Goal: Complete application form

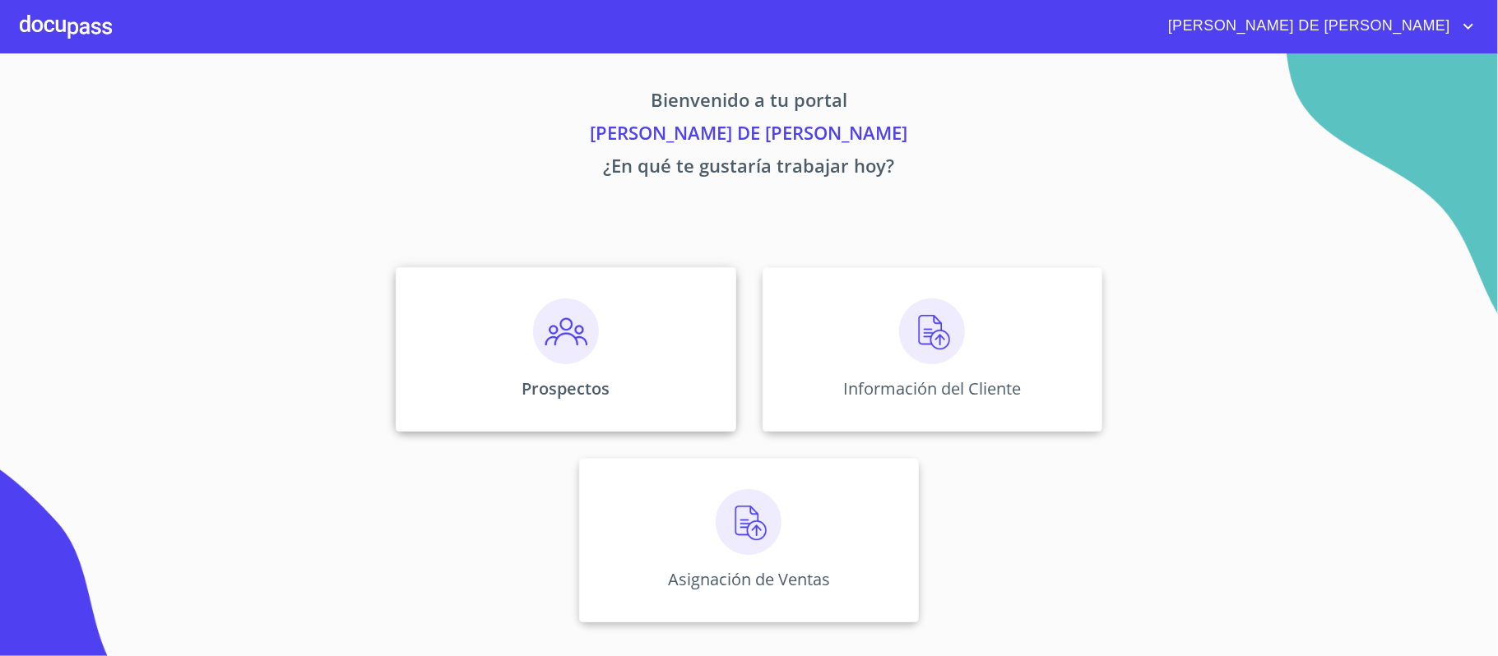
click at [554, 350] on img at bounding box center [566, 332] width 66 height 66
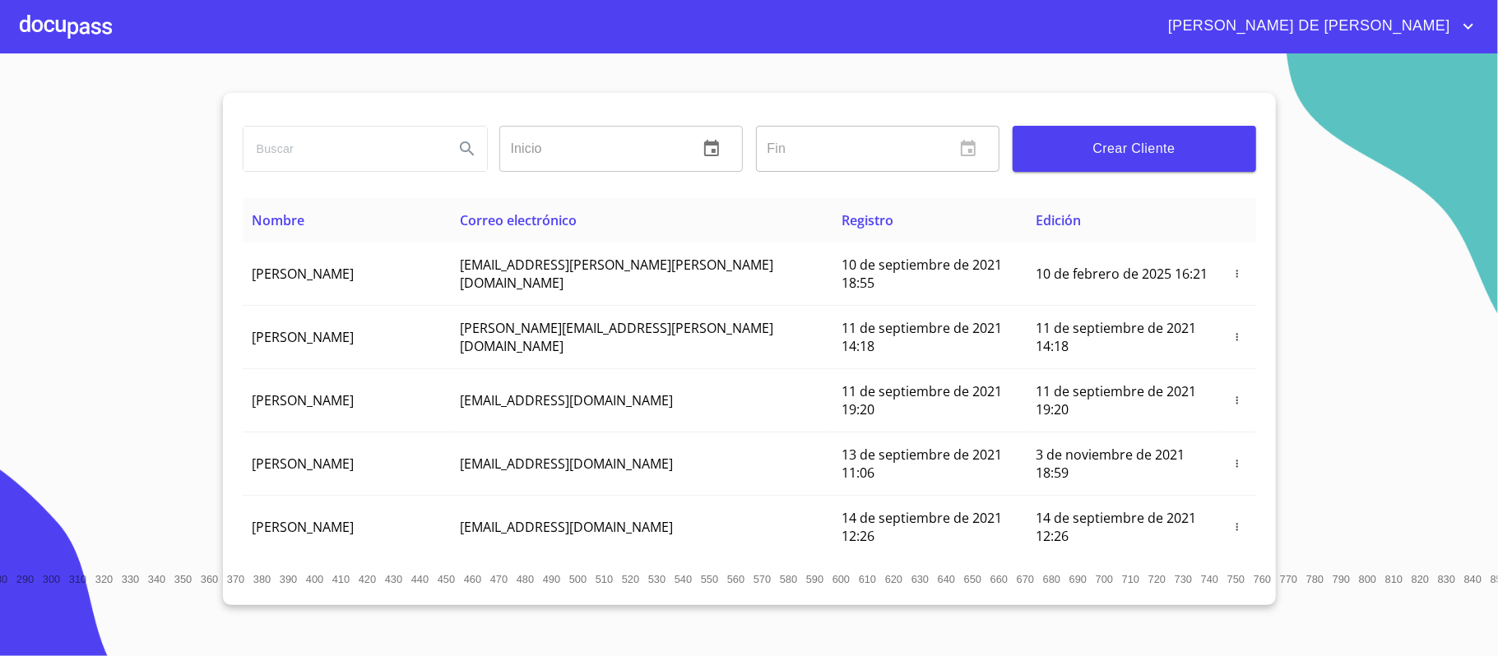
click at [1147, 143] on span "Crear Cliente" at bounding box center [1134, 148] width 217 height 23
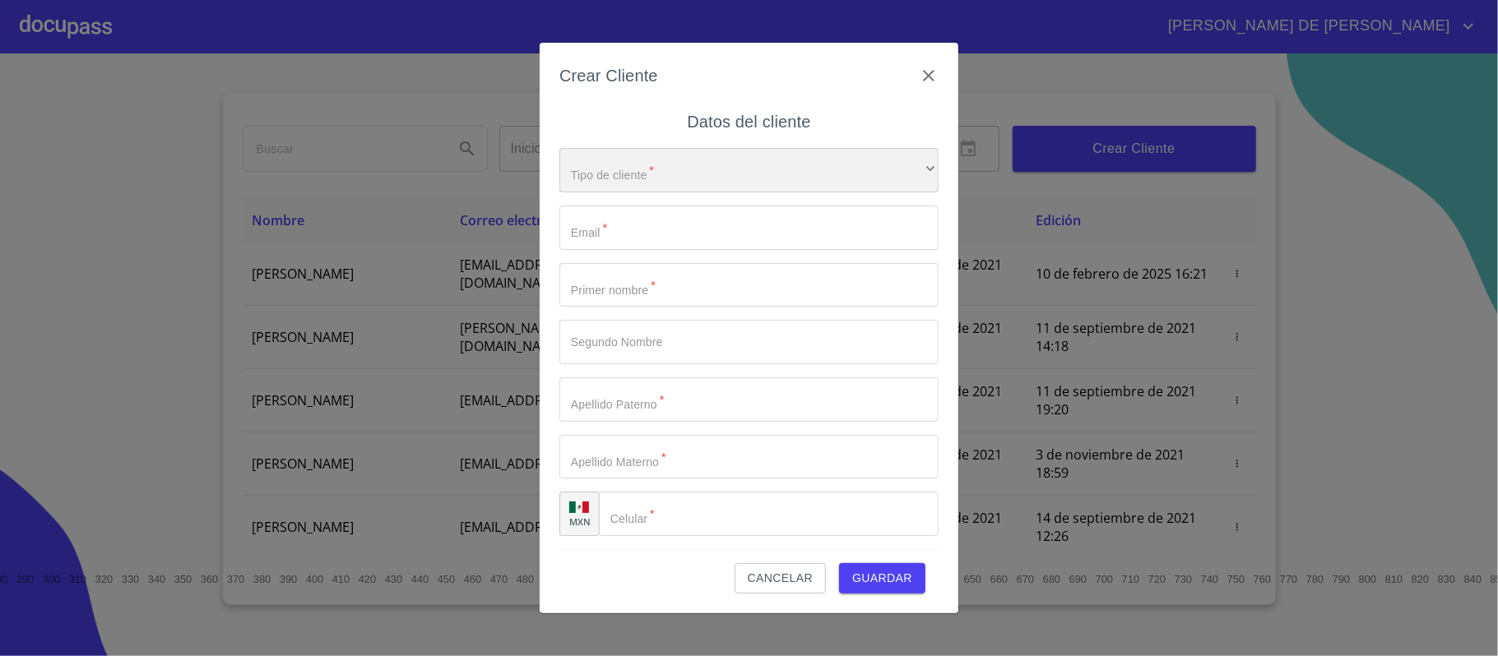
click at [818, 173] on div "​" at bounding box center [748, 170] width 379 height 44
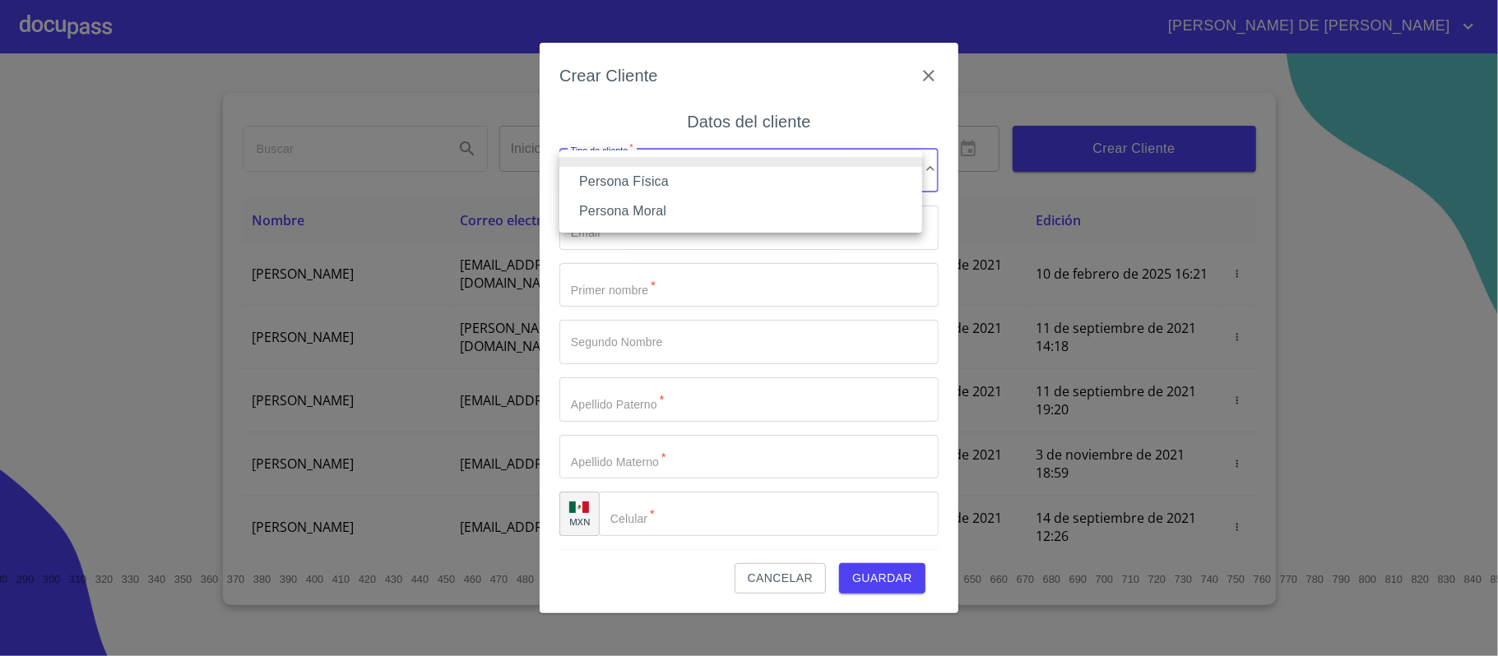
click at [783, 191] on li "Persona Física" at bounding box center [740, 182] width 363 height 30
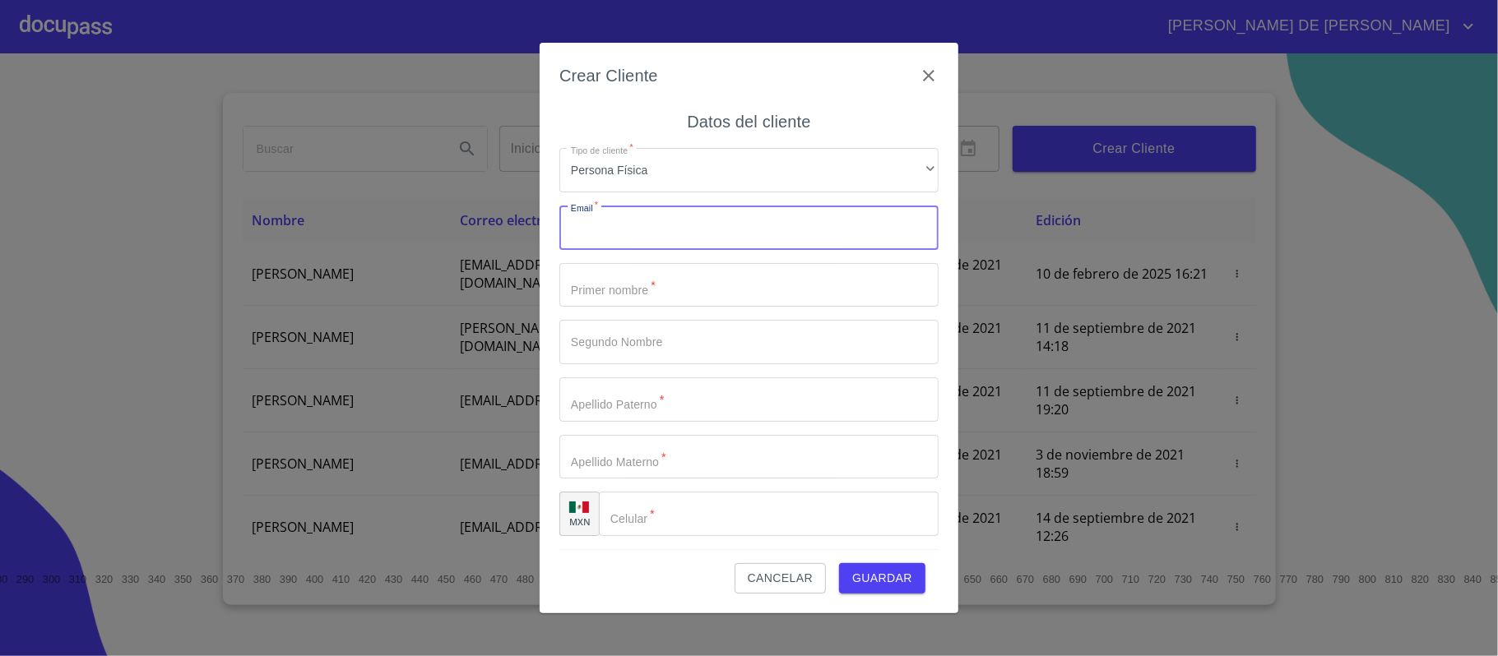
click at [764, 222] on input "Tipo de cliente   *" at bounding box center [748, 228] width 379 height 44
type input "jesusguerrerop98@gmail.com"
type input "JESUS"
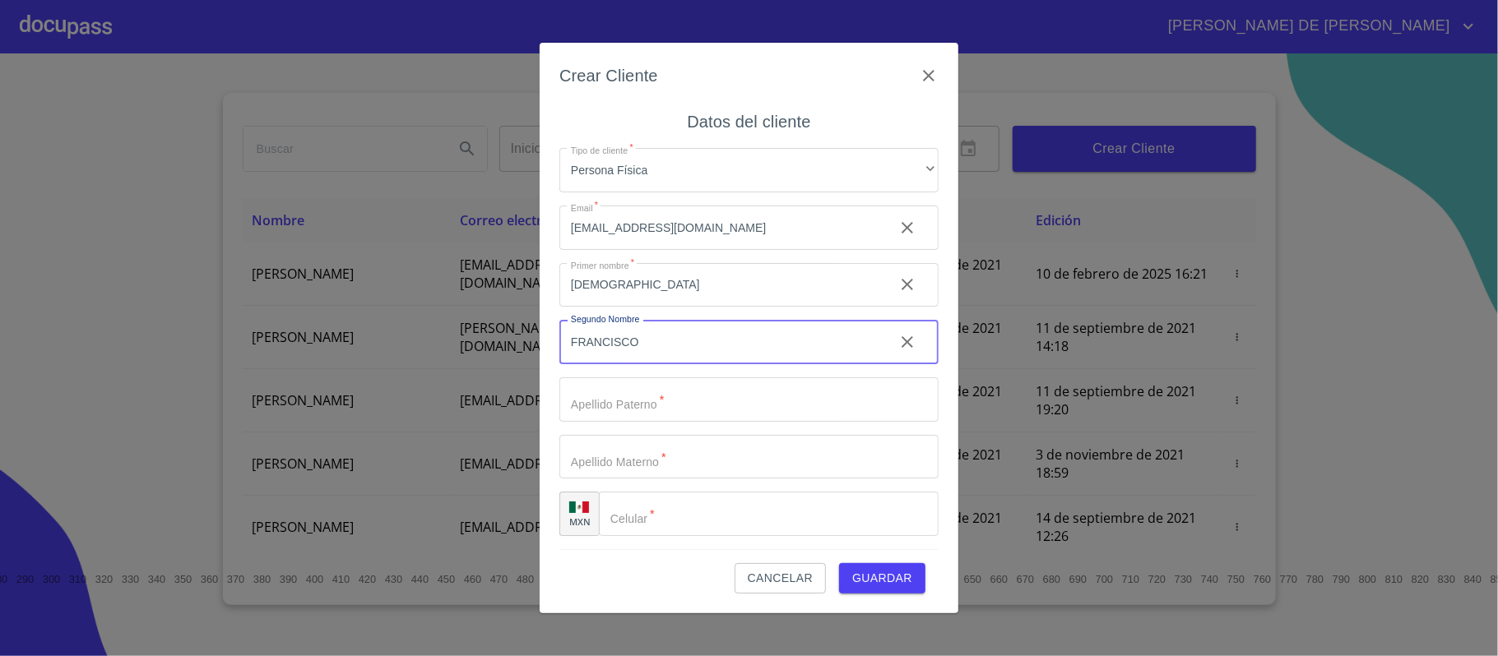
type input "FRANCISCO"
type input "GUERRERO"
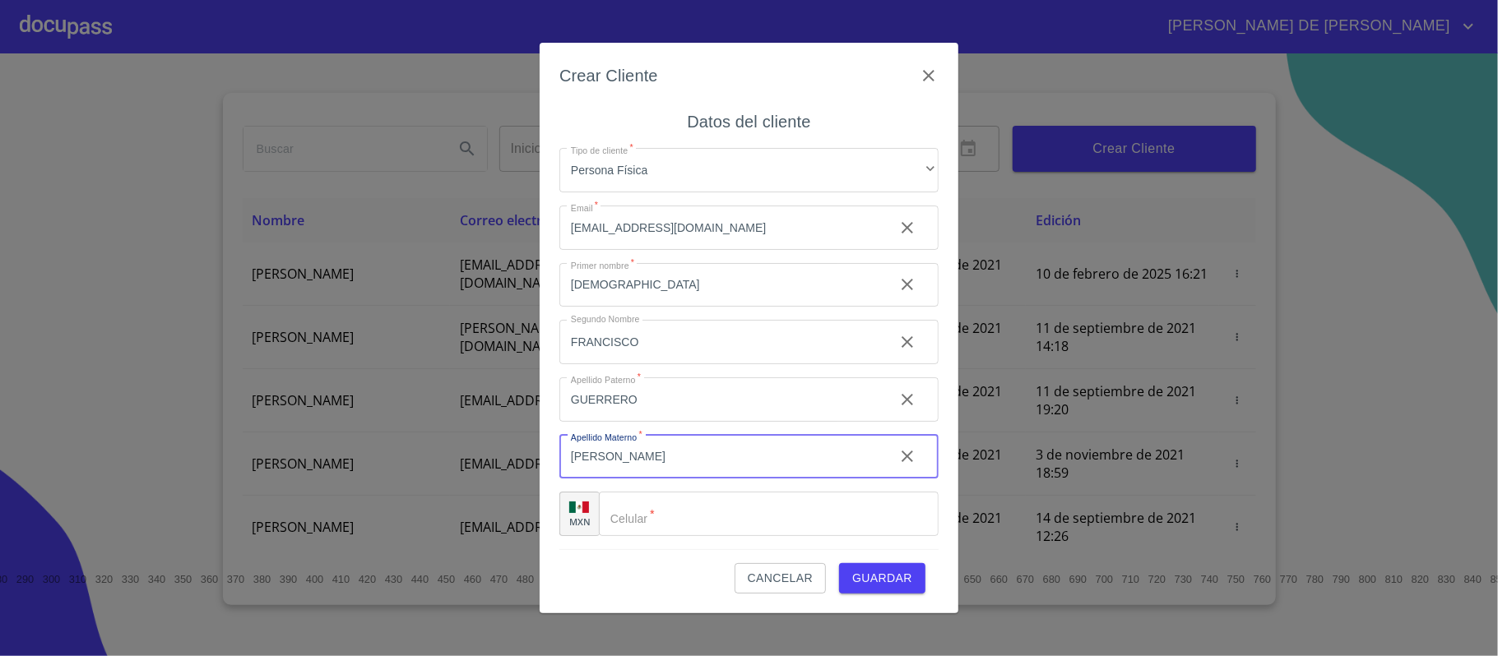
type input "PLASCENCIA"
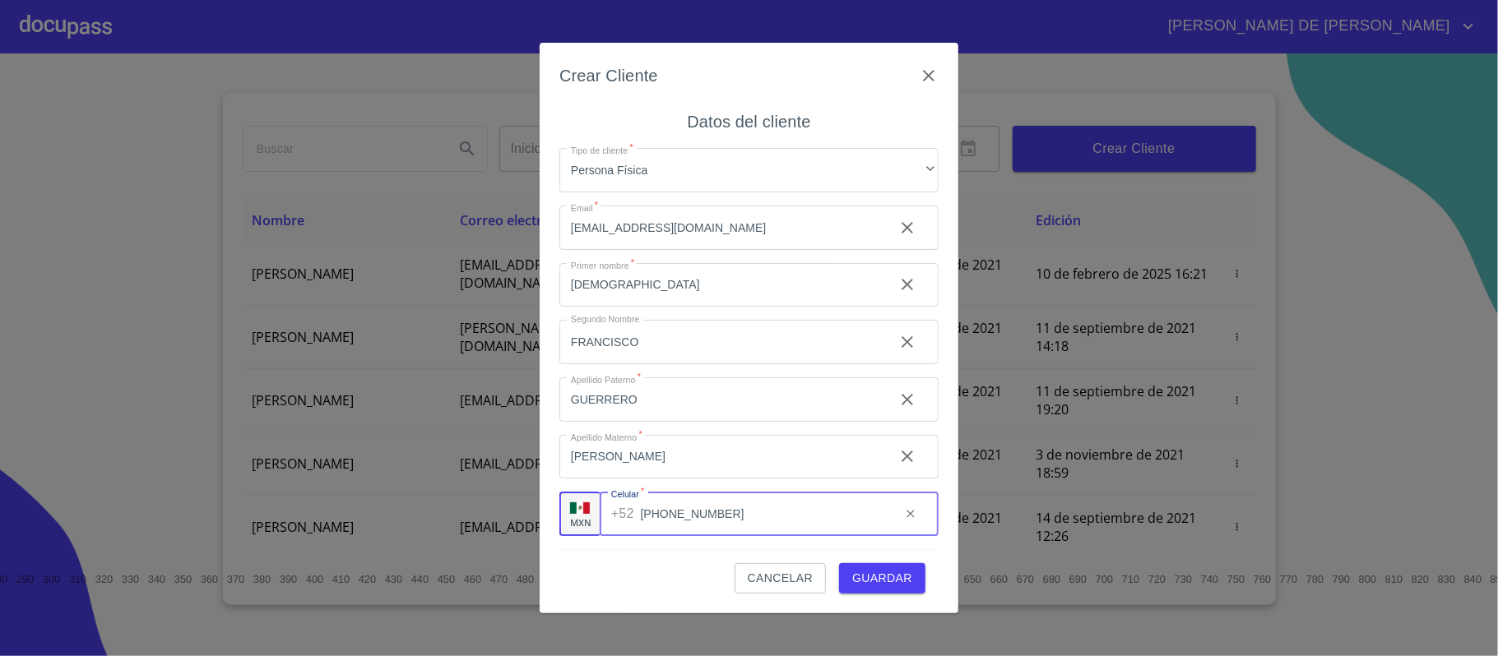
type input "(33)31394859"
click at [893, 566] on button "Guardar" at bounding box center [882, 578] width 86 height 30
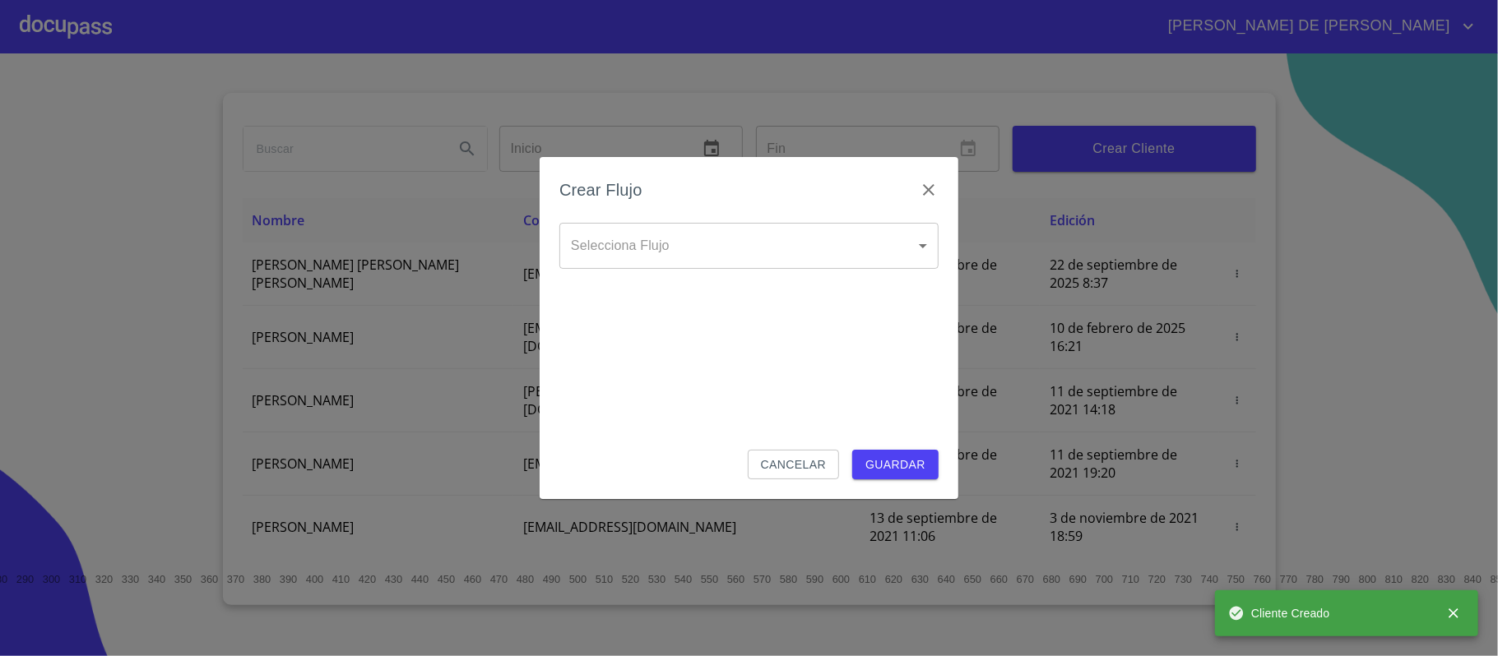
click at [731, 241] on body "RAYMUNDO DE JESUS Inicio ​ Fin ​ Crear Cliente Nombre Correo electrónico Regist…" at bounding box center [749, 328] width 1498 height 656
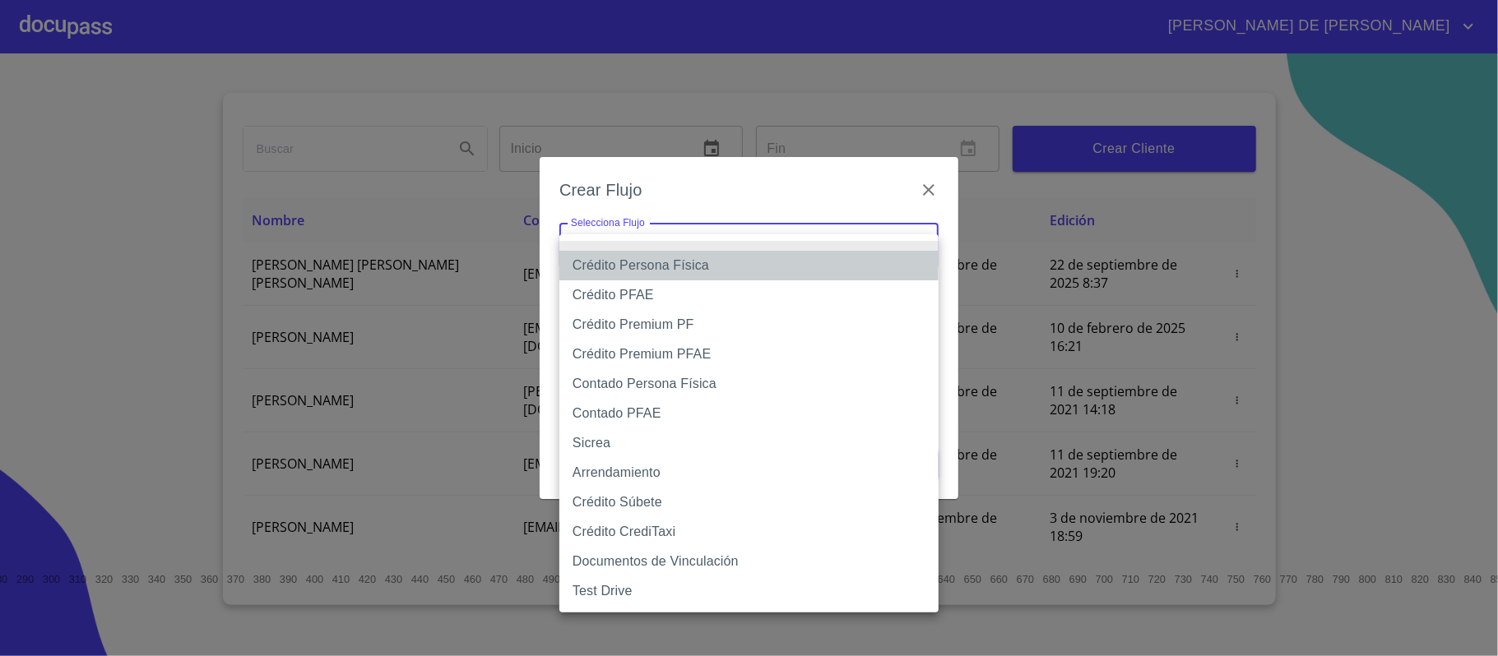
click at [727, 262] on li "Crédito Persona Física" at bounding box center [748, 266] width 379 height 30
type input "6009fb3c7d1714eb8809aa97"
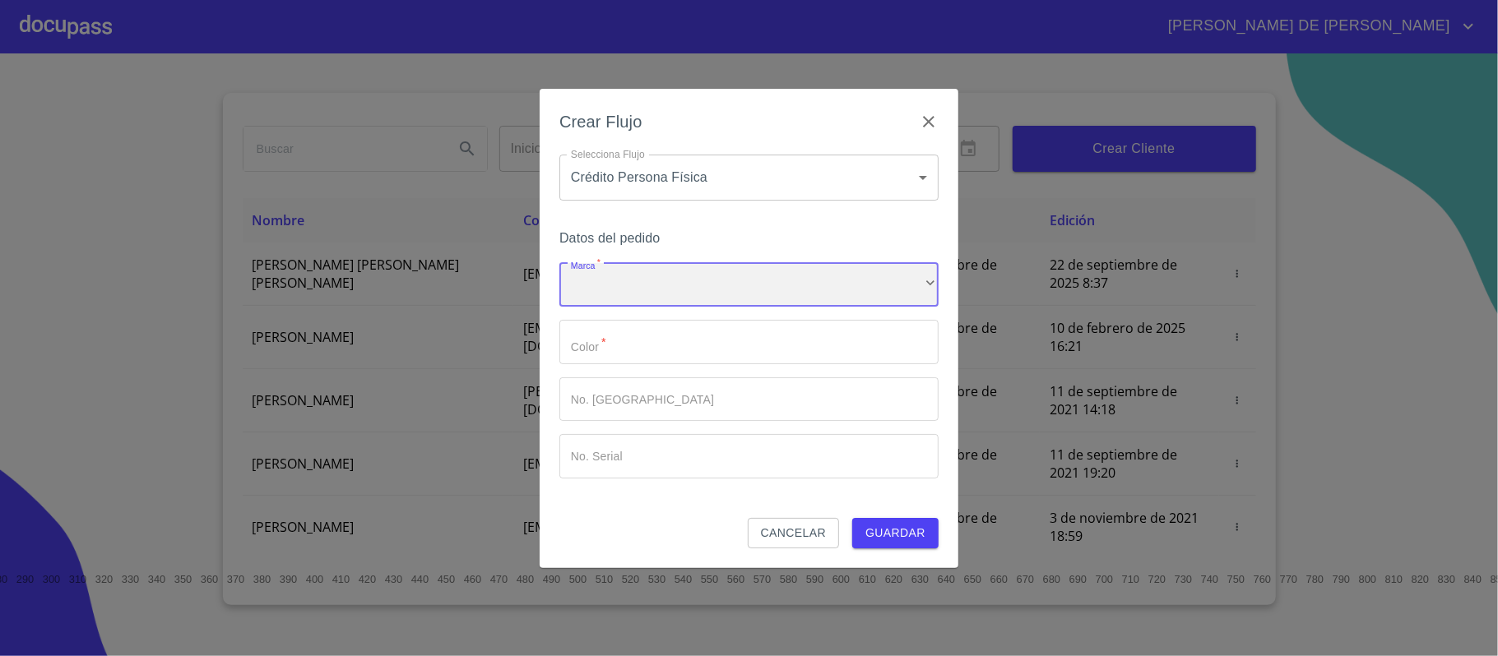
click at [744, 280] on div "​" at bounding box center [748, 285] width 379 height 44
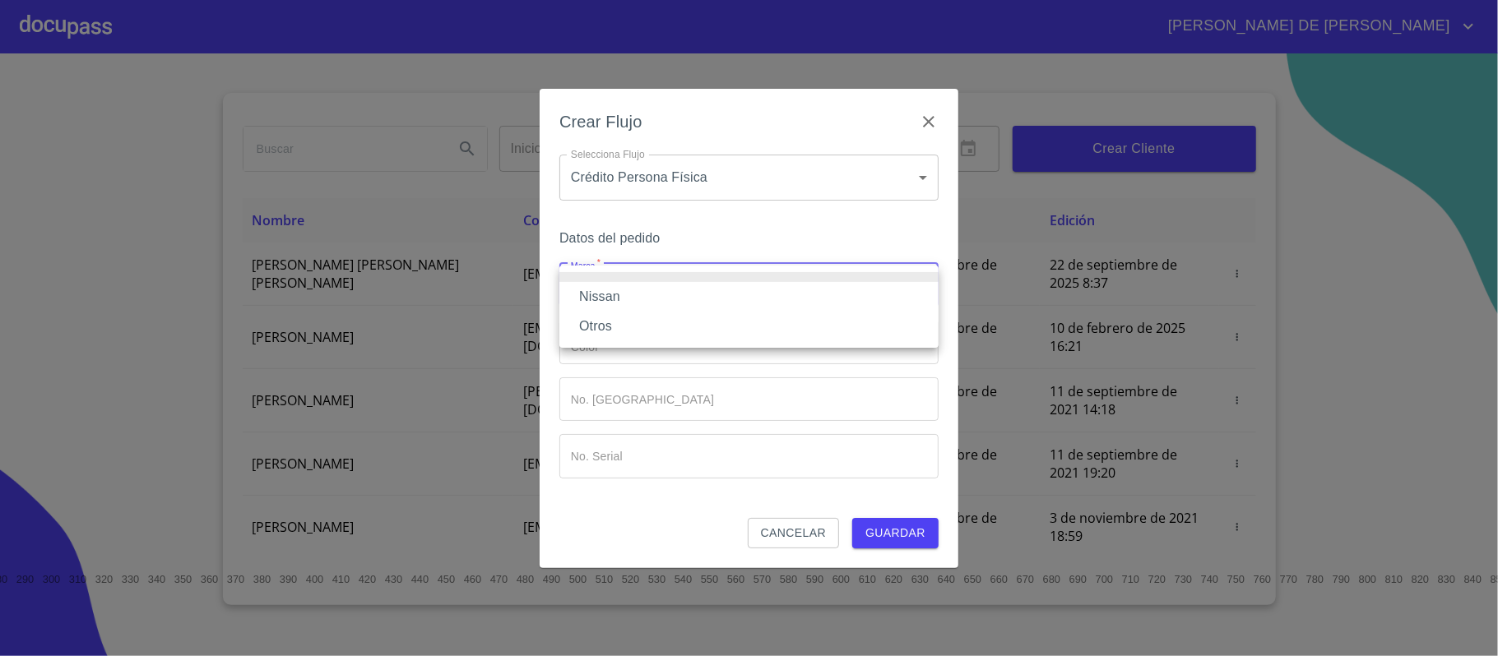
click at [735, 290] on li "Nissan" at bounding box center [748, 297] width 379 height 30
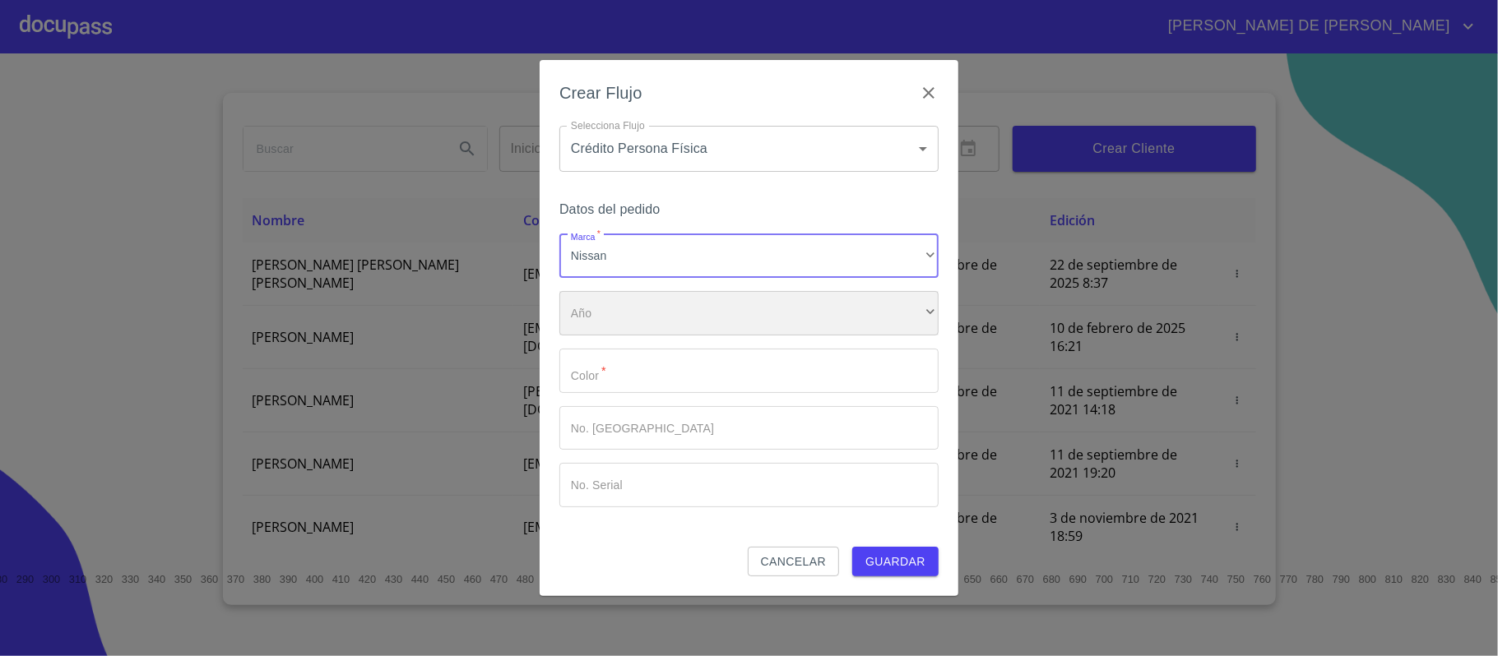
click at [730, 321] on div "​" at bounding box center [748, 313] width 379 height 44
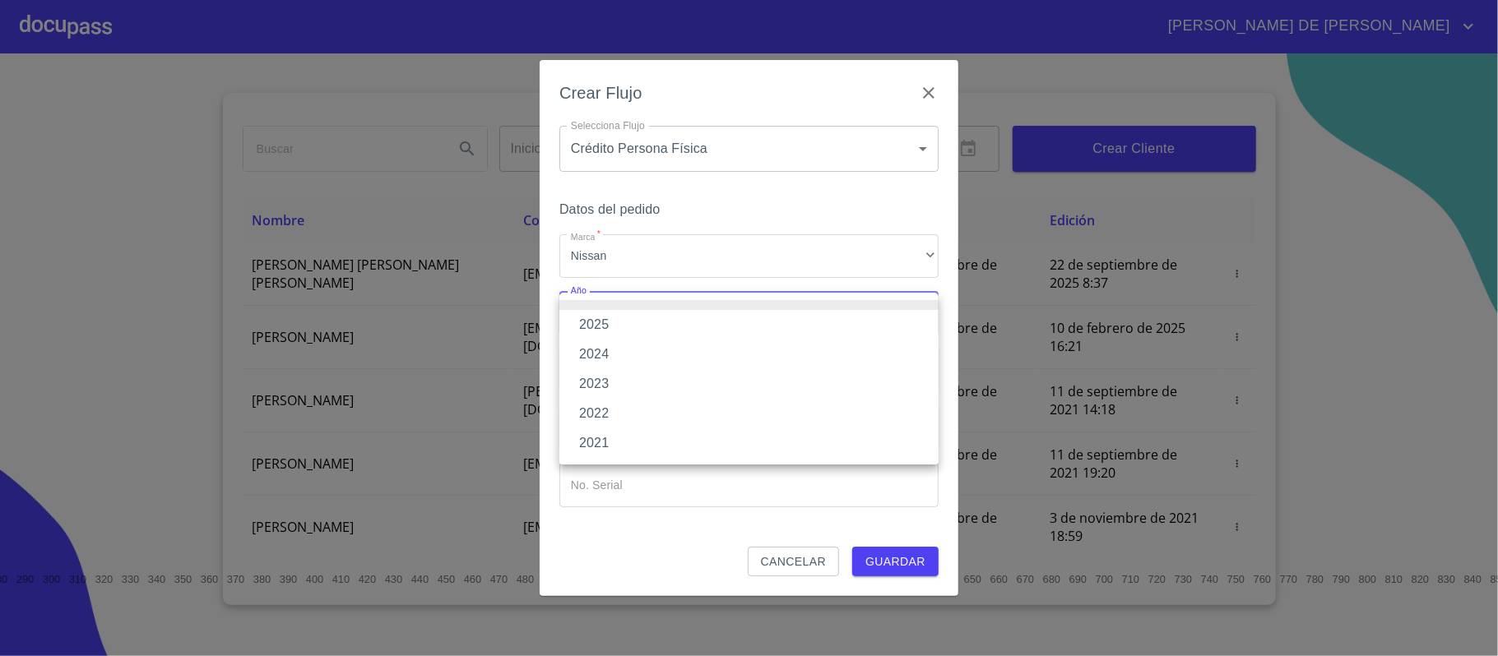
click at [731, 330] on li "2025" at bounding box center [748, 325] width 379 height 30
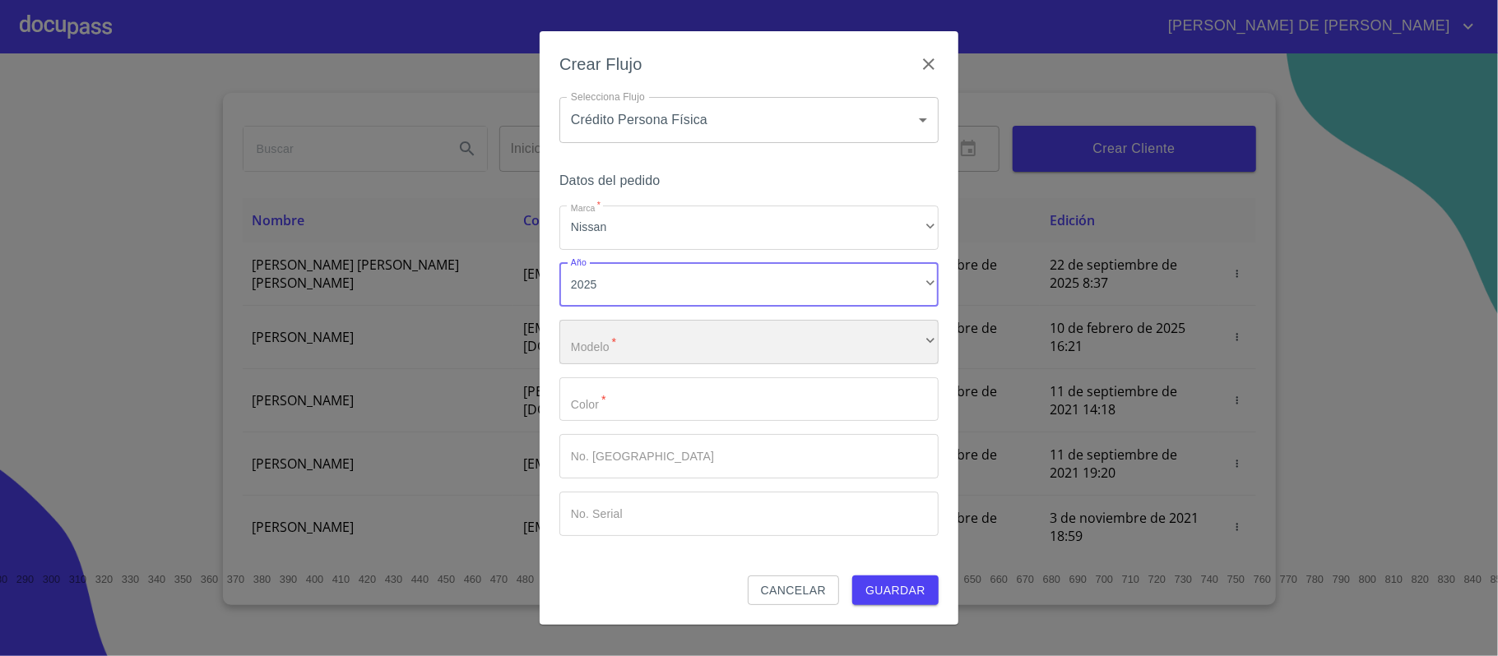
click at [731, 340] on div "​" at bounding box center [748, 342] width 379 height 44
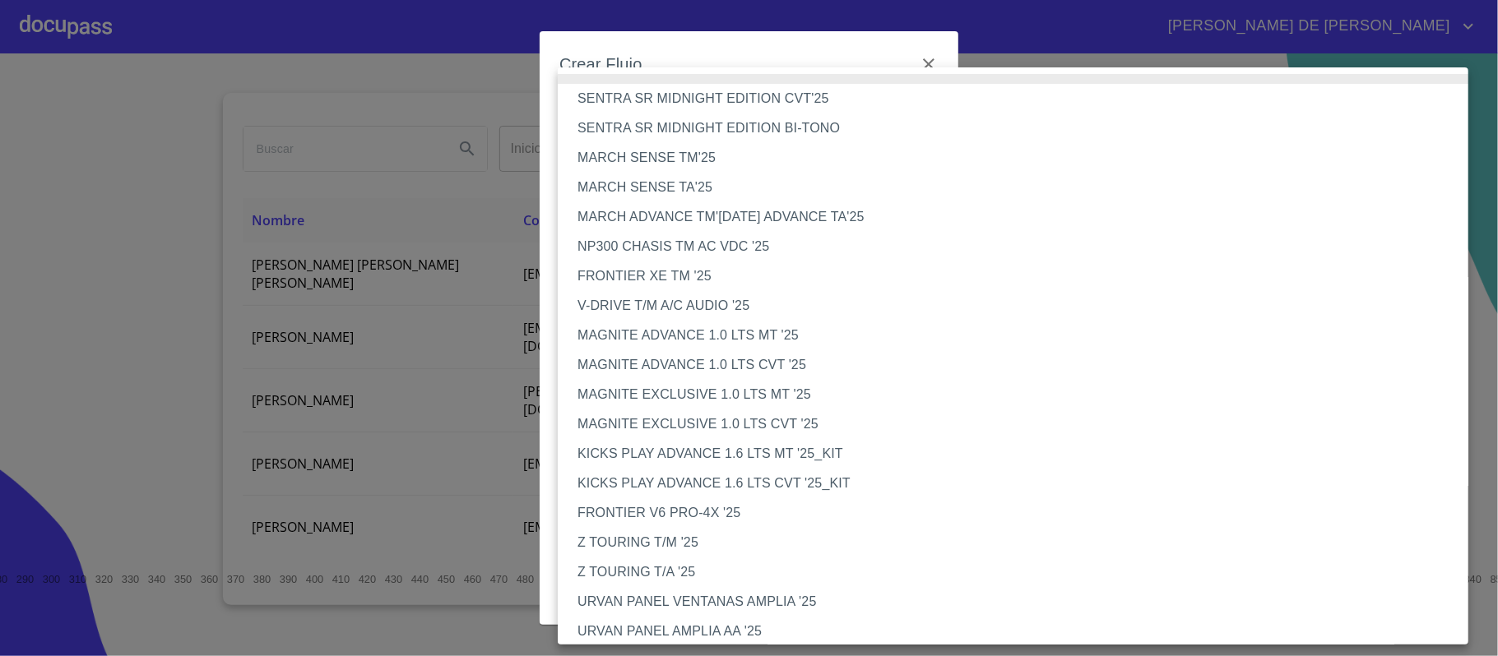
click at [712, 188] on li "MARCH SENSE TA'25" at bounding box center [1021, 188] width 927 height 30
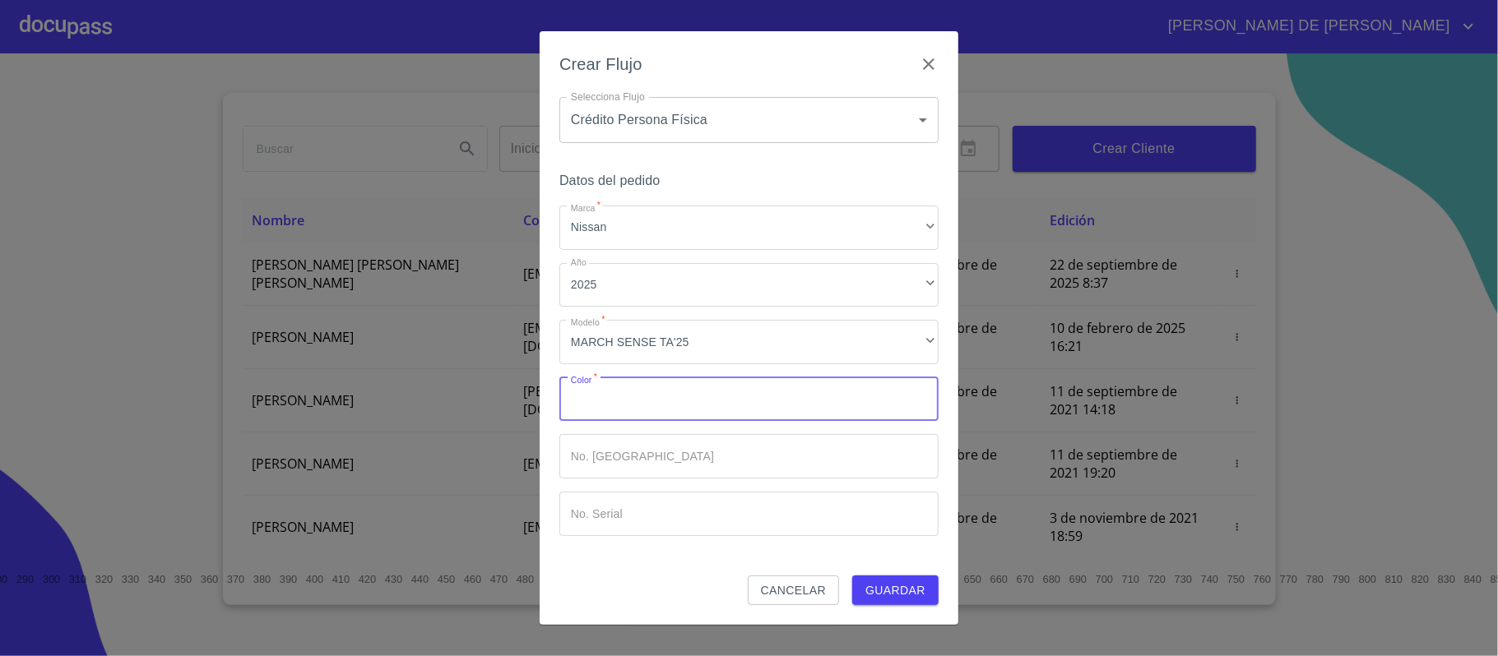
click at [705, 386] on input "Marca   *" at bounding box center [748, 400] width 379 height 44
type input "PLATA"
click at [897, 592] on span "Guardar" at bounding box center [895, 591] width 60 height 21
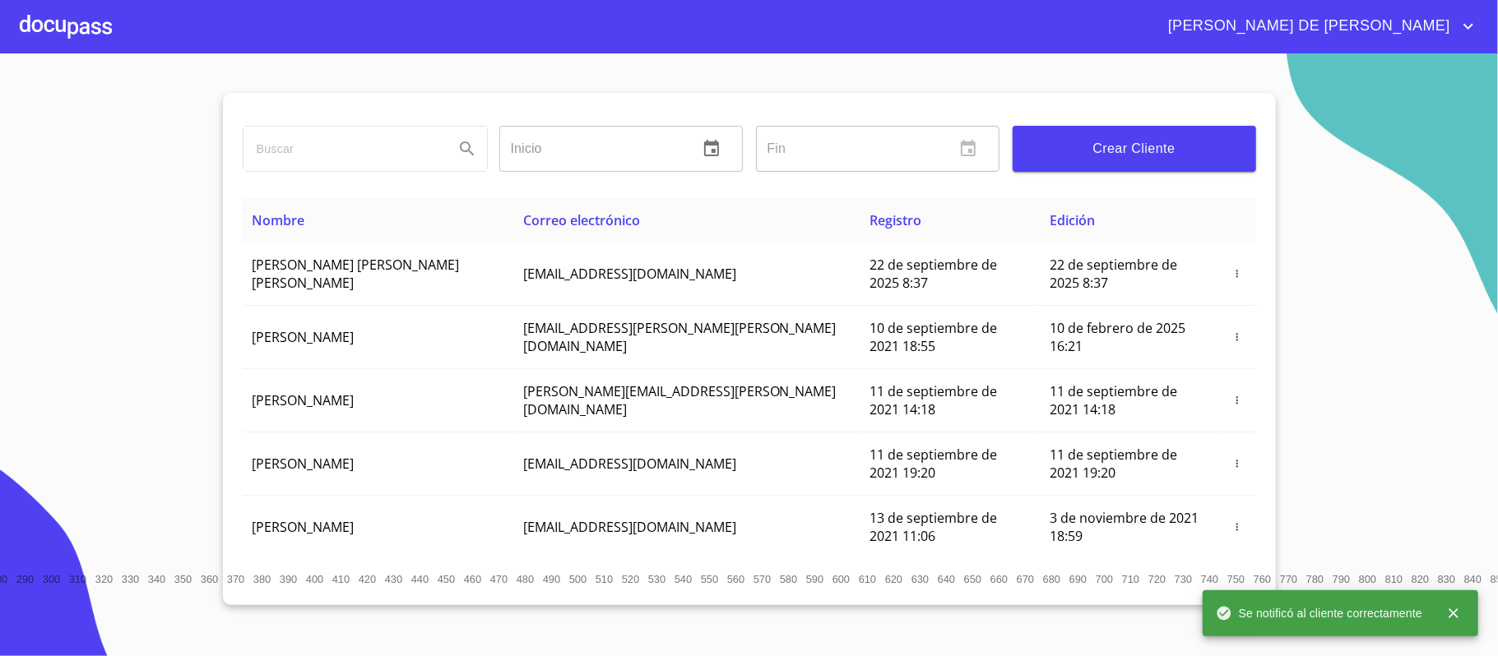
click at [76, 16] on div at bounding box center [66, 26] width 92 height 53
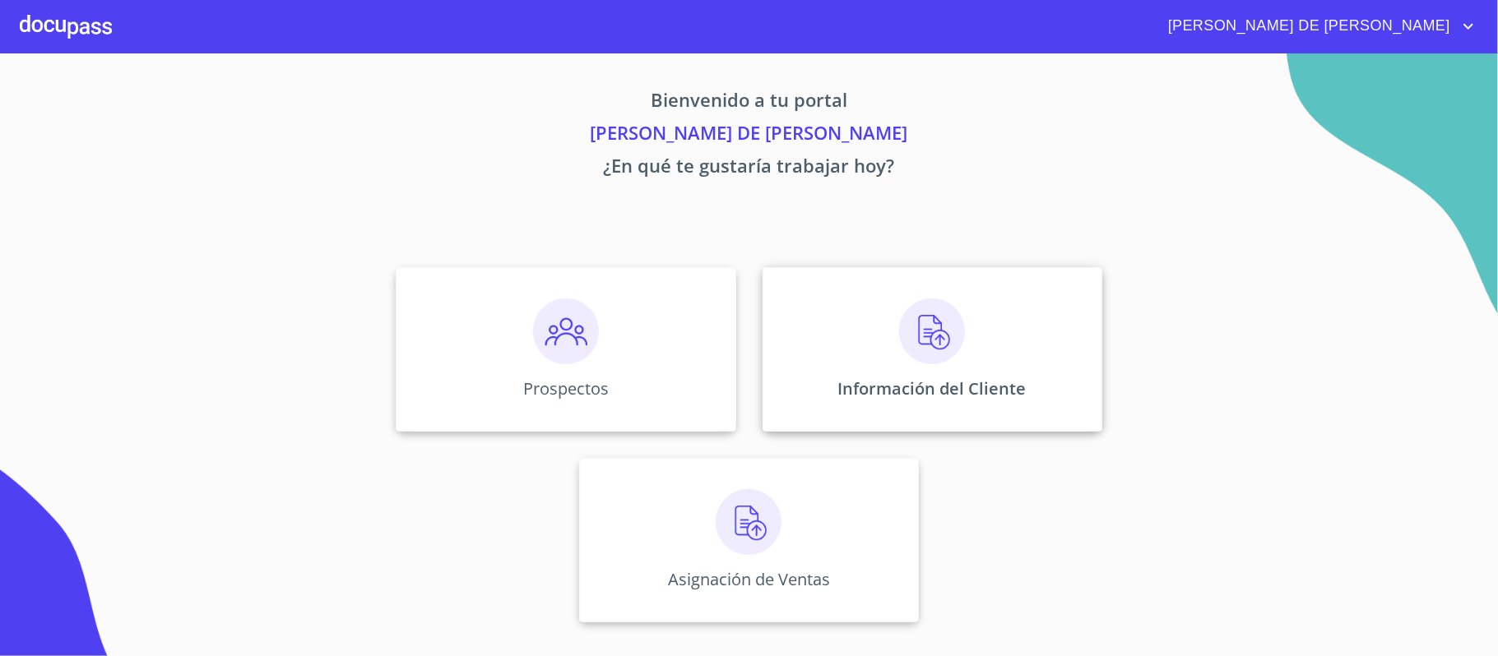
click at [926, 373] on div "Información del Cliente" at bounding box center [932, 349] width 340 height 165
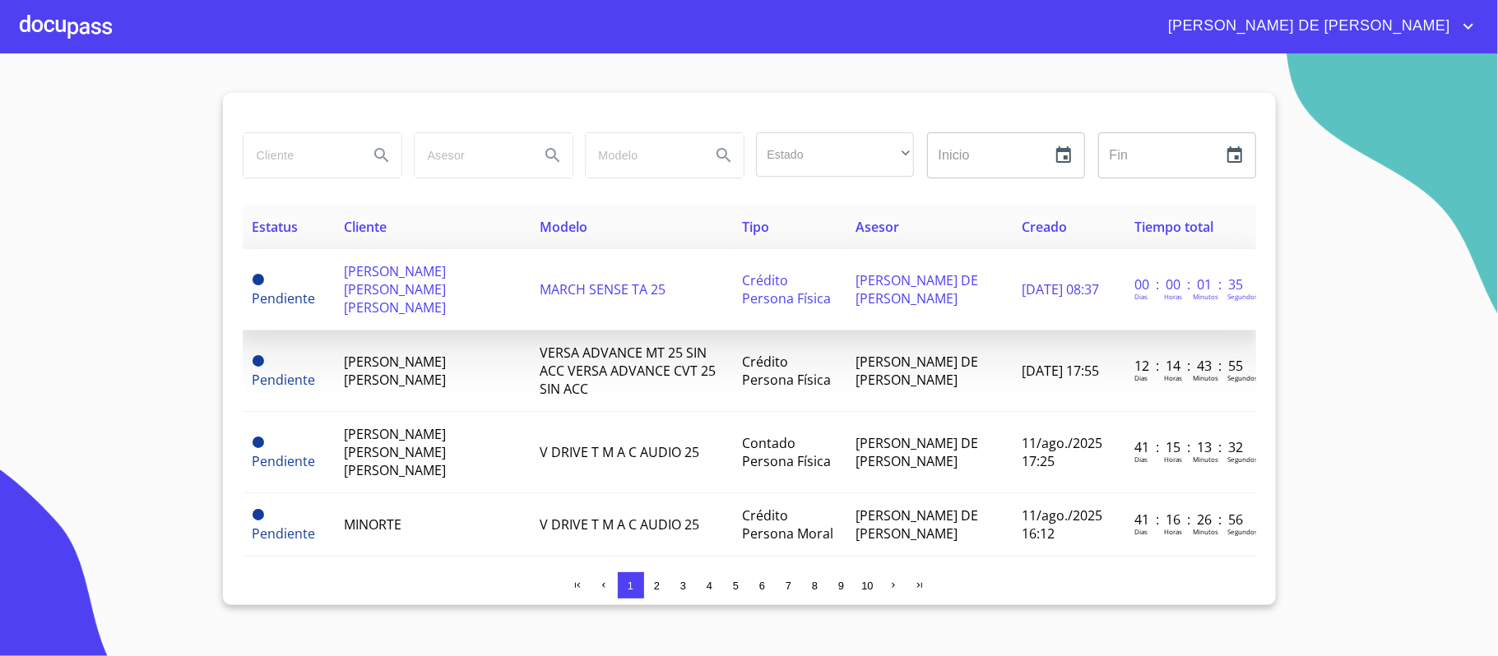
click at [364, 280] on span "JESUS FRANCISCO GUERRERO PLASCENCIA" at bounding box center [395, 289] width 102 height 54
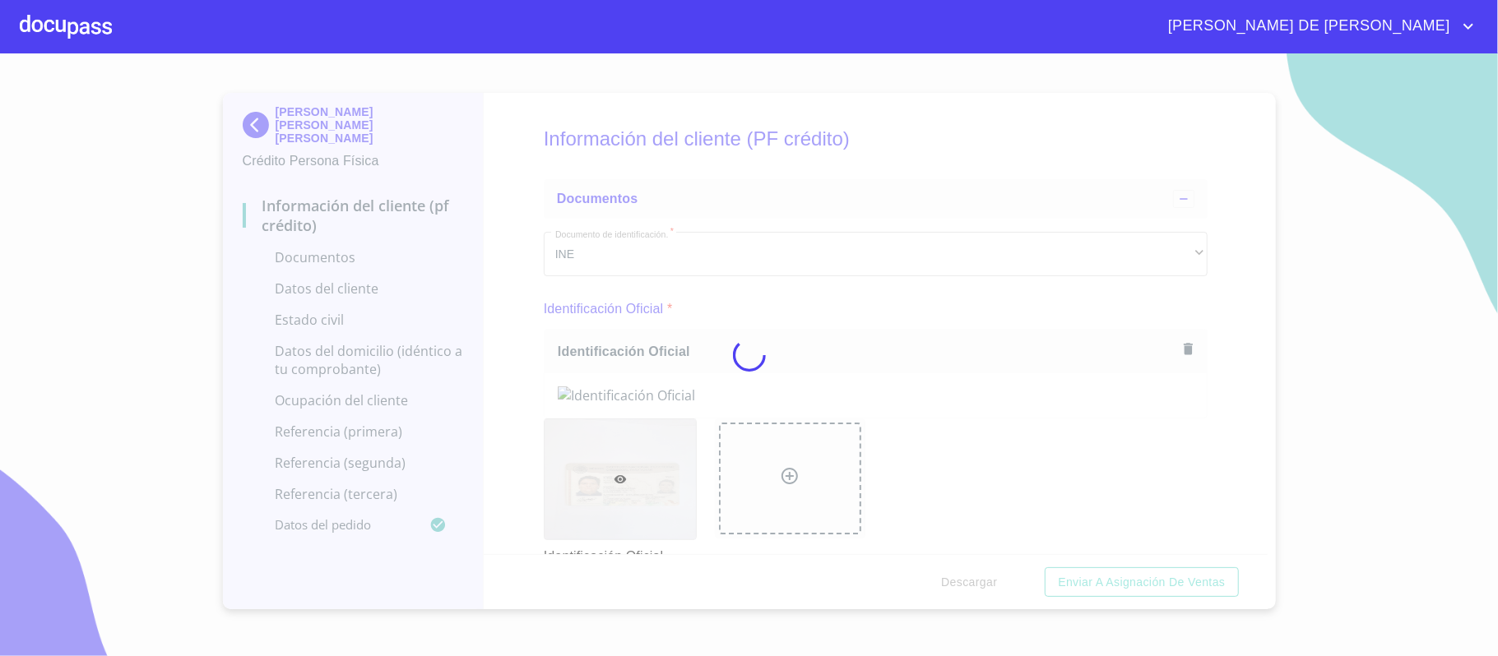
click at [1221, 491] on div at bounding box center [749, 354] width 1498 height 603
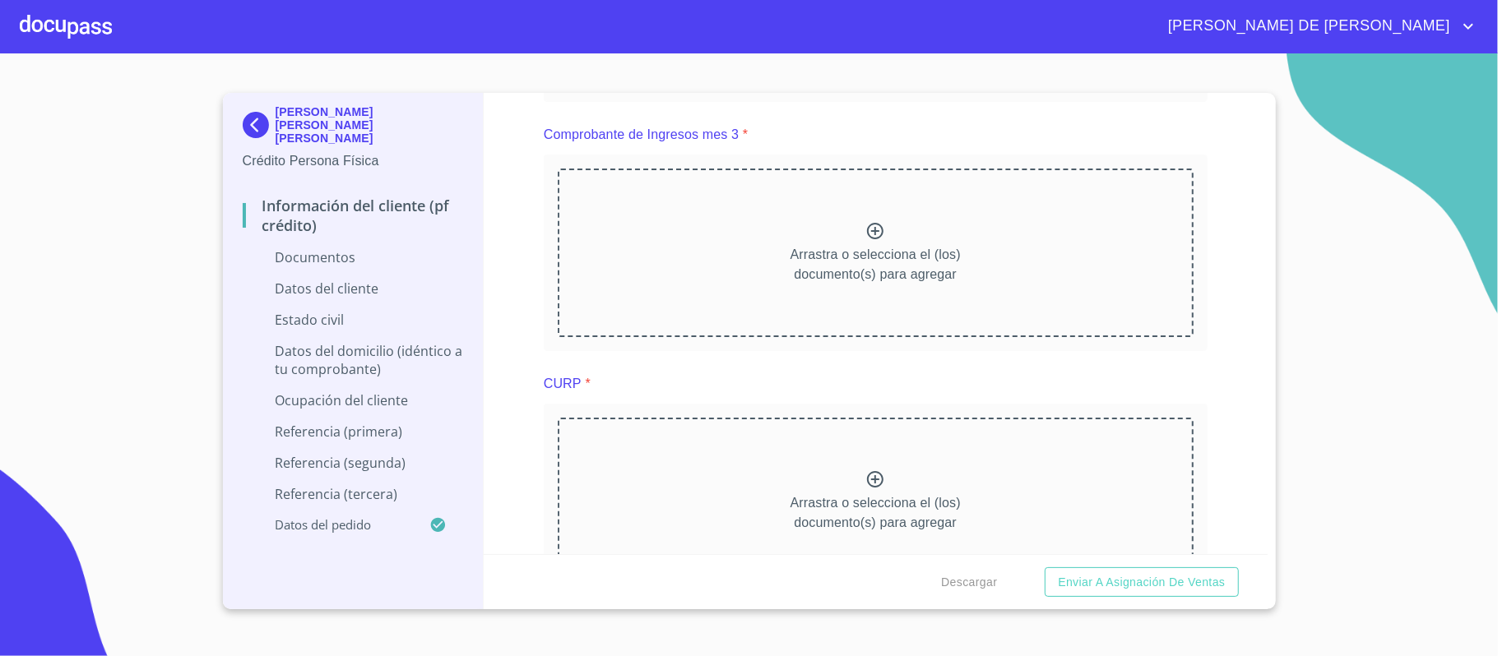
scroll to position [1316, 0]
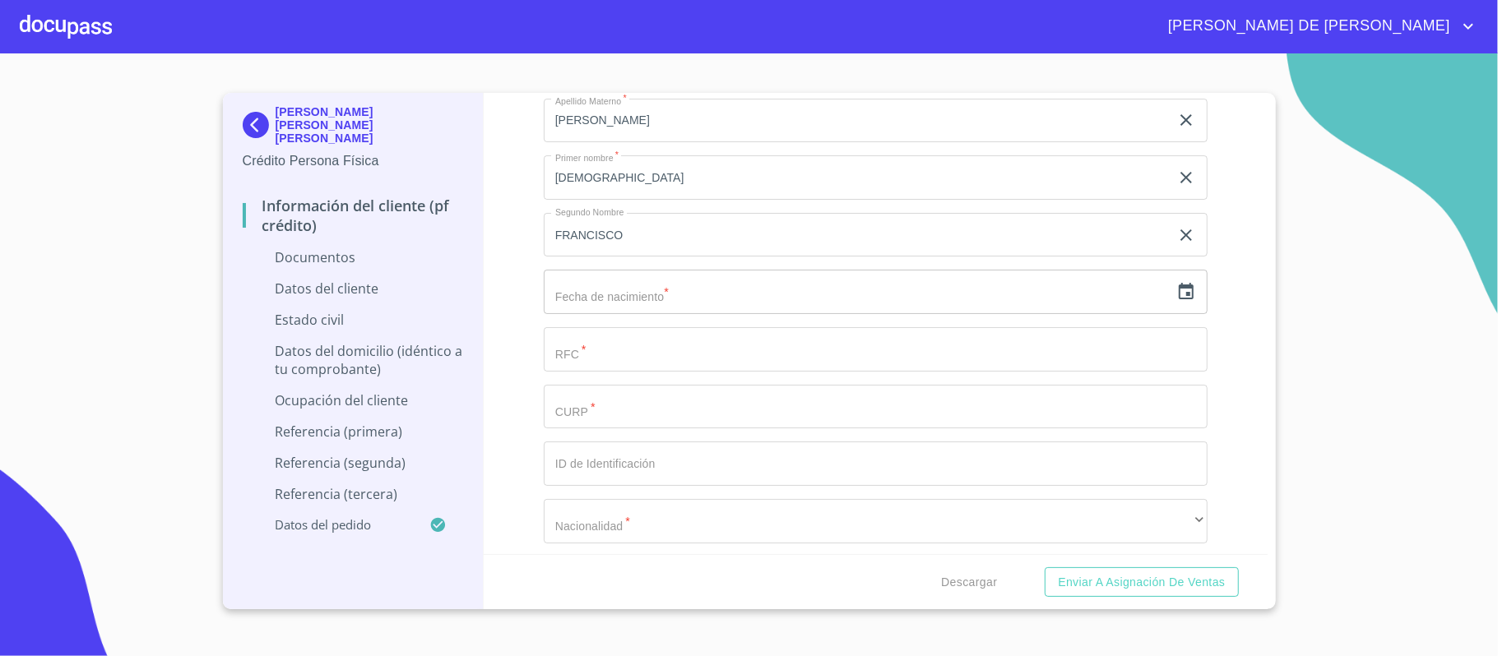
scroll to position [2303, 0]
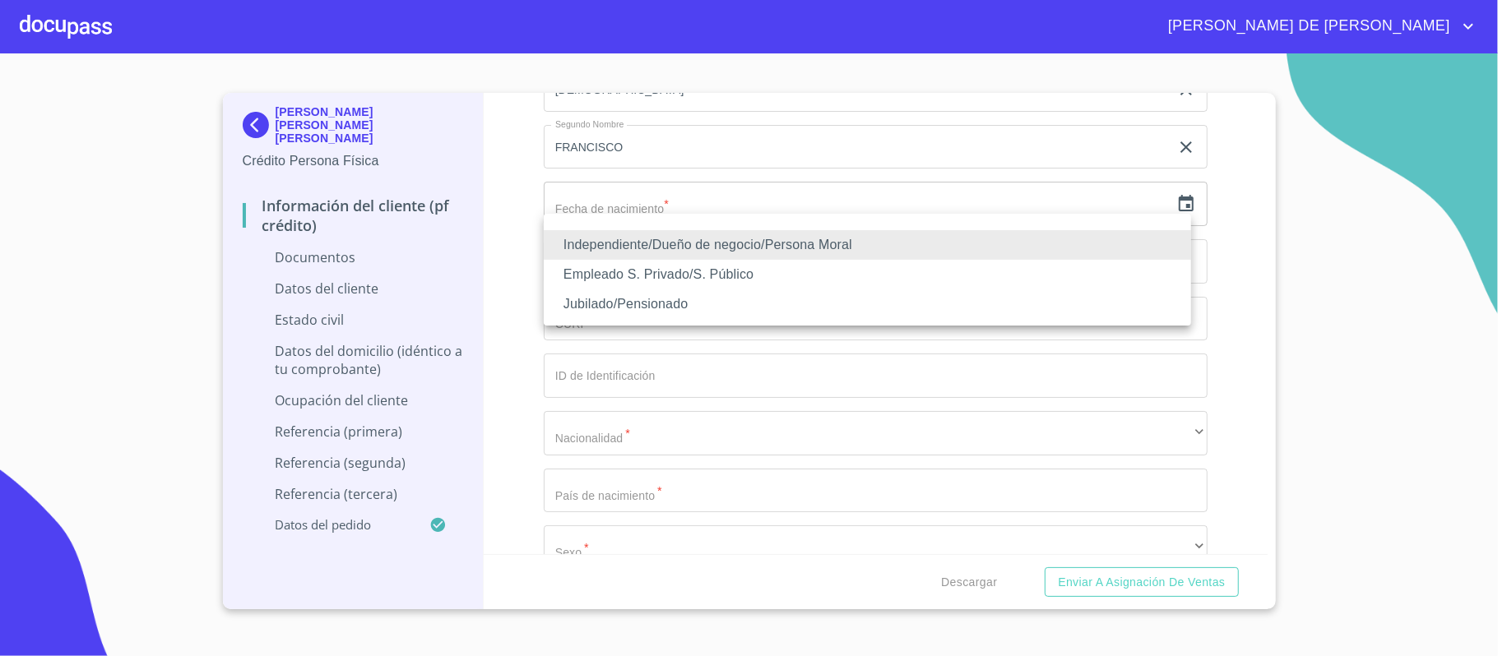
click at [711, 268] on li "Empleado S. Privado/S. Público" at bounding box center [867, 275] width 647 height 30
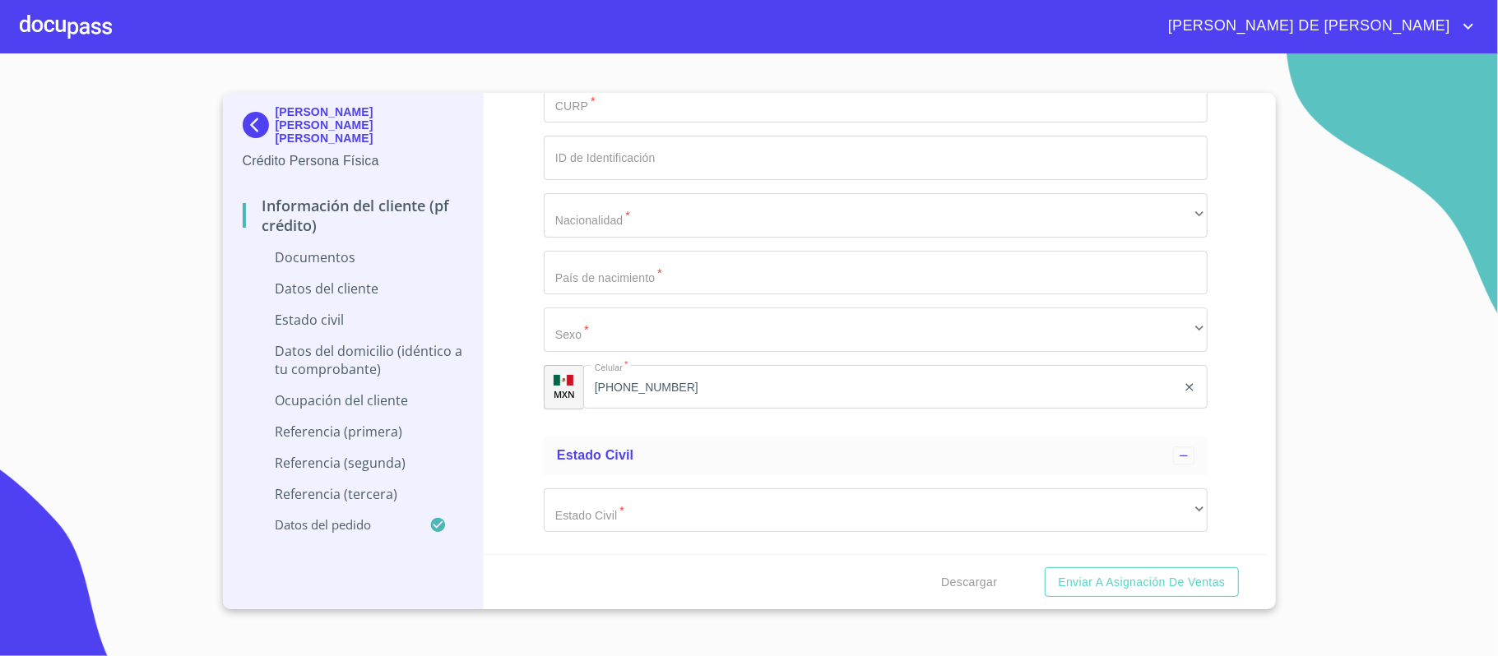
scroll to position [2522, 0]
click at [1212, 349] on div "Información del cliente (PF crédito) Documentos Documento de identificación.   …" at bounding box center [876, 323] width 784 height 461
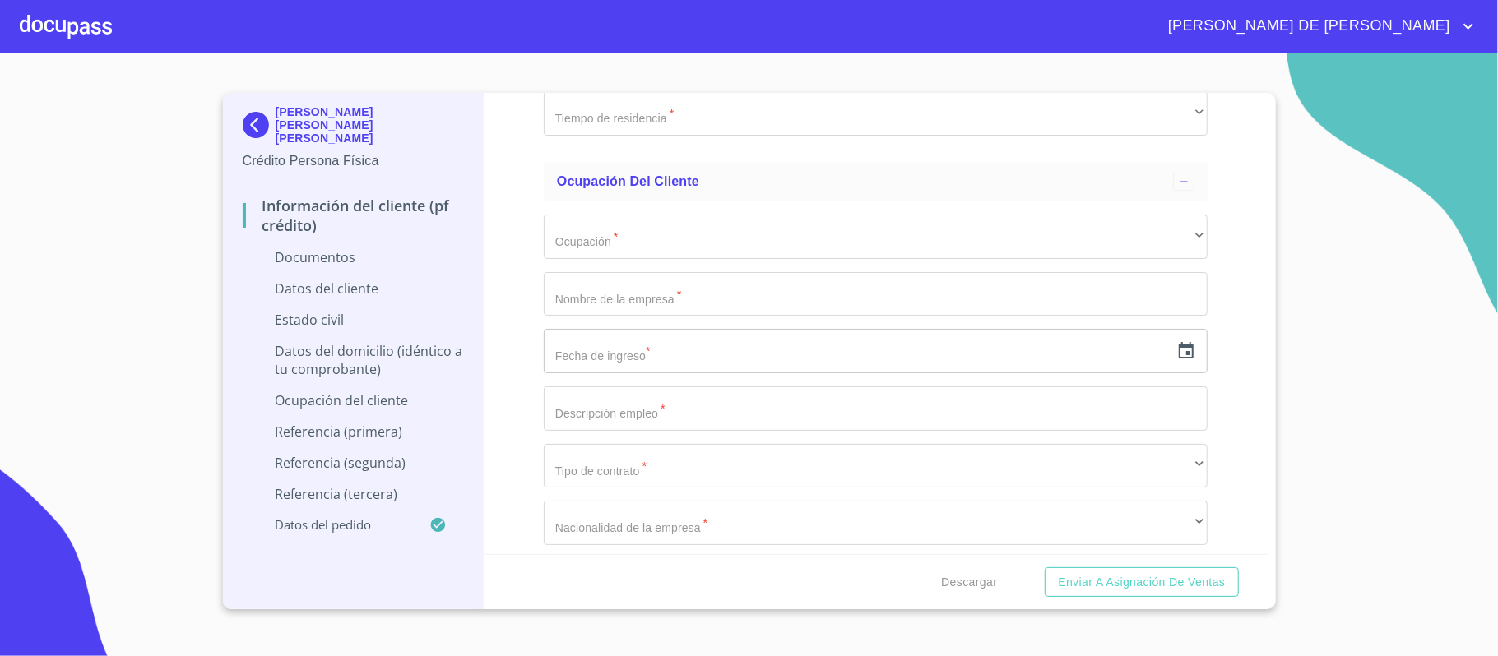
scroll to position [3729, 0]
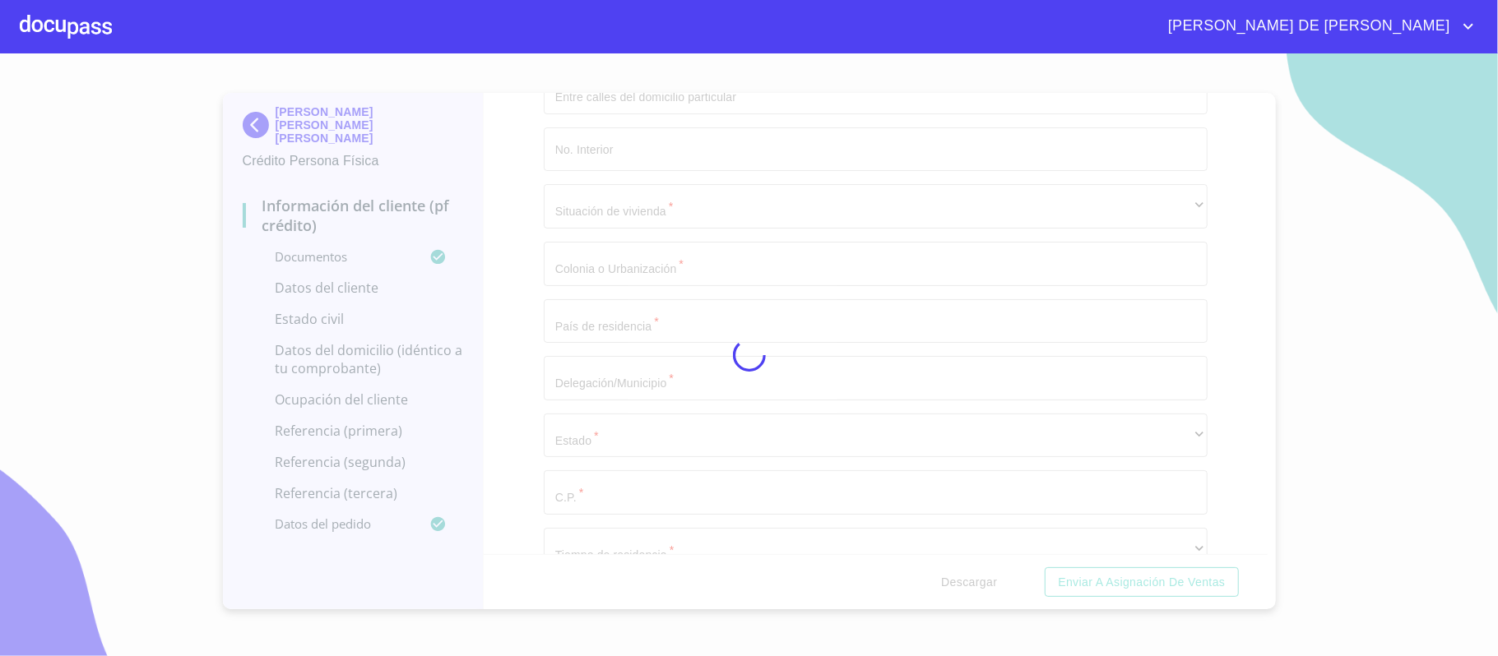
click at [524, 323] on div at bounding box center [749, 354] width 1498 height 603
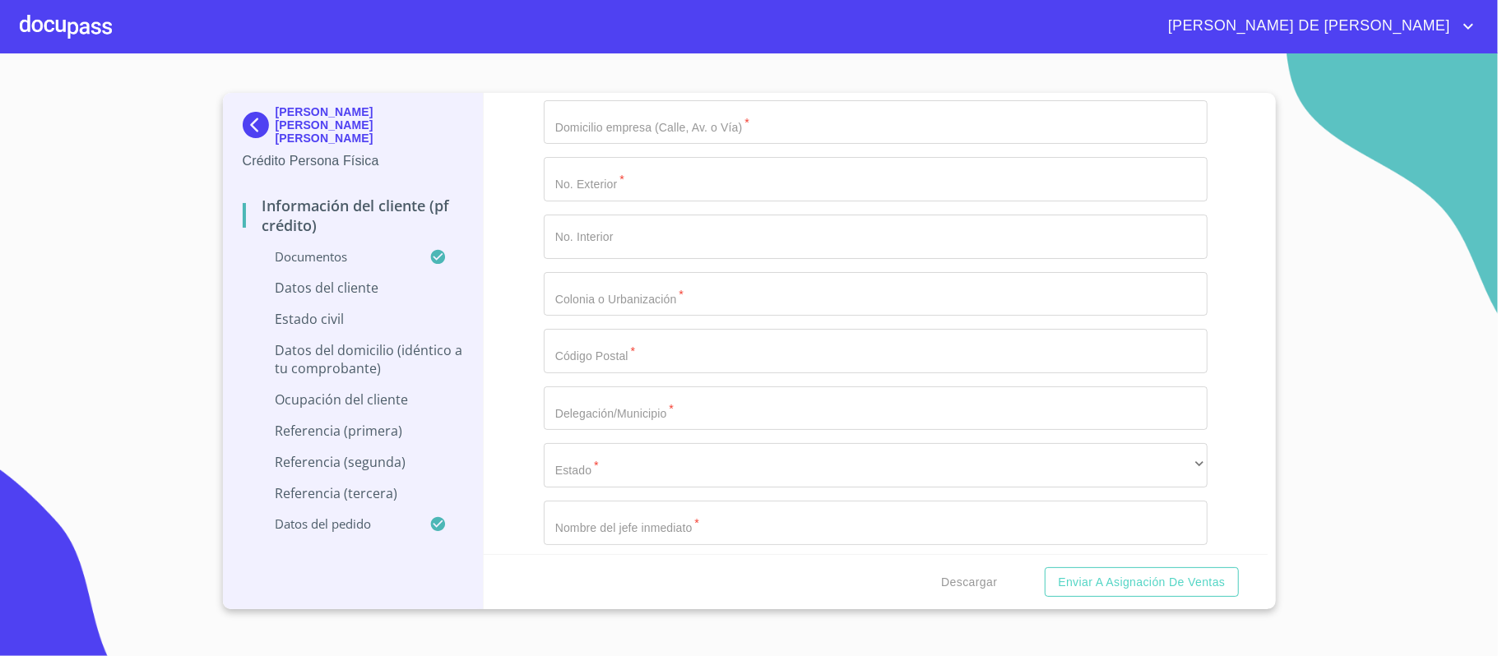
scroll to position [5045, 0]
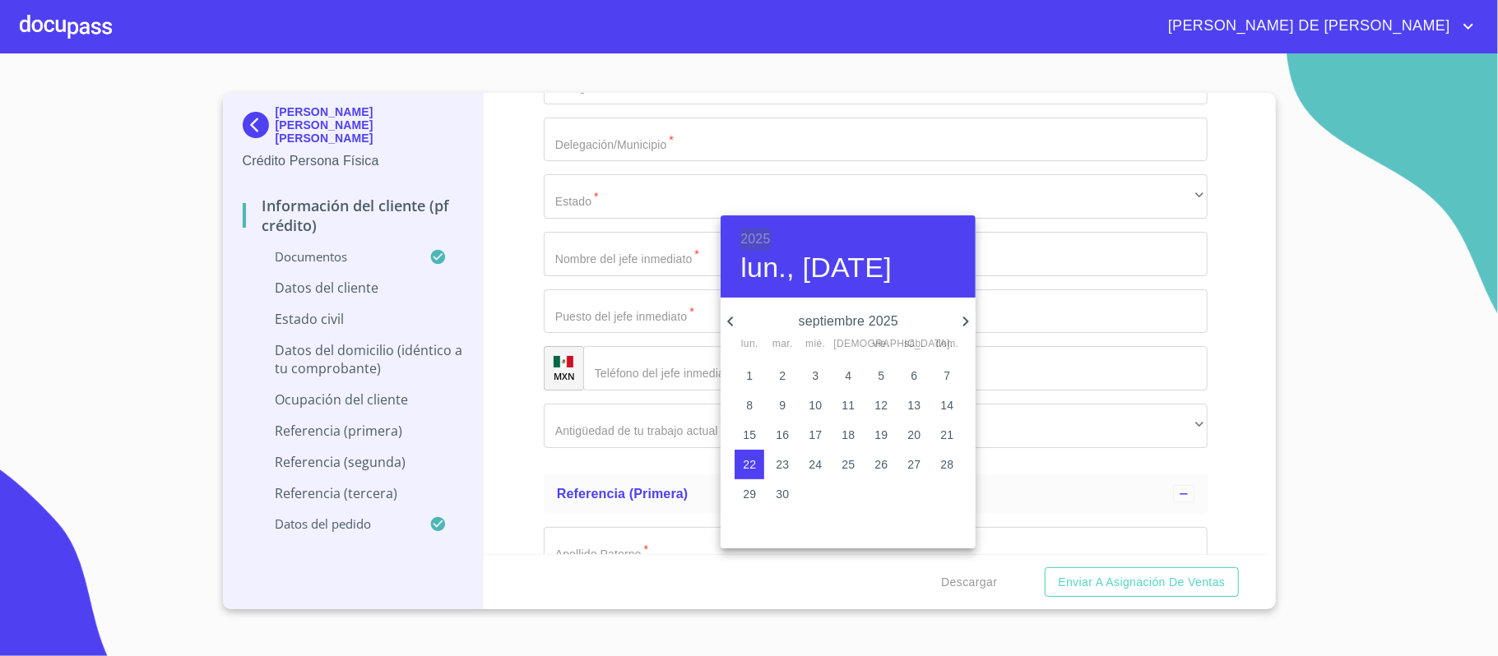
click at [753, 229] on h6 "2025" at bounding box center [755, 239] width 30 height 23
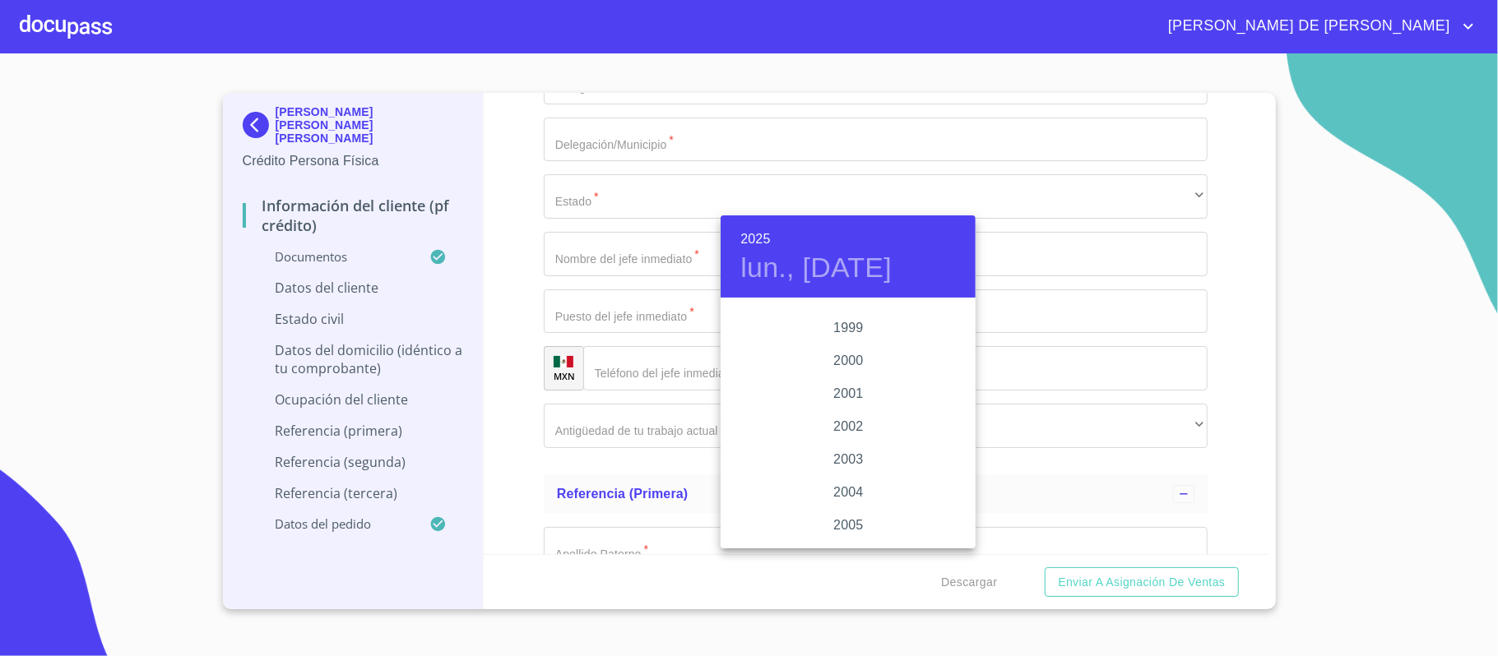
scroll to position [2314, 0]
click at [842, 401] on div "1998" at bounding box center [848, 404] width 255 height 33
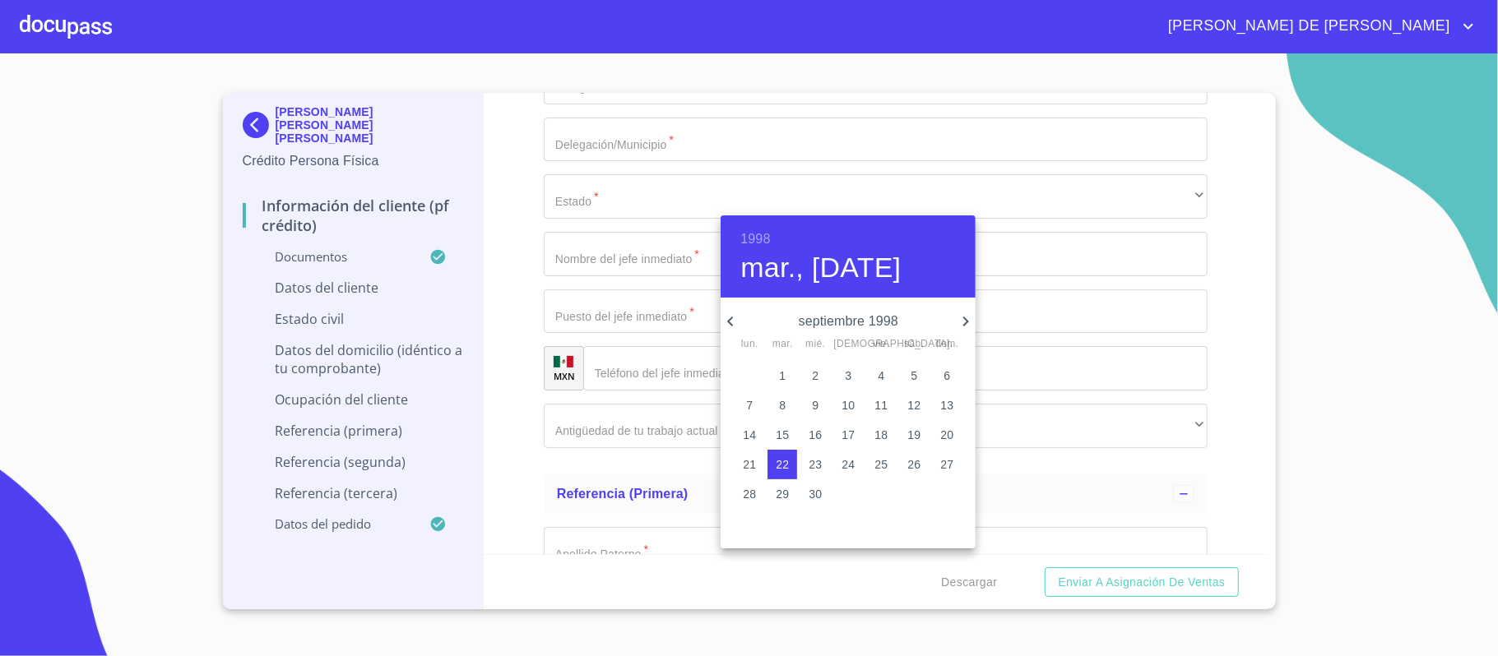
click at [965, 323] on icon "button" at bounding box center [966, 322] width 6 height 10
click at [737, 324] on icon "button" at bounding box center [731, 322] width 20 height 20
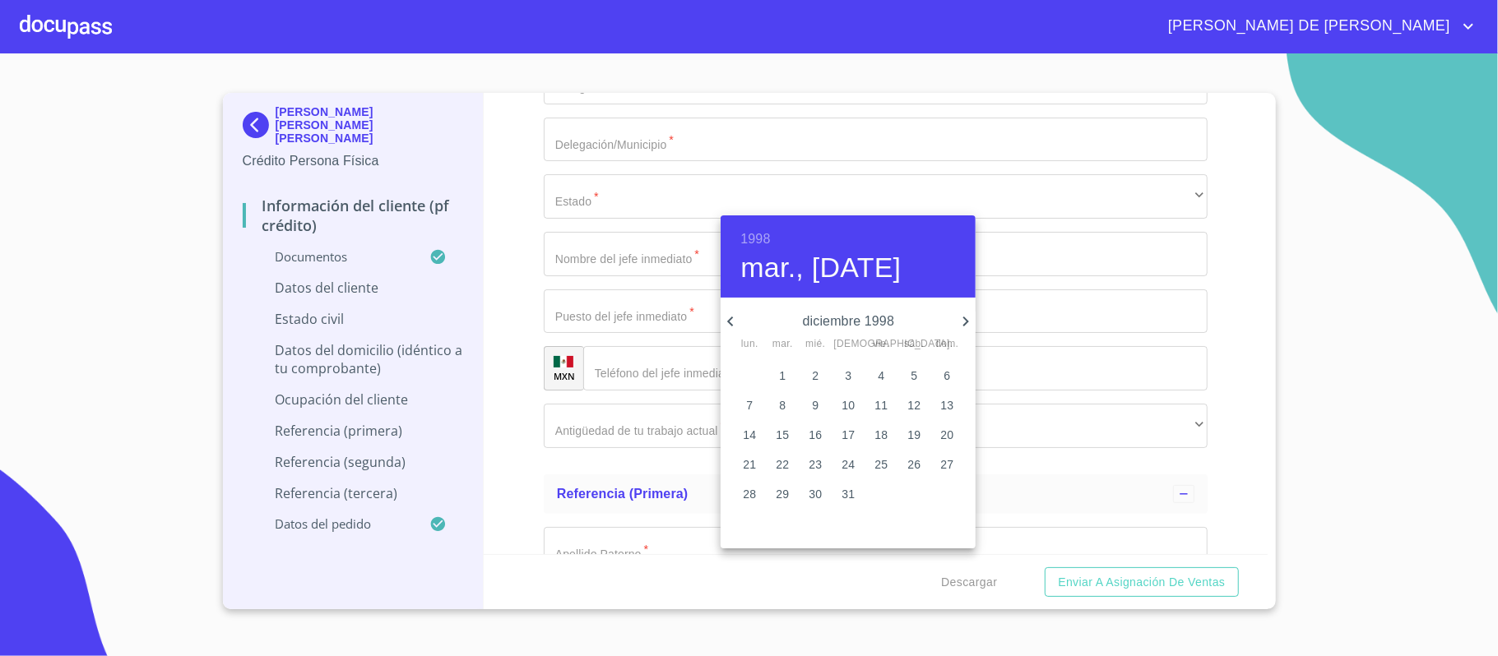
click at [783, 402] on p "8" at bounding box center [782, 405] width 7 height 16
type input "8 de dic. de 1998"
click at [622, 266] on div at bounding box center [749, 328] width 1498 height 656
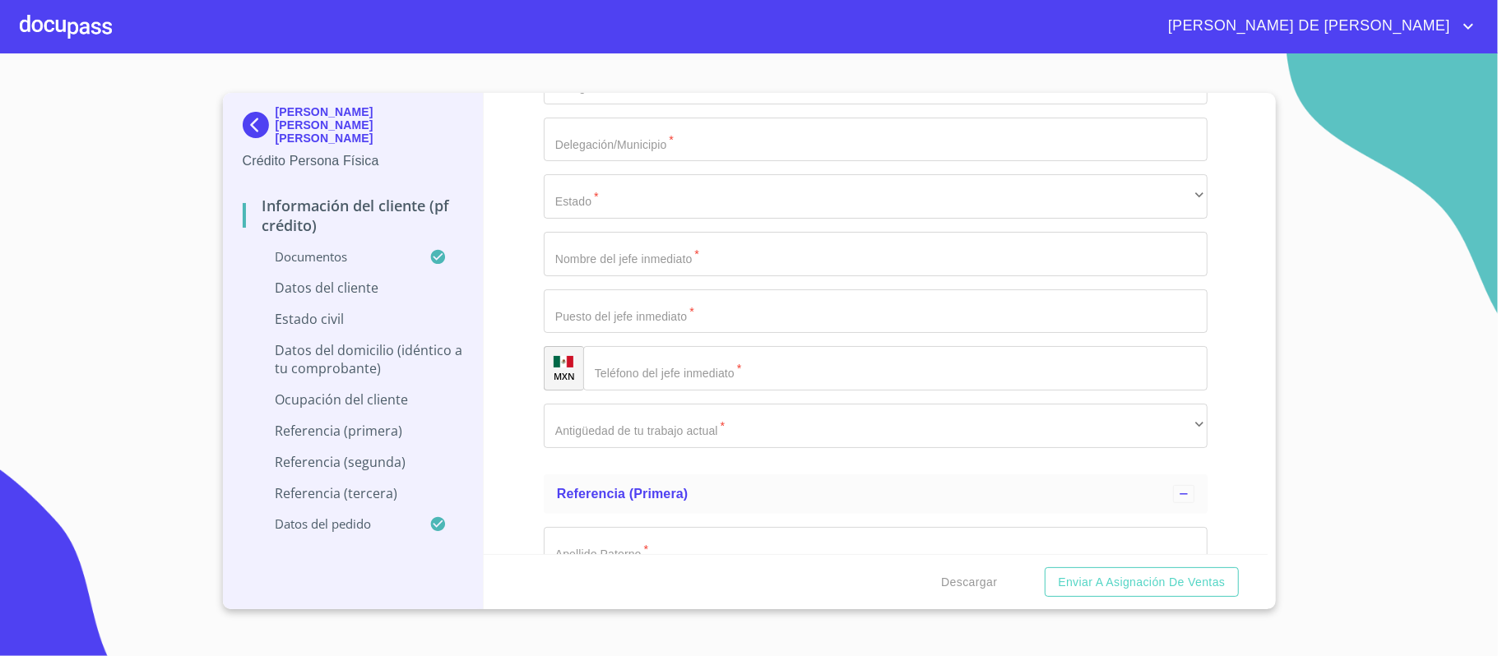
type input "GUPJ981208V72"
type input "GUPJ981208HJCRLS06"
type input "2627511866"
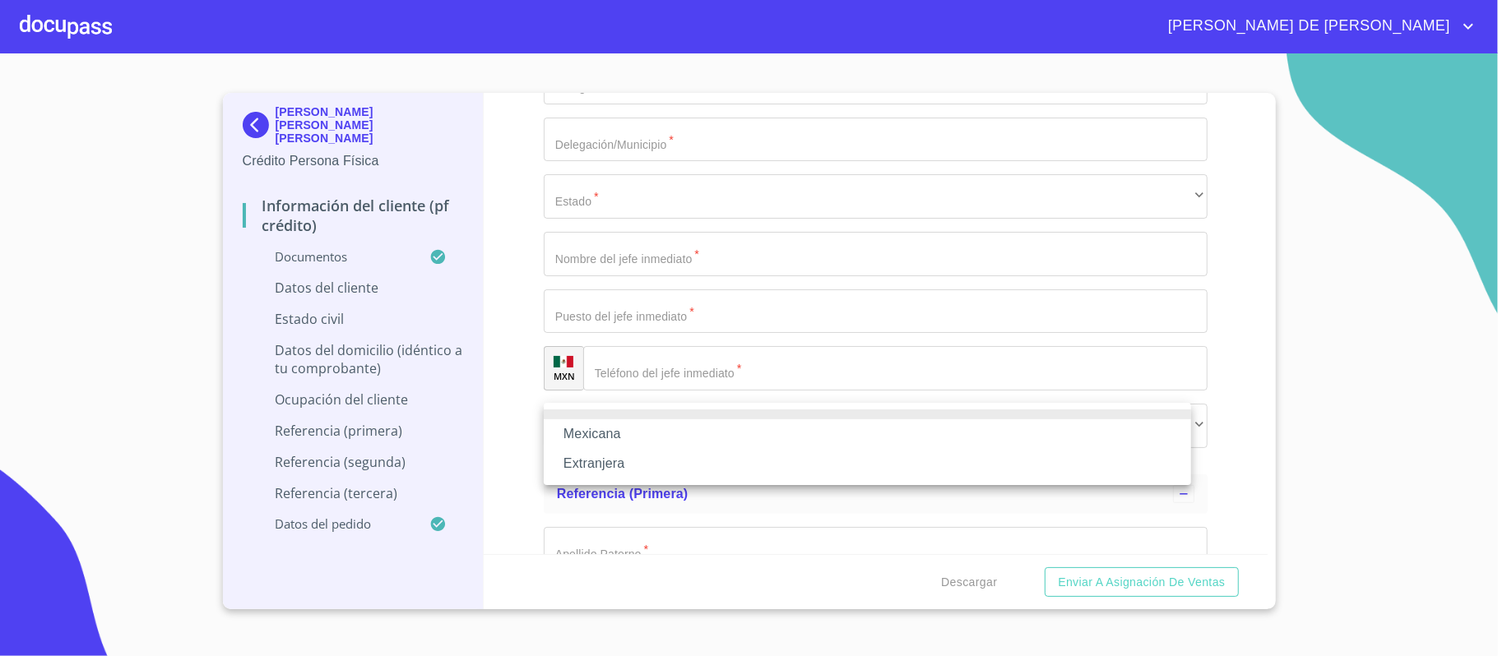
click at [638, 431] on li "Mexicana" at bounding box center [867, 434] width 647 height 30
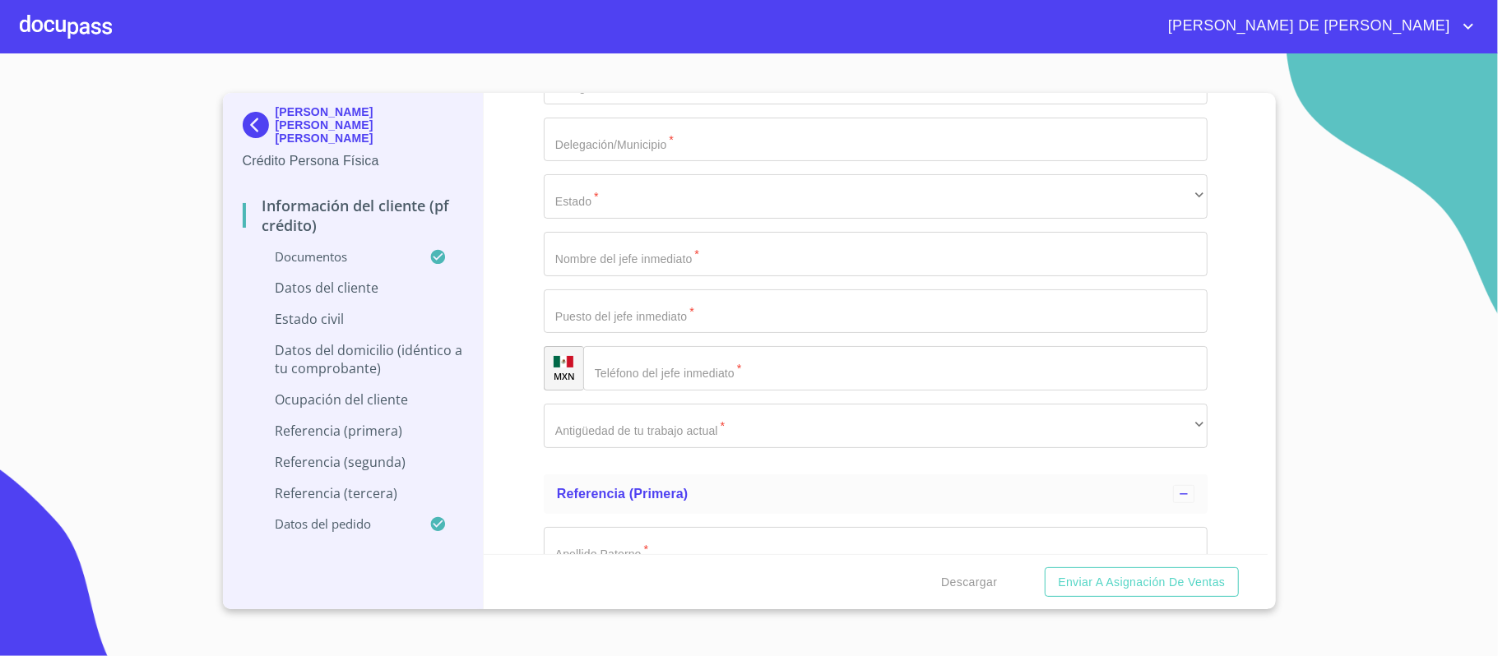
type input "MEXICO"
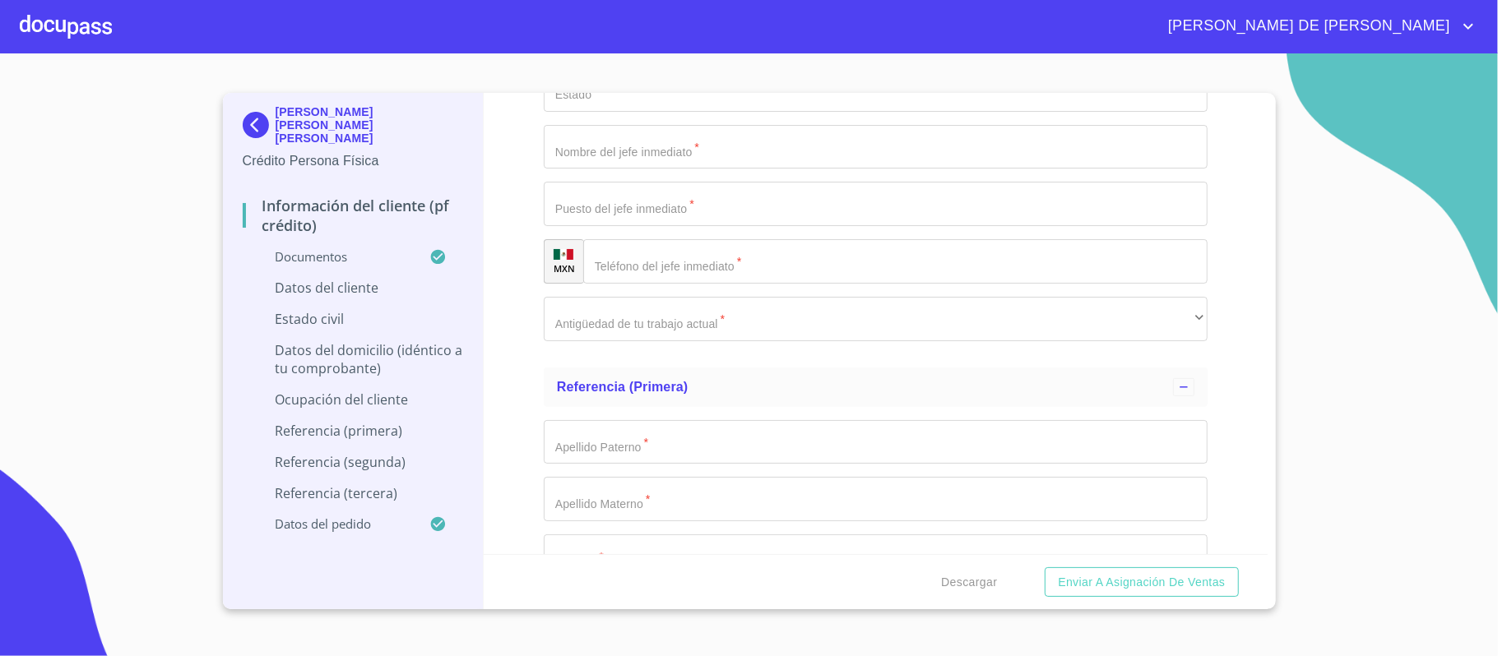
scroll to position [5269, 0]
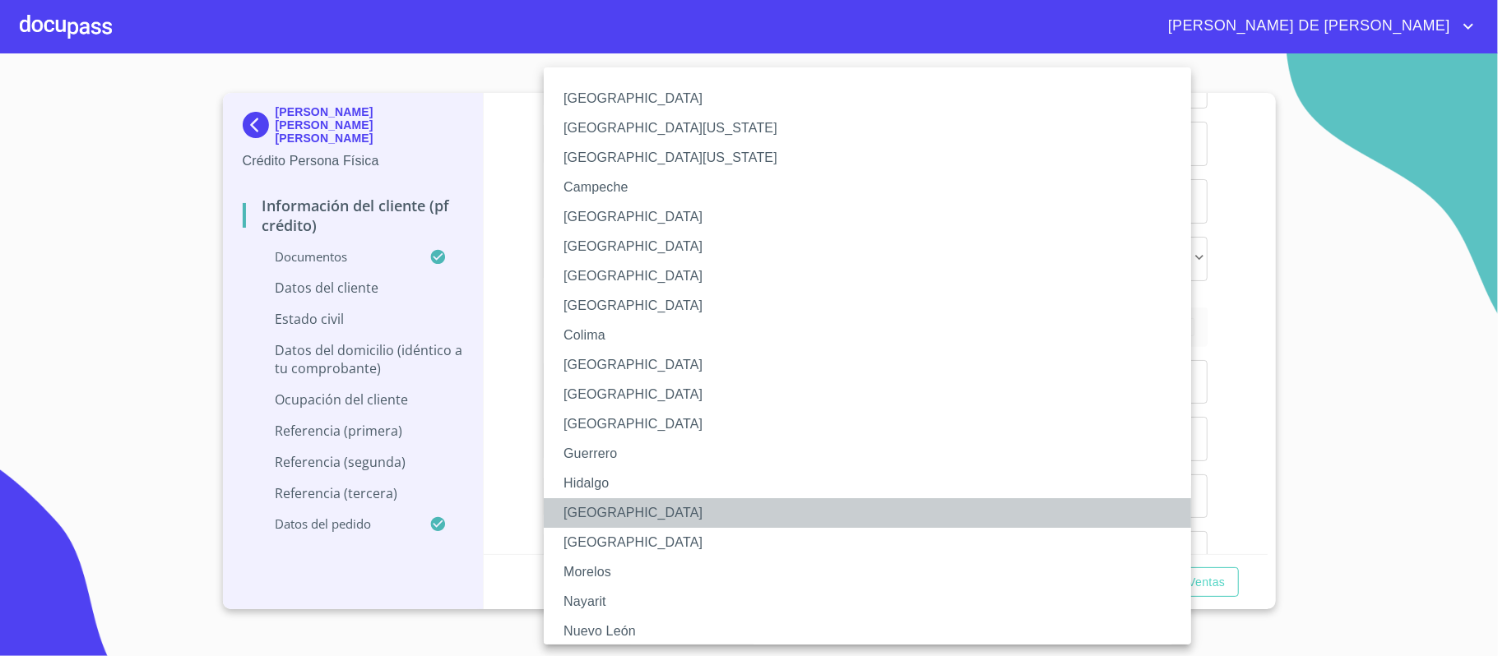
click at [616, 503] on li "Jalisco" at bounding box center [876, 513] width 664 height 30
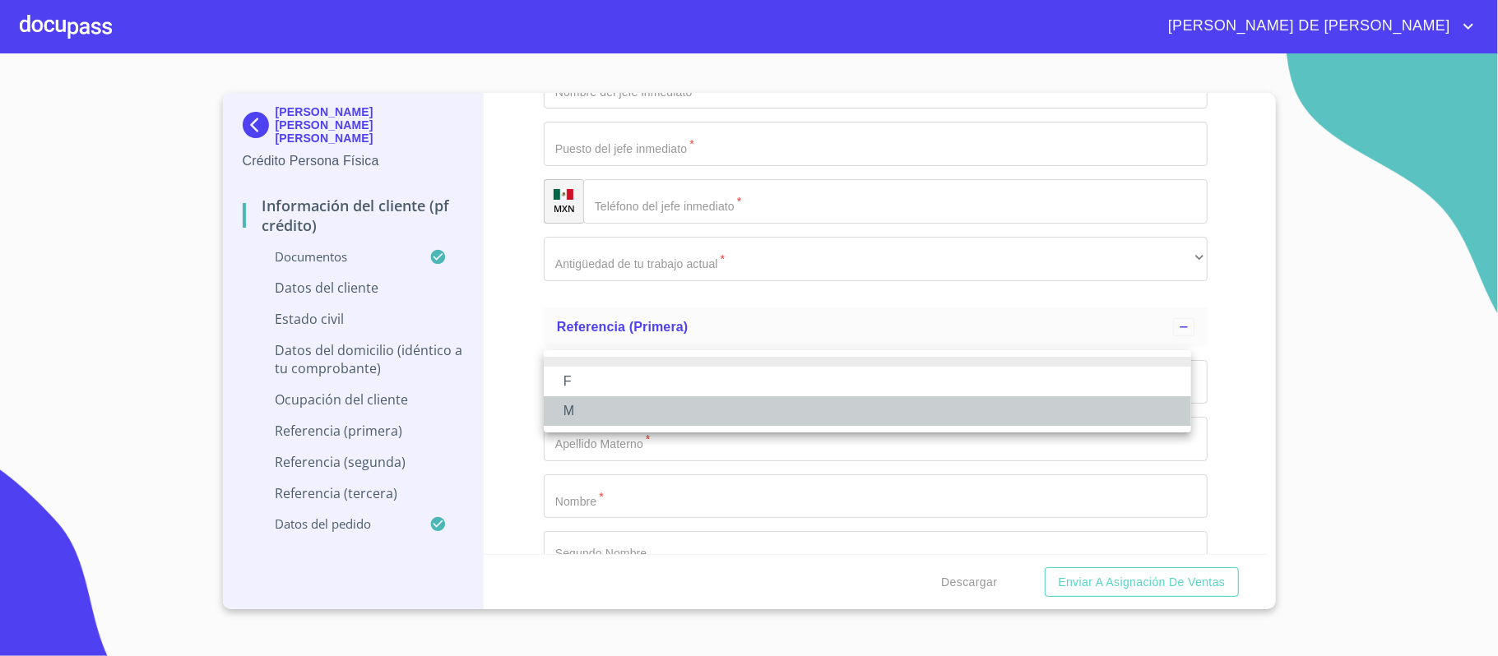
click at [633, 412] on li "M" at bounding box center [867, 411] width 647 height 30
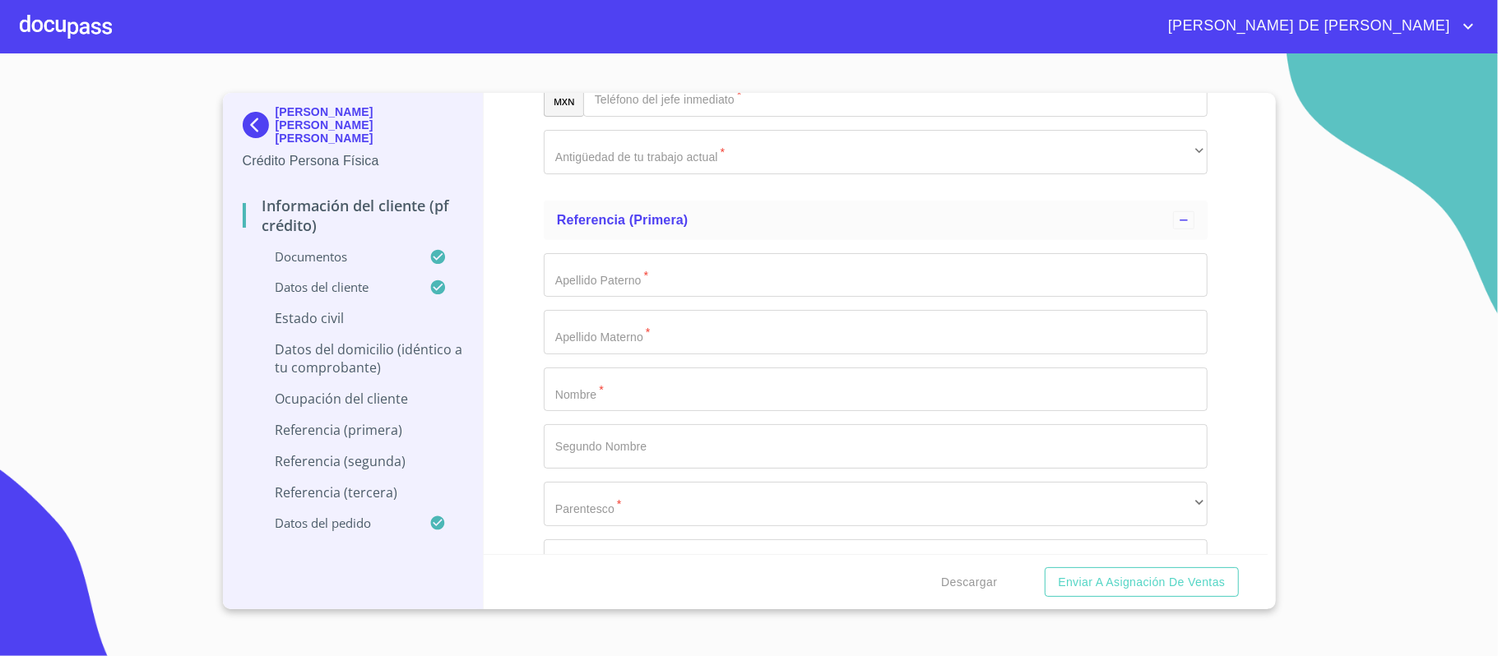
scroll to position [5708, 0]
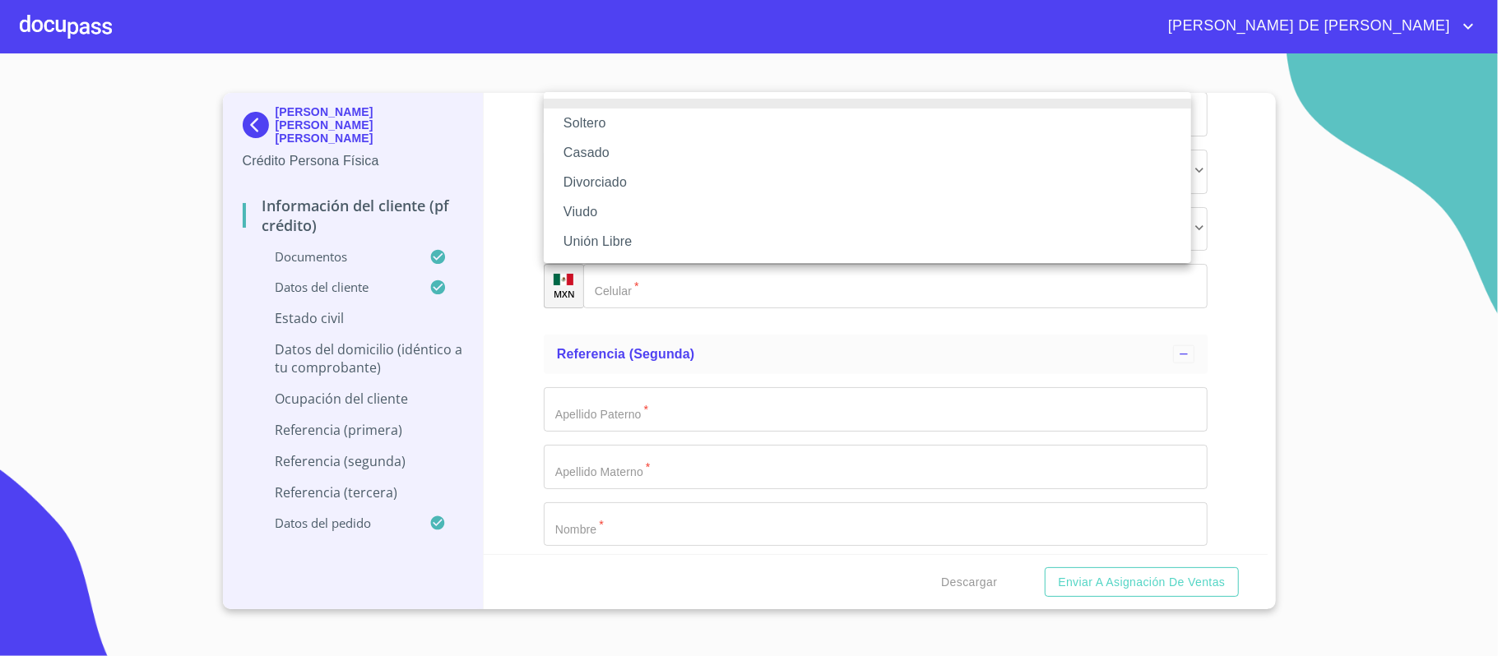
click at [622, 128] on li "Soltero" at bounding box center [867, 124] width 647 height 30
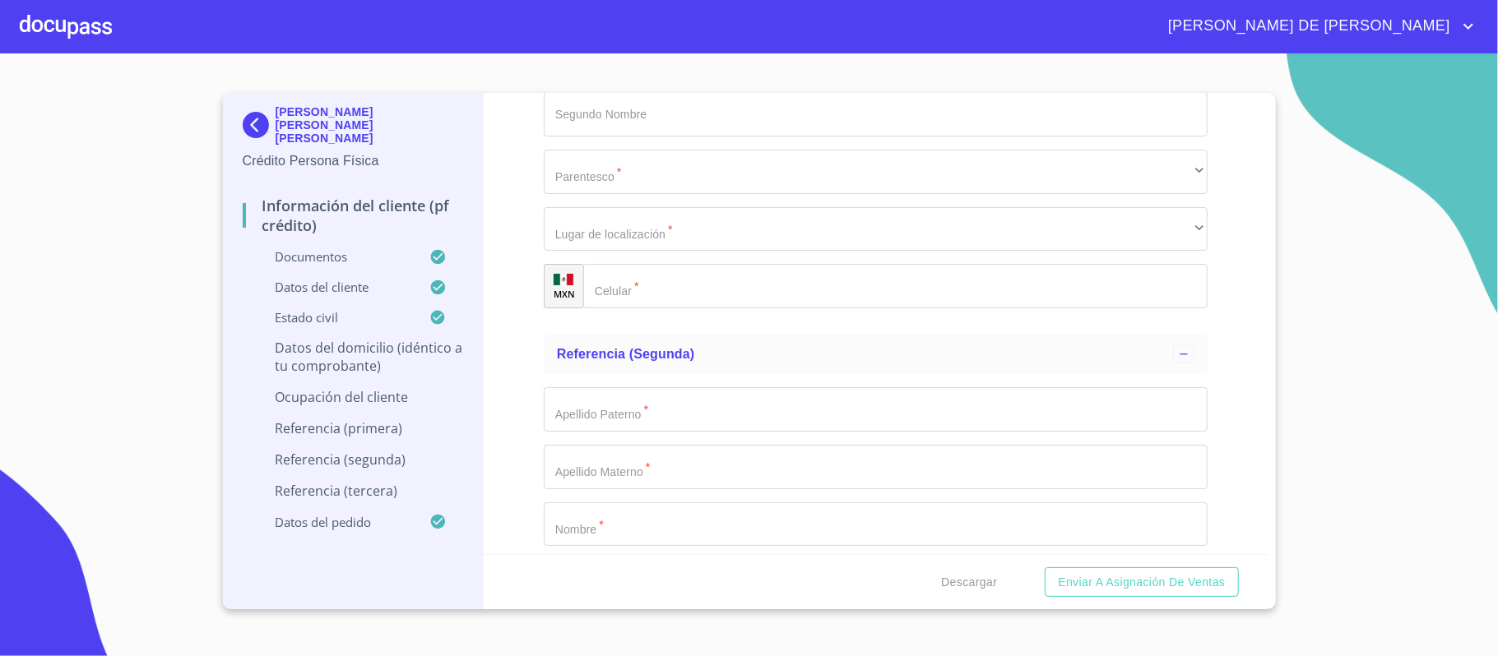
scroll to position [5705, 0]
type input "SANTA CLEMENCIA"
type input "1569"
type input "SANTA BEATRIZ Y ALVAREZ DEL CASTILLO"
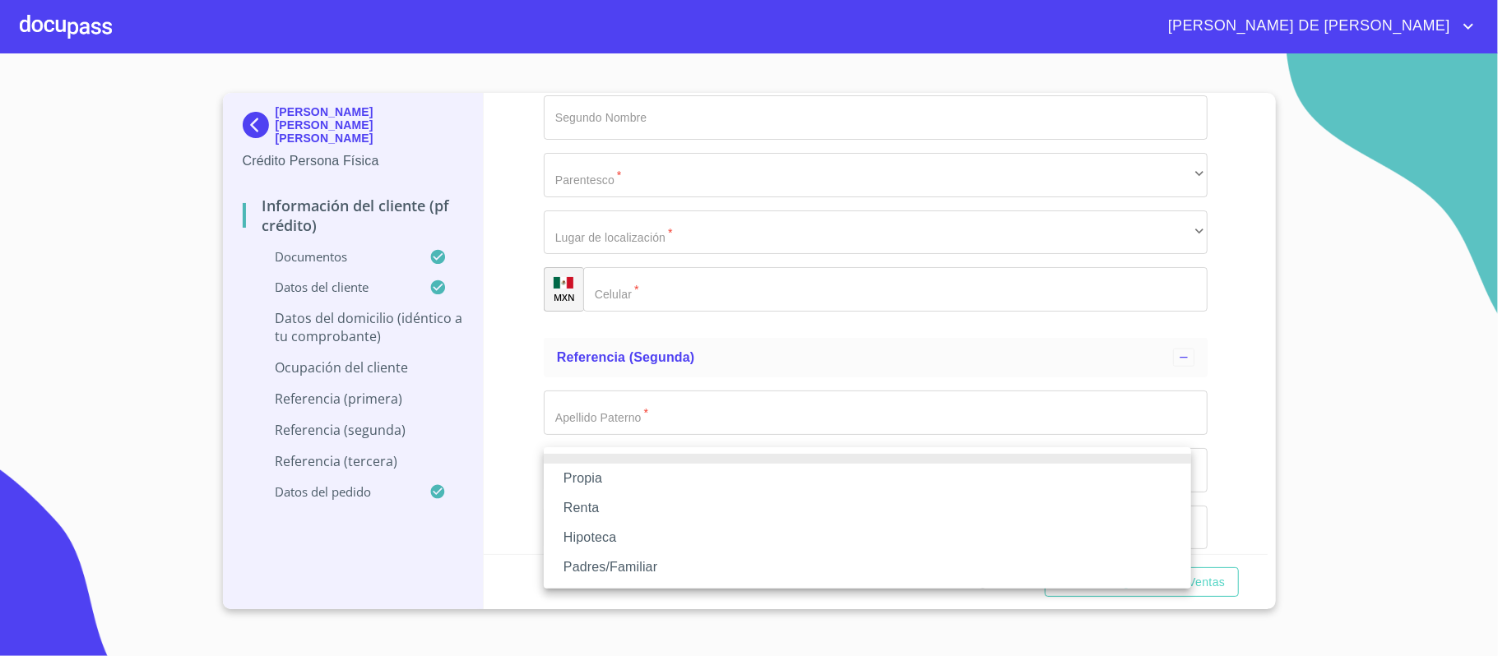
click at [636, 560] on li "Padres/Familiar" at bounding box center [867, 568] width 647 height 30
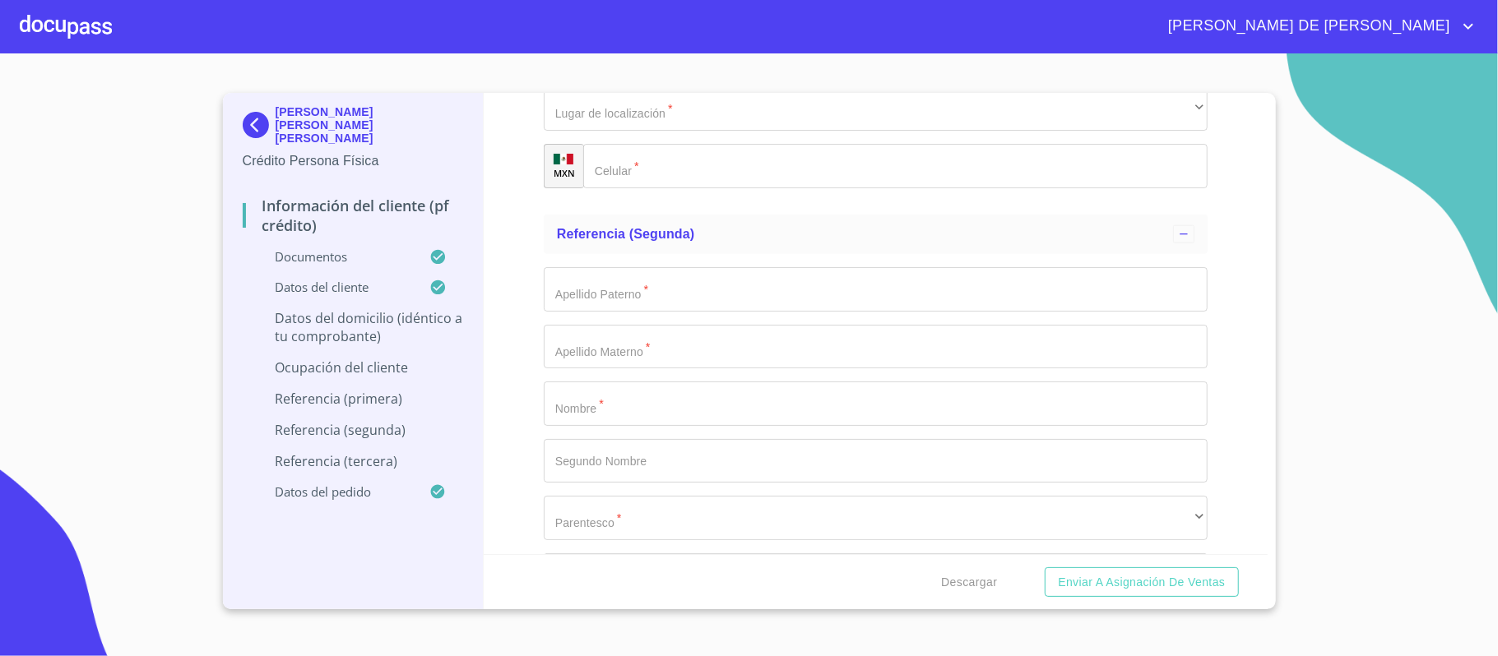
scroll to position [5924, 0]
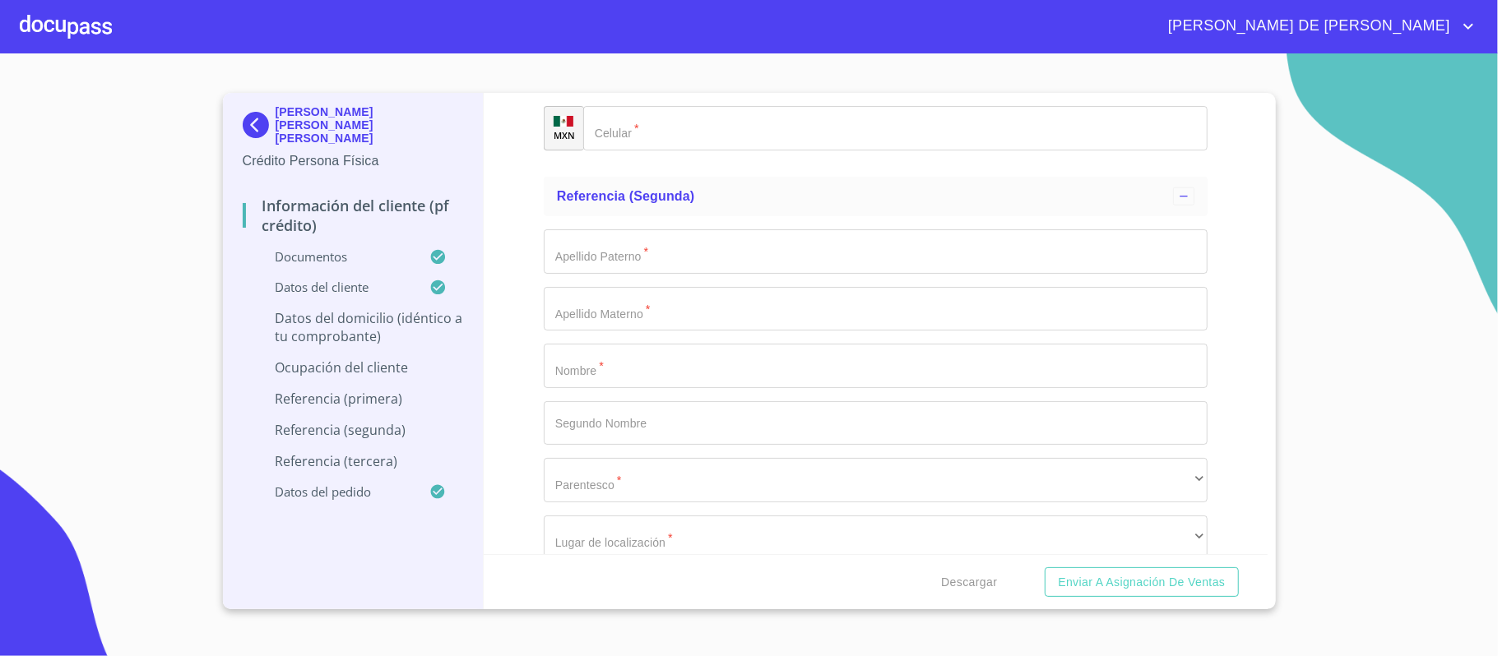
type input "$2,500,000"
type input "SAN MARTIN"
type input "MEXICO"
type input "GUADALAJARA"
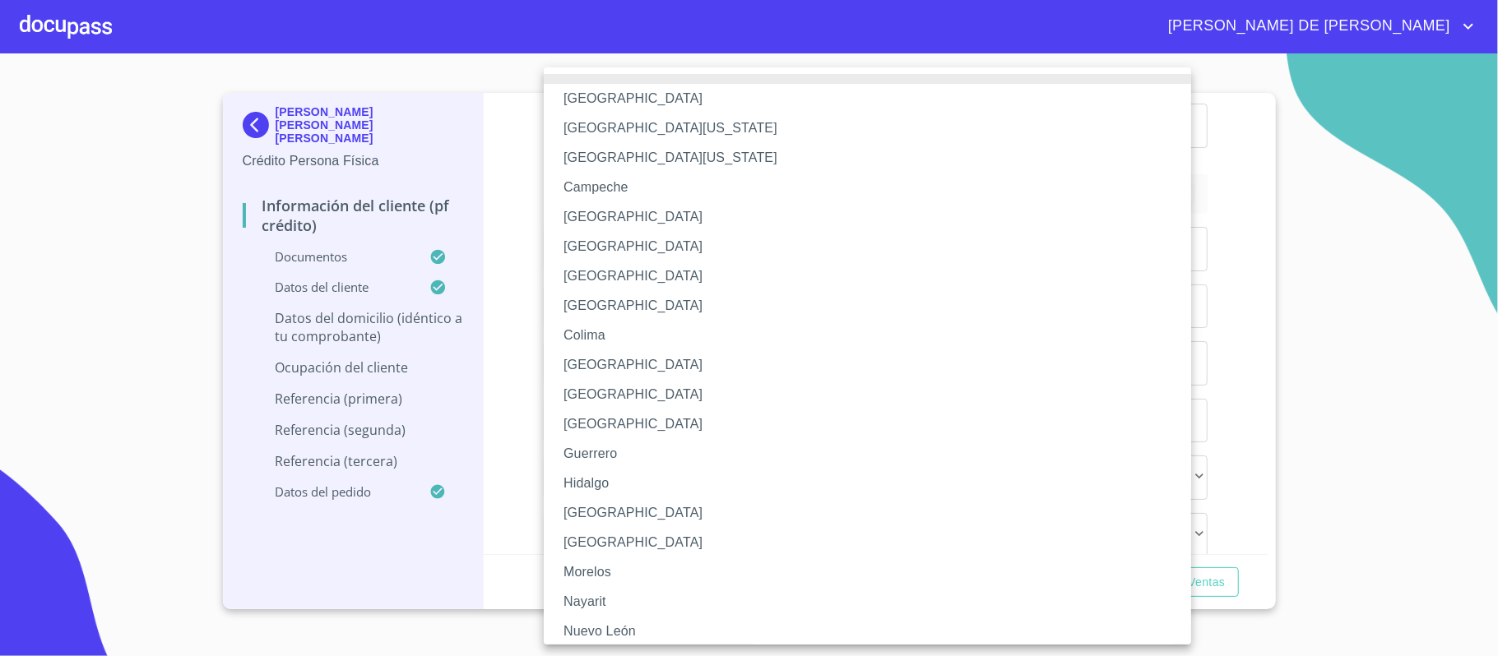
click at [622, 514] on li "Jalisco" at bounding box center [876, 513] width 664 height 30
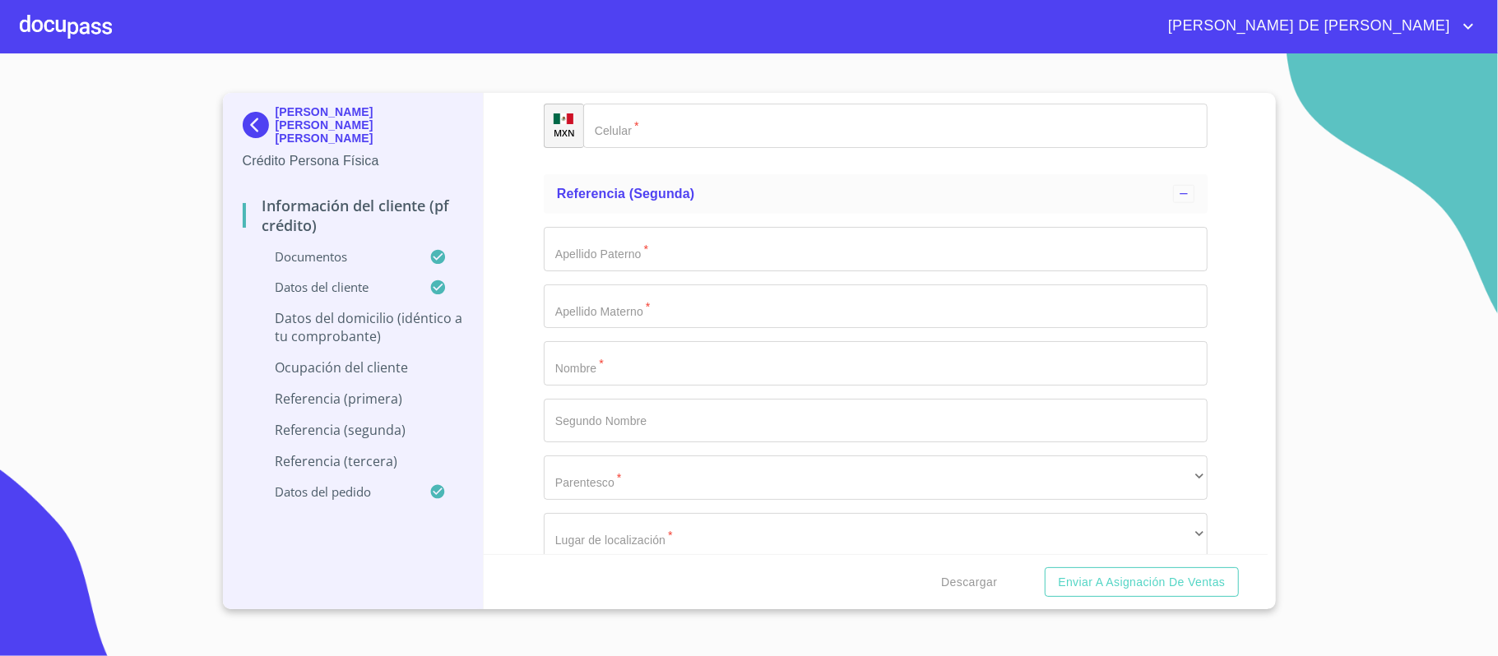
scroll to position [6146, 0]
type input "44710"
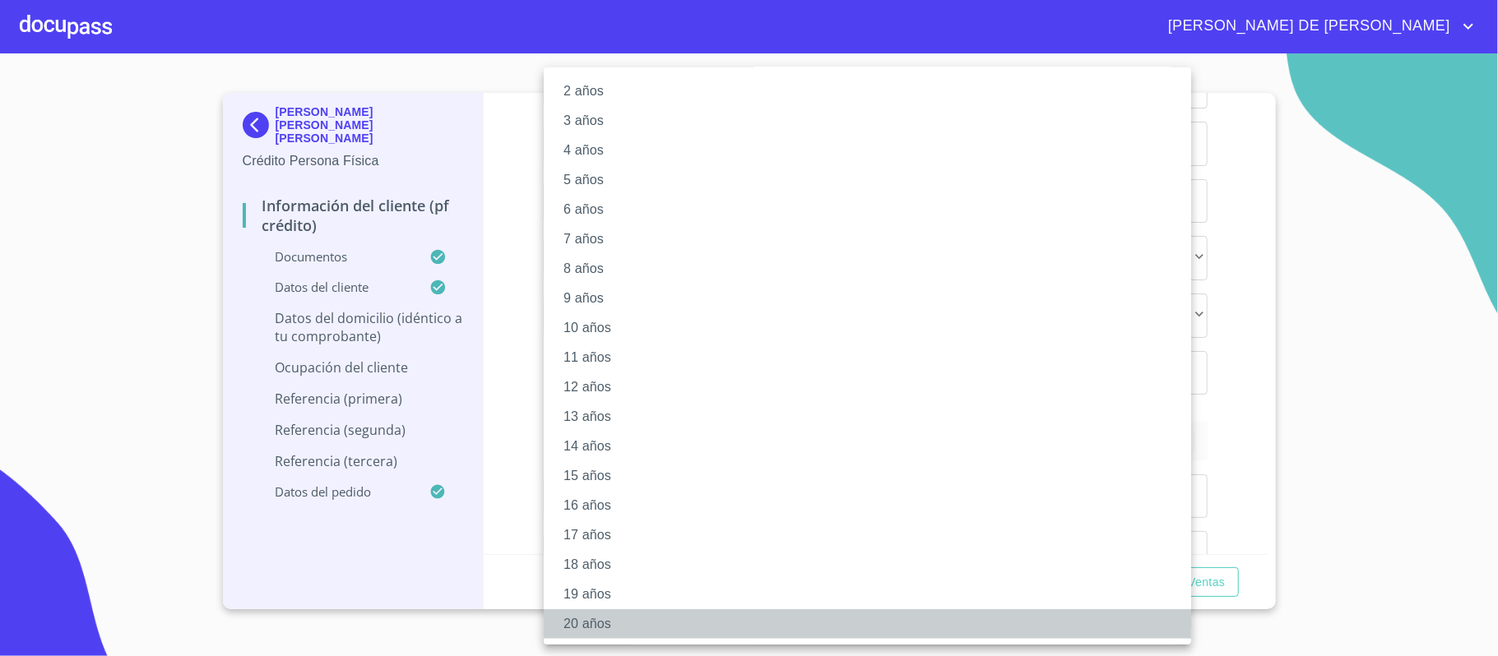
click at [635, 622] on li "20 años" at bounding box center [876, 624] width 664 height 30
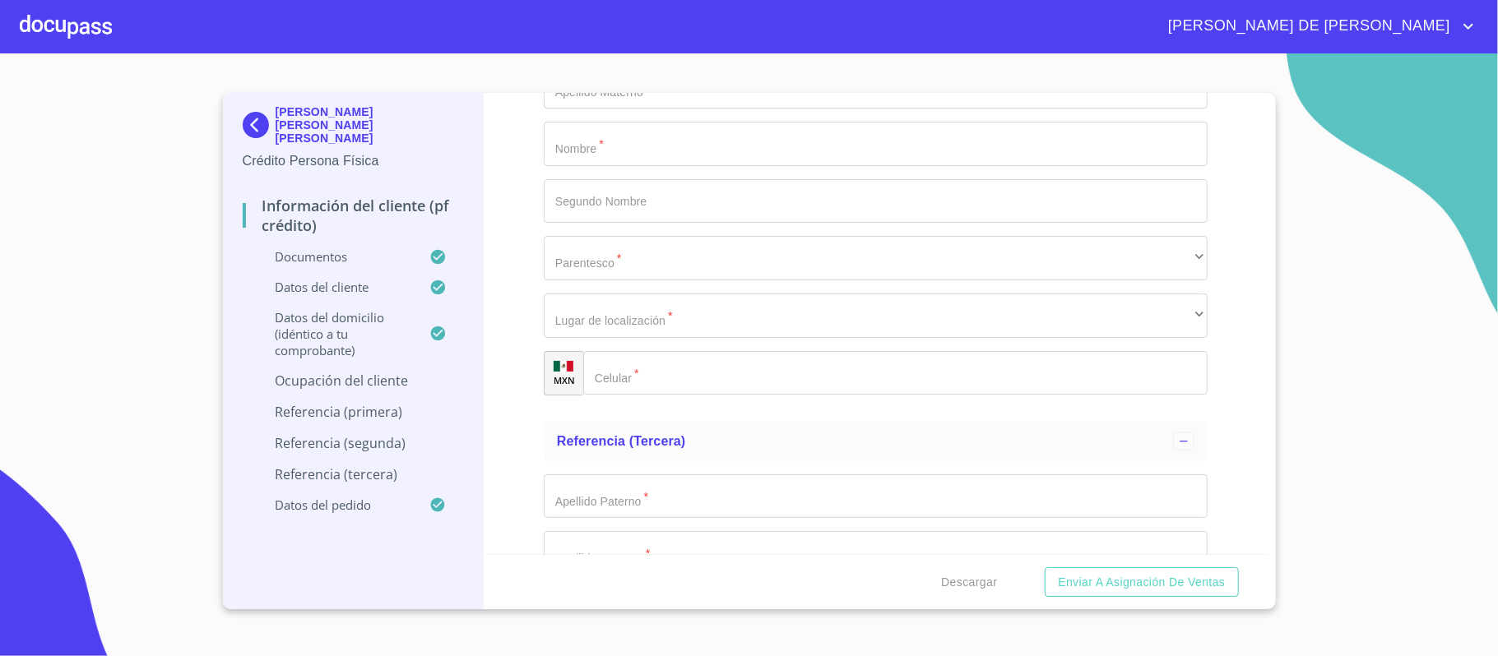
click at [520, 398] on div "Información del cliente (PF crédito) Documentos Documento de identificación.   …" at bounding box center [876, 323] width 784 height 461
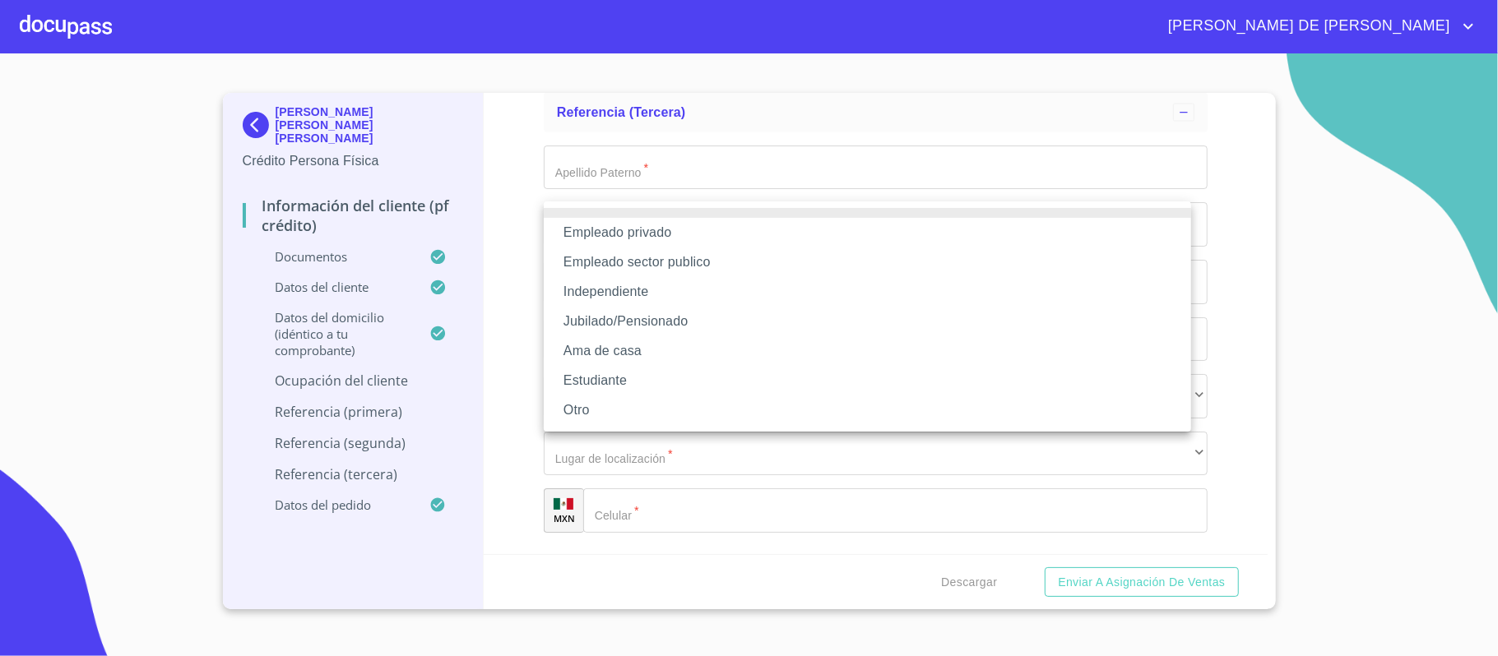
click at [626, 230] on li "Empleado privado" at bounding box center [867, 233] width 647 height 30
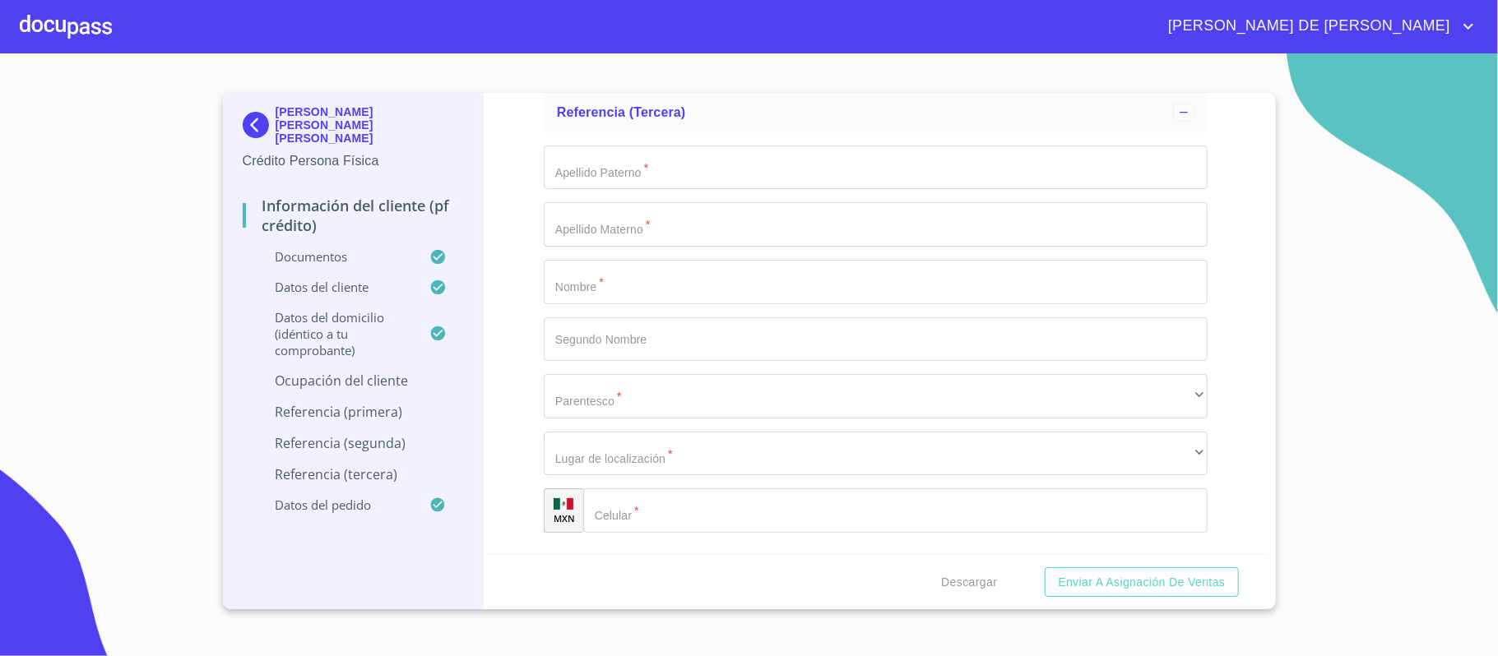
type input "DEBUTECH"
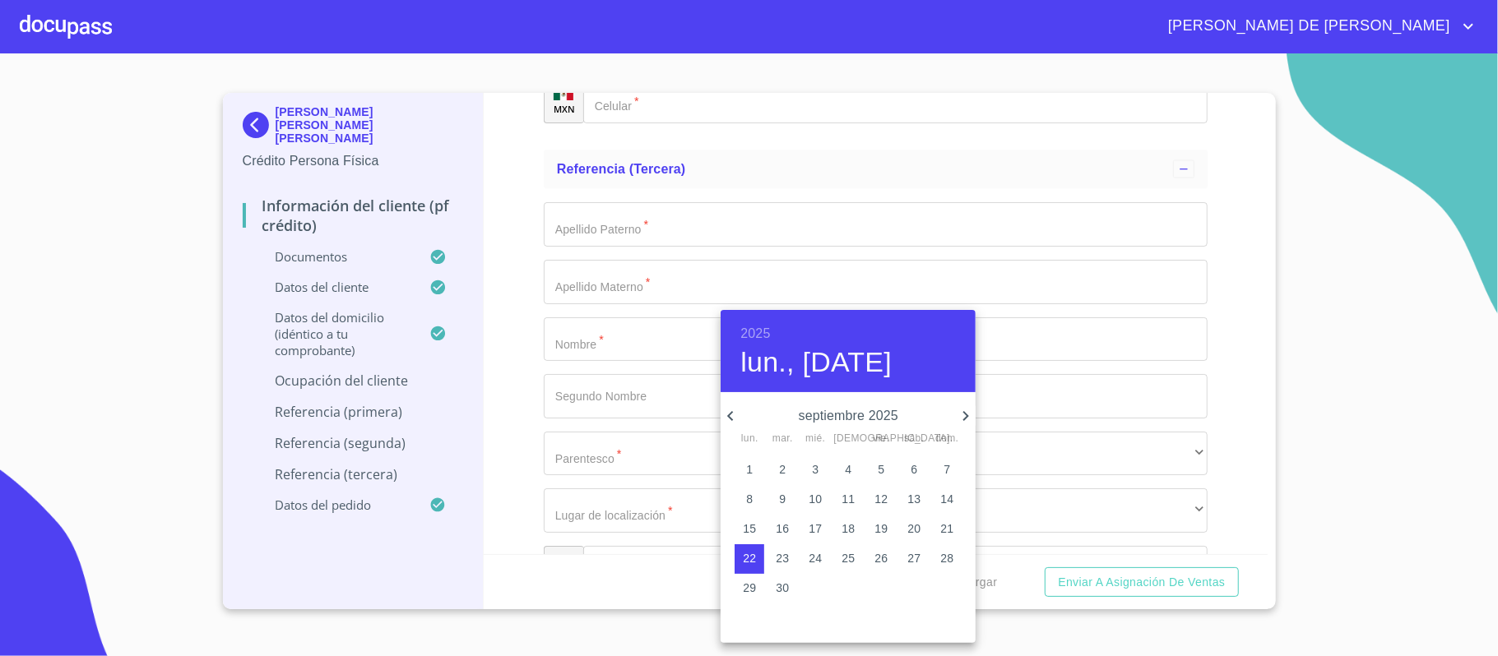
click at [765, 332] on h6 "2025" at bounding box center [755, 333] width 30 height 23
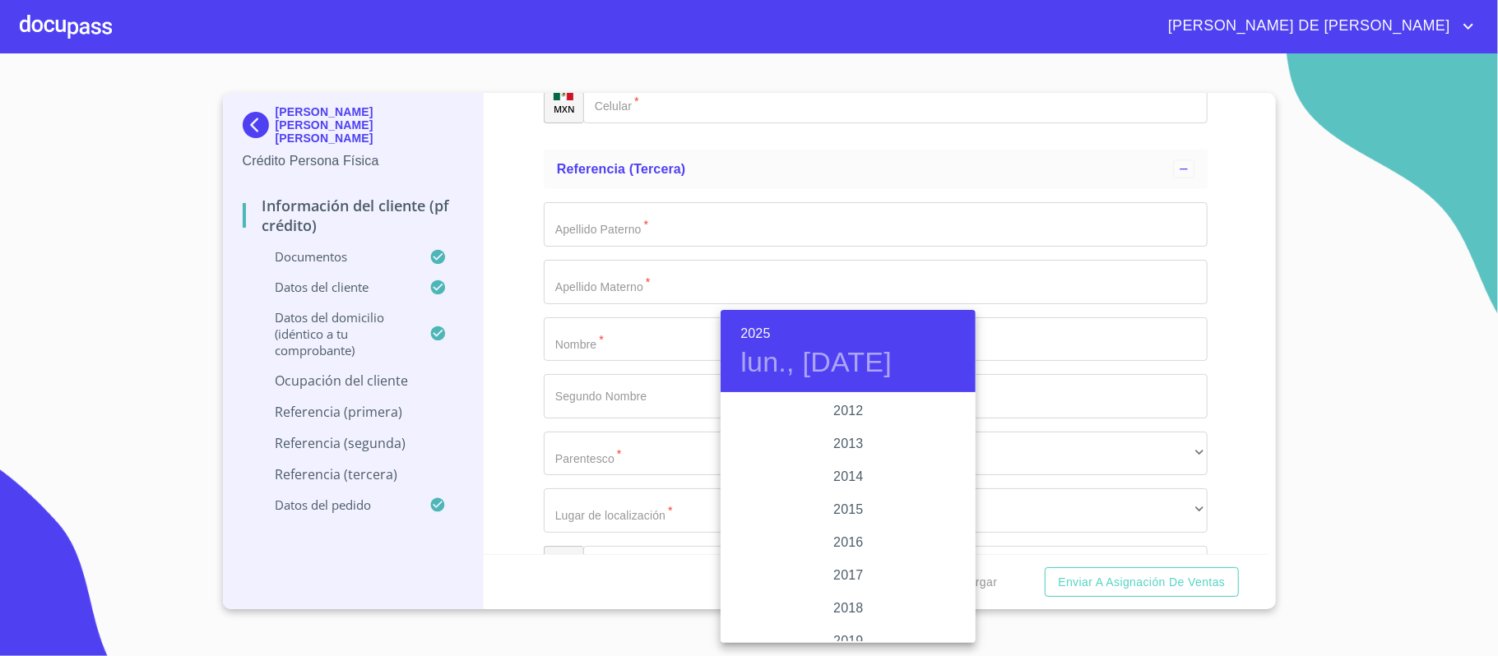
scroll to position [3081, 0]
click at [846, 514] on div "2022" at bounding box center [848, 521] width 255 height 33
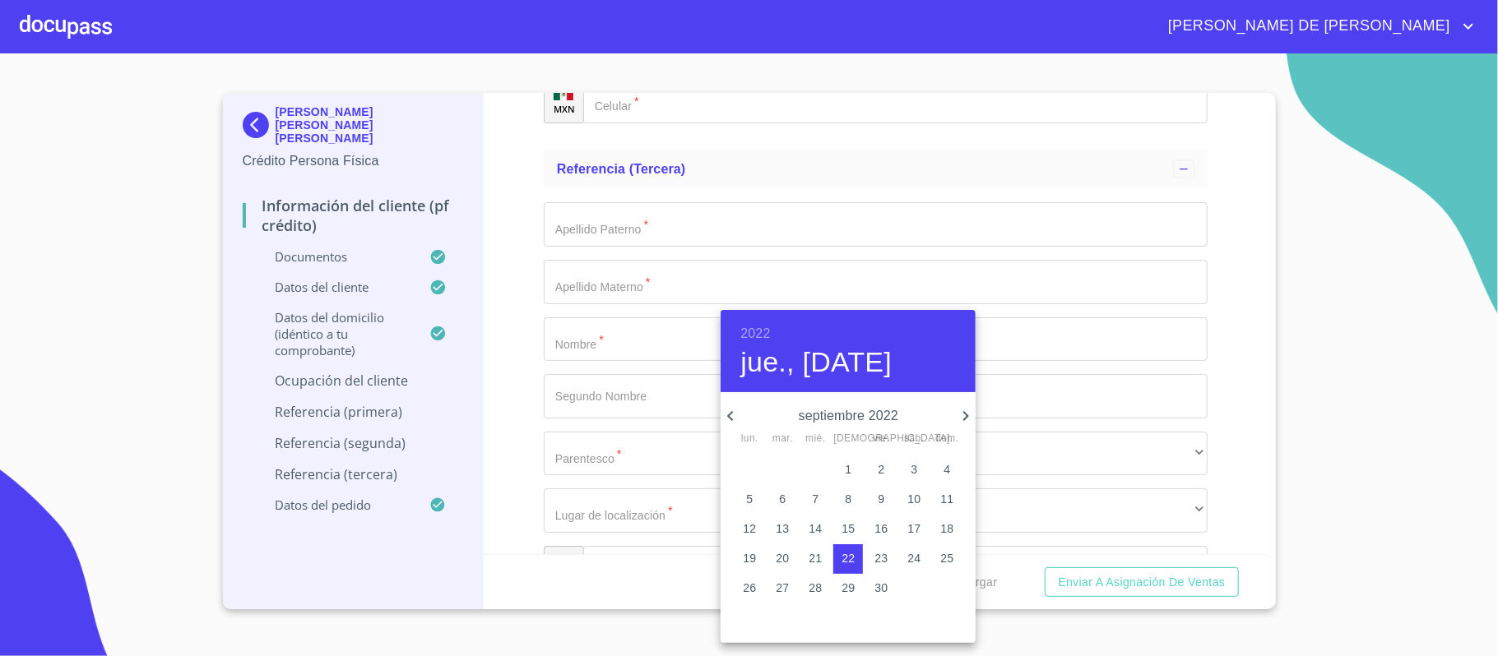
click at [957, 412] on icon "button" at bounding box center [966, 416] width 20 height 20
drag, startPoint x: 846, startPoint y: 472, endPoint x: 807, endPoint y: 465, distance: 39.4
click at [846, 472] on p "1" at bounding box center [848, 469] width 7 height 16
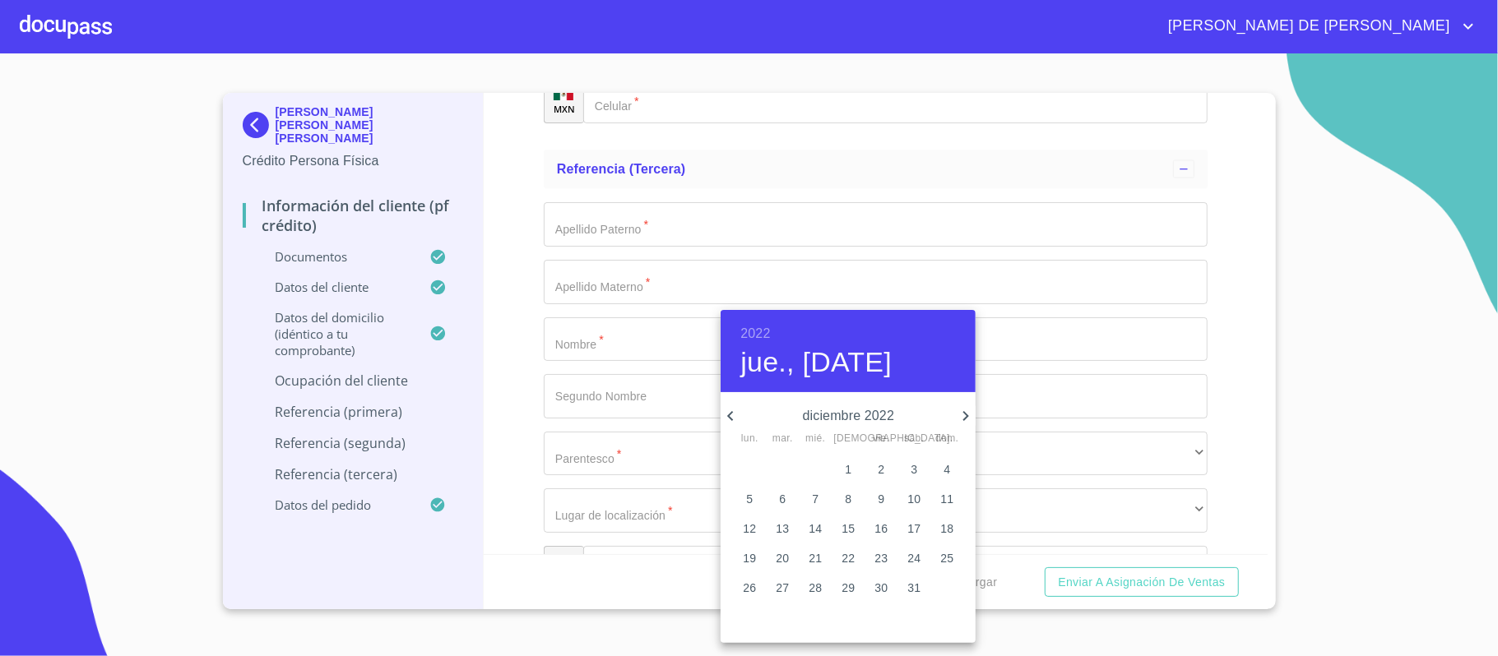
type input "1 de dic. de 2022"
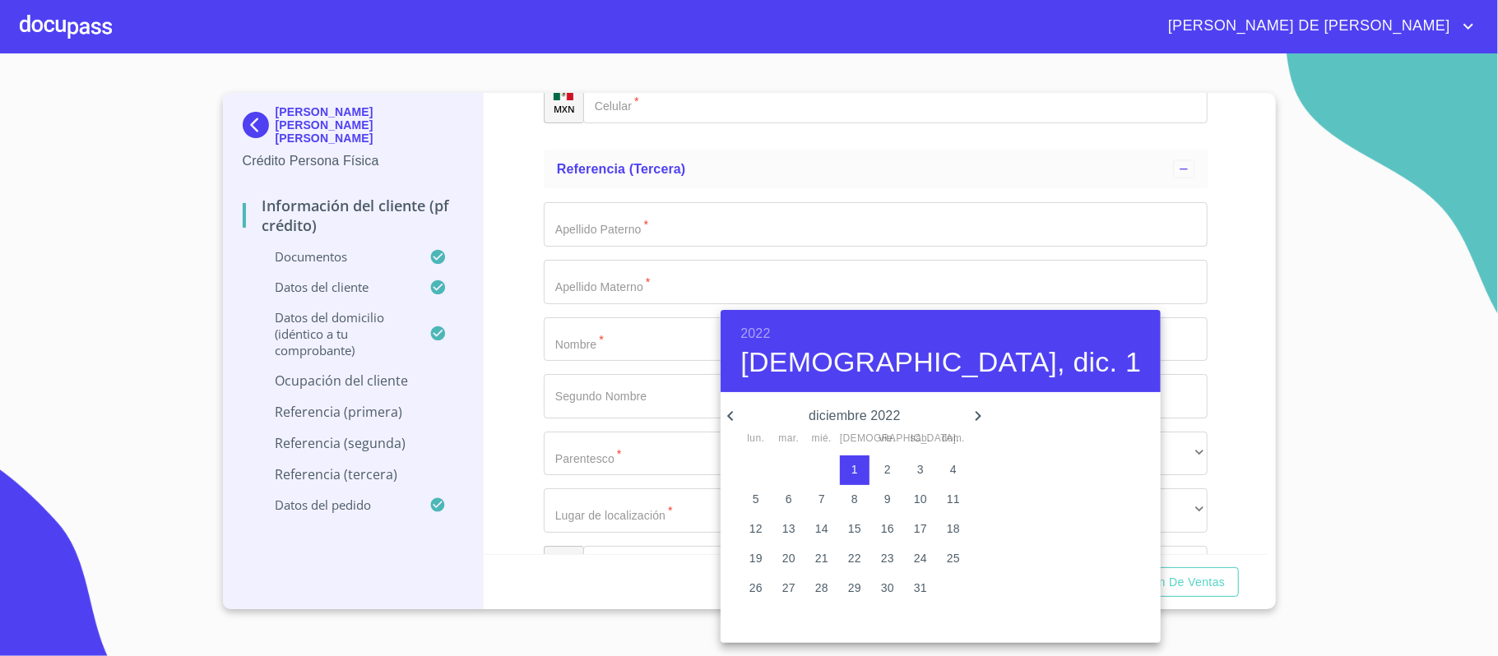
click at [659, 415] on div at bounding box center [749, 328] width 1498 height 656
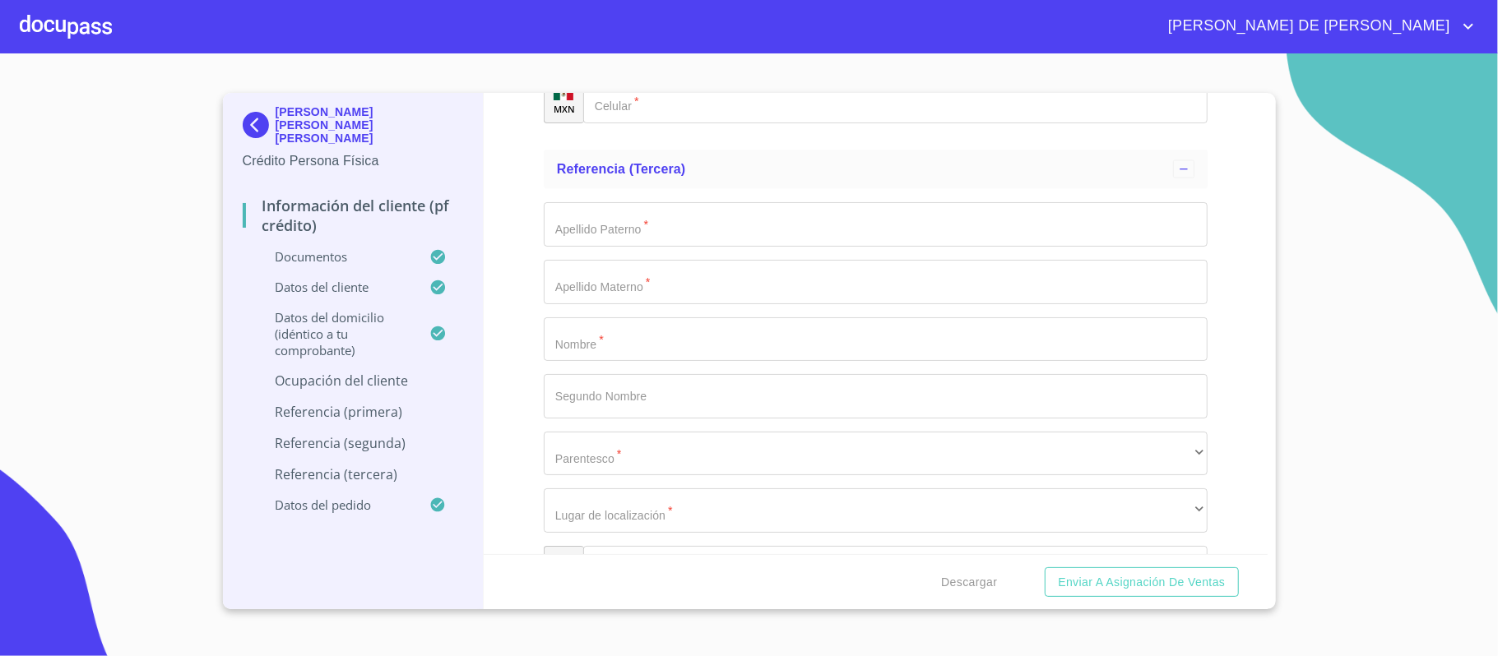
type input "JEDE DEPARTAMENTO - MESA DE IMPEMENTACION"
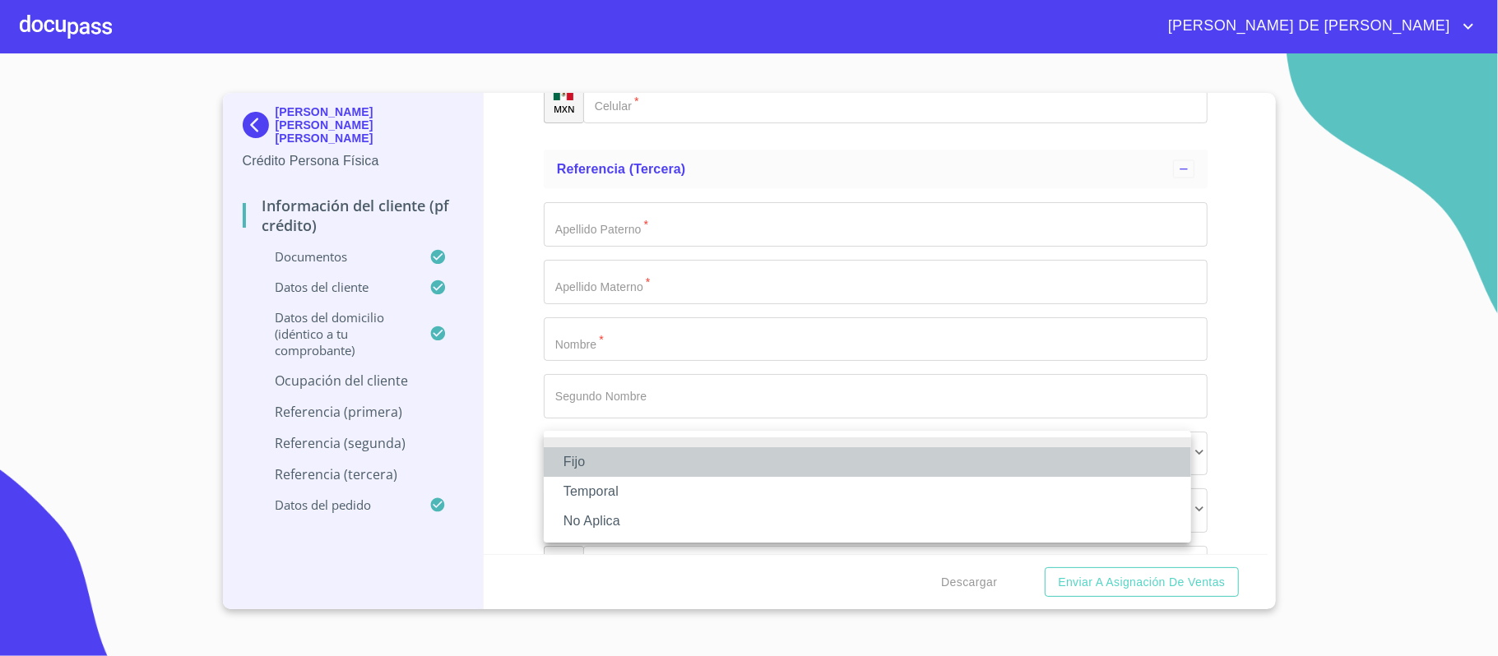
click at [642, 467] on li "Fijo" at bounding box center [867, 462] width 647 height 30
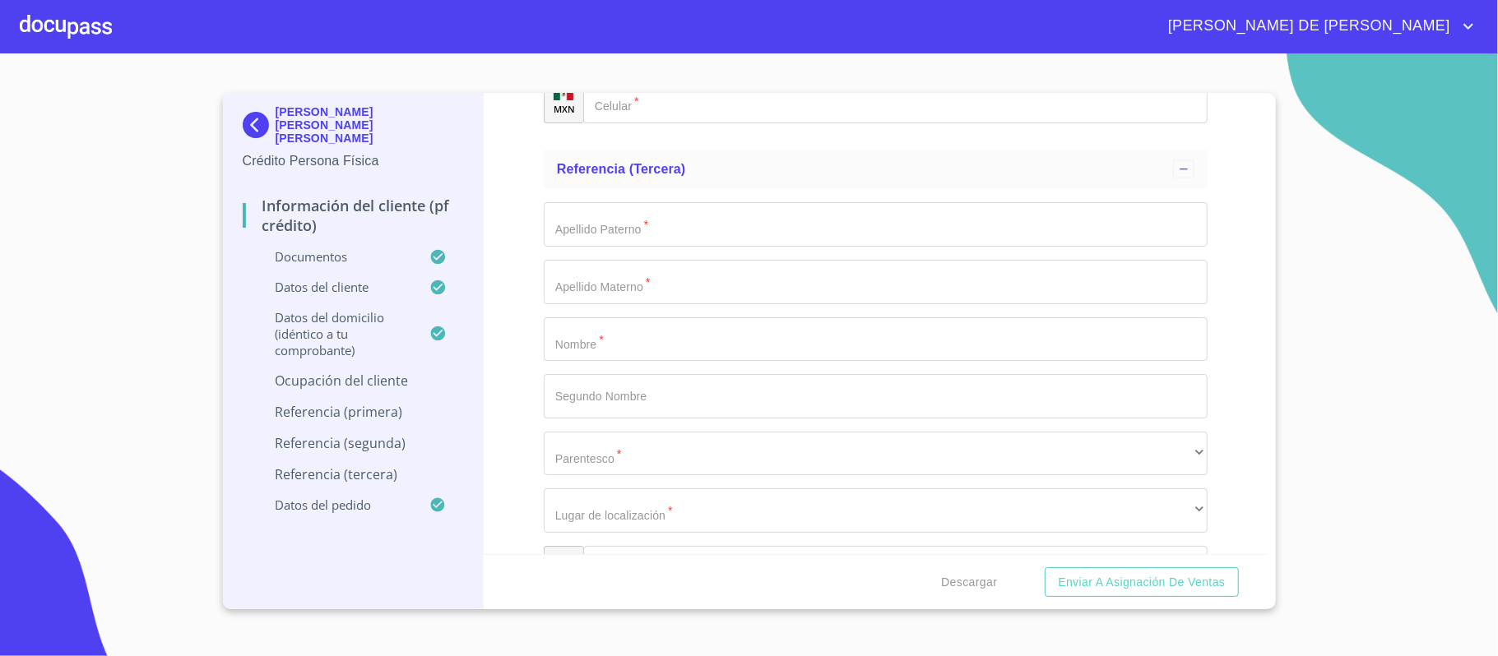
type input "15000"
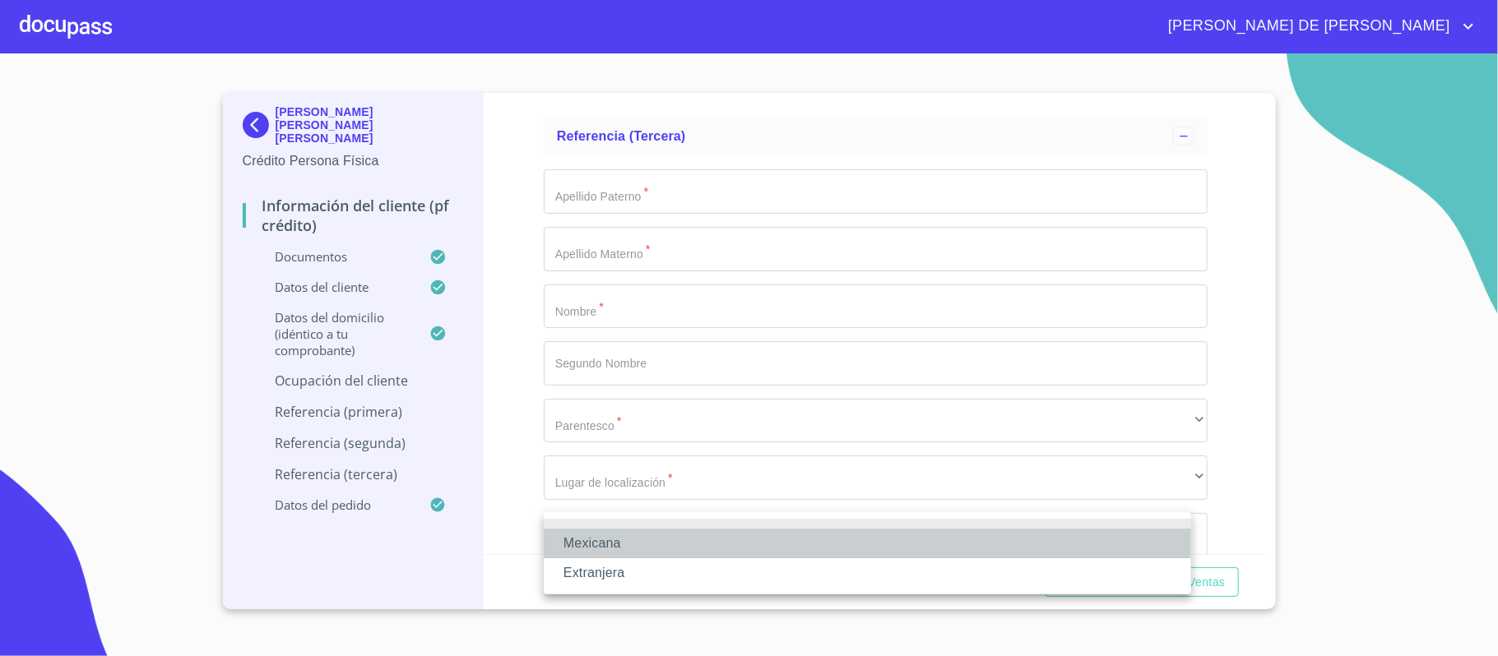
click at [663, 537] on li "Mexicana" at bounding box center [867, 544] width 647 height 30
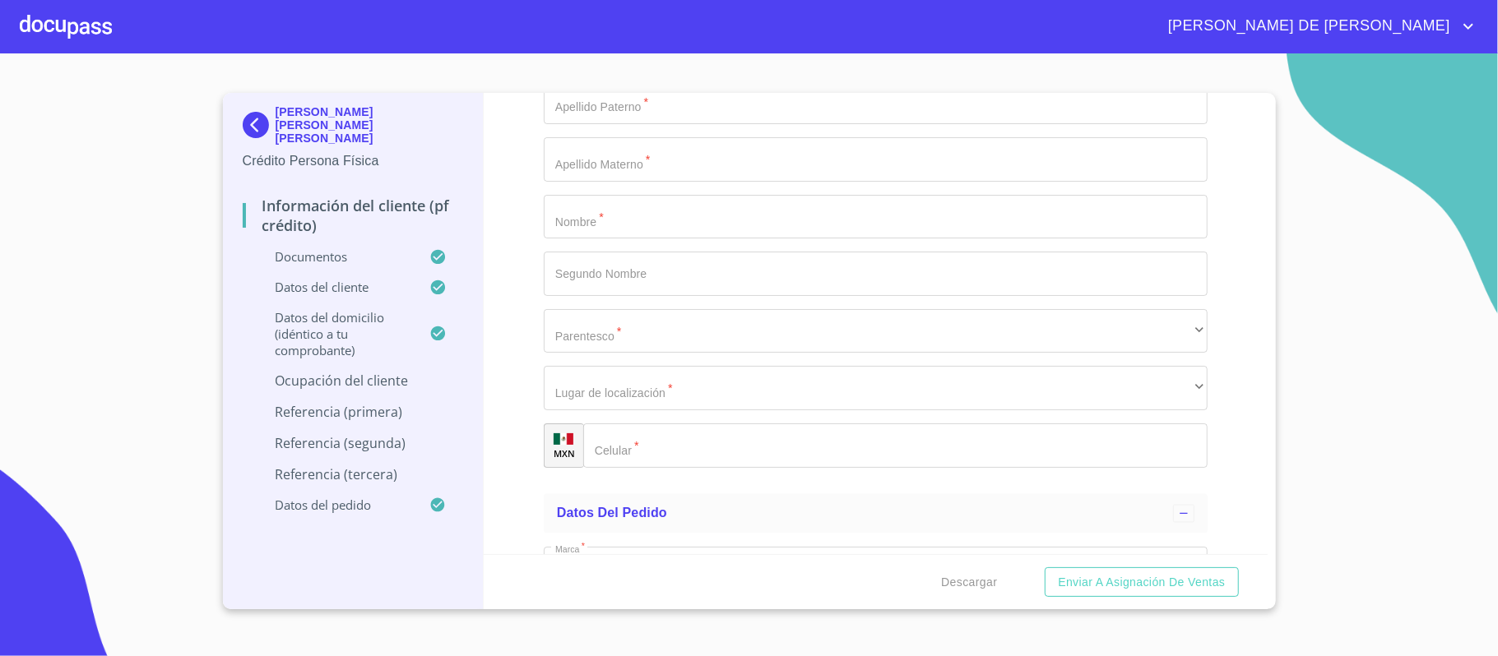
scroll to position [6727, 0]
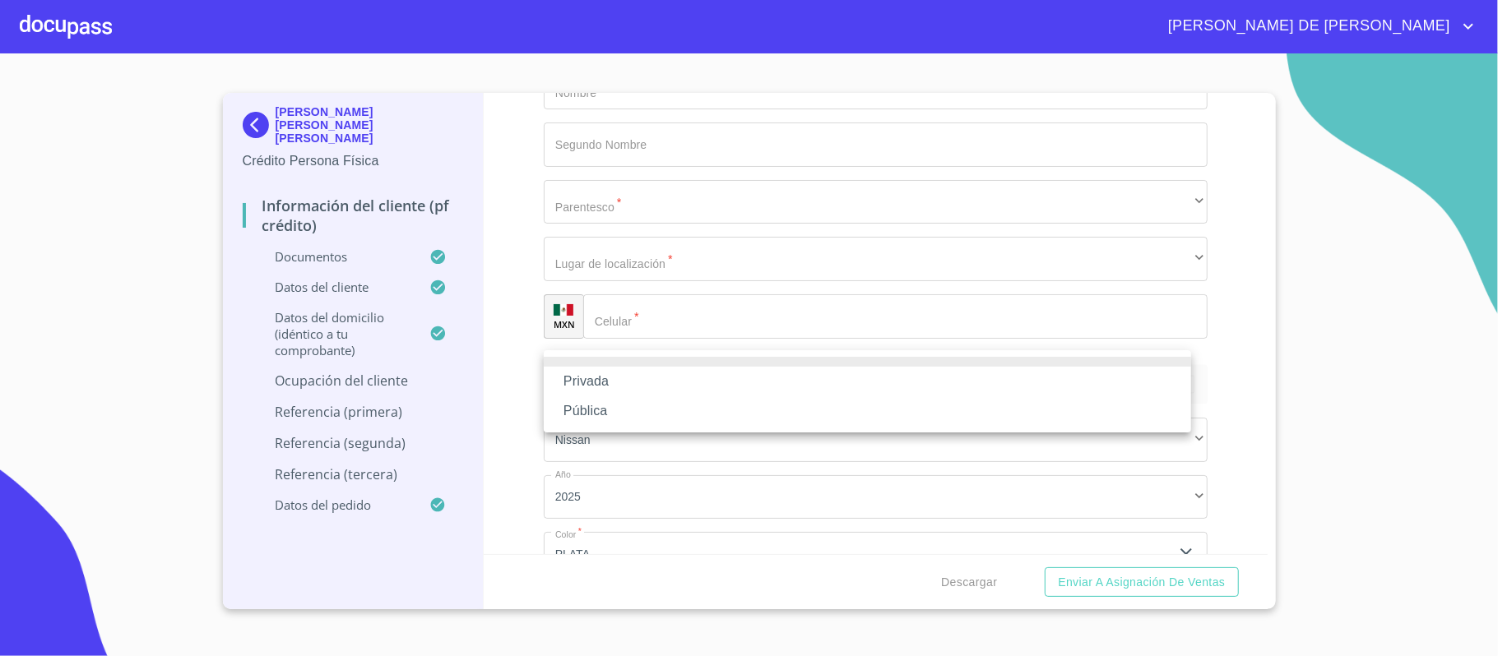
click at [708, 388] on li "Privada" at bounding box center [867, 382] width 647 height 30
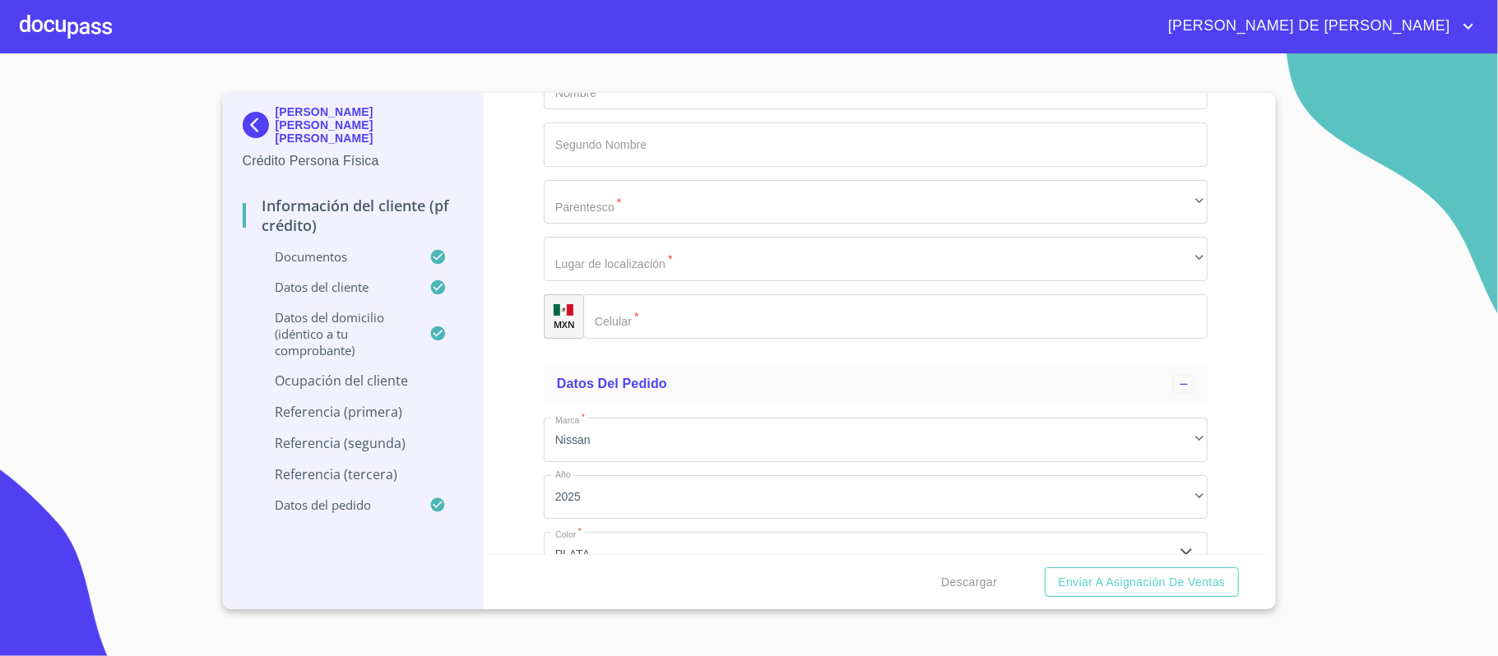
drag, startPoint x: 714, startPoint y: 426, endPoint x: 504, endPoint y: 419, distance: 209.9
click at [504, 419] on div "Información del cliente (PF crédito) Documentos Documento de identificación.   …" at bounding box center [876, 323] width 784 height 461
type input "INSTALACION DE VOZ, DATOS Y REDES"
type input "(33)25385362"
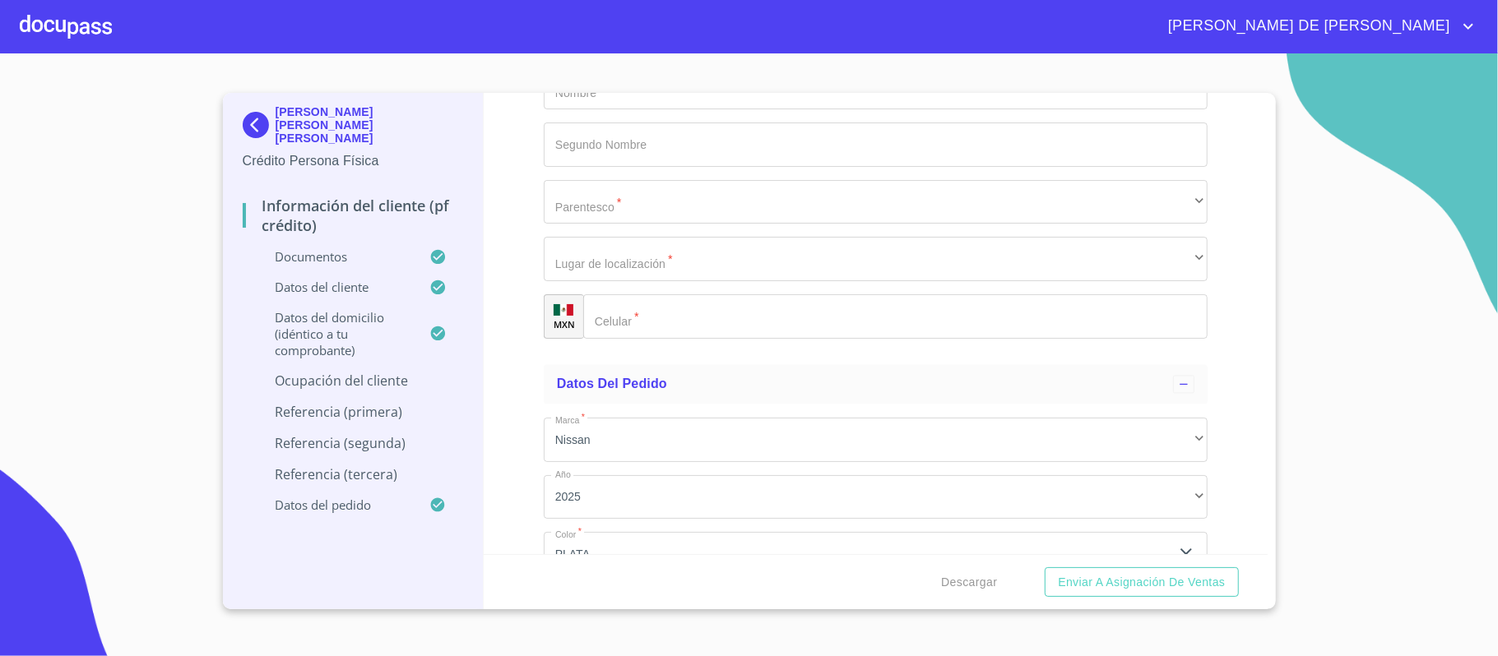
scroll to position [6737, 0]
type input "ISLAS AULETIANAS"
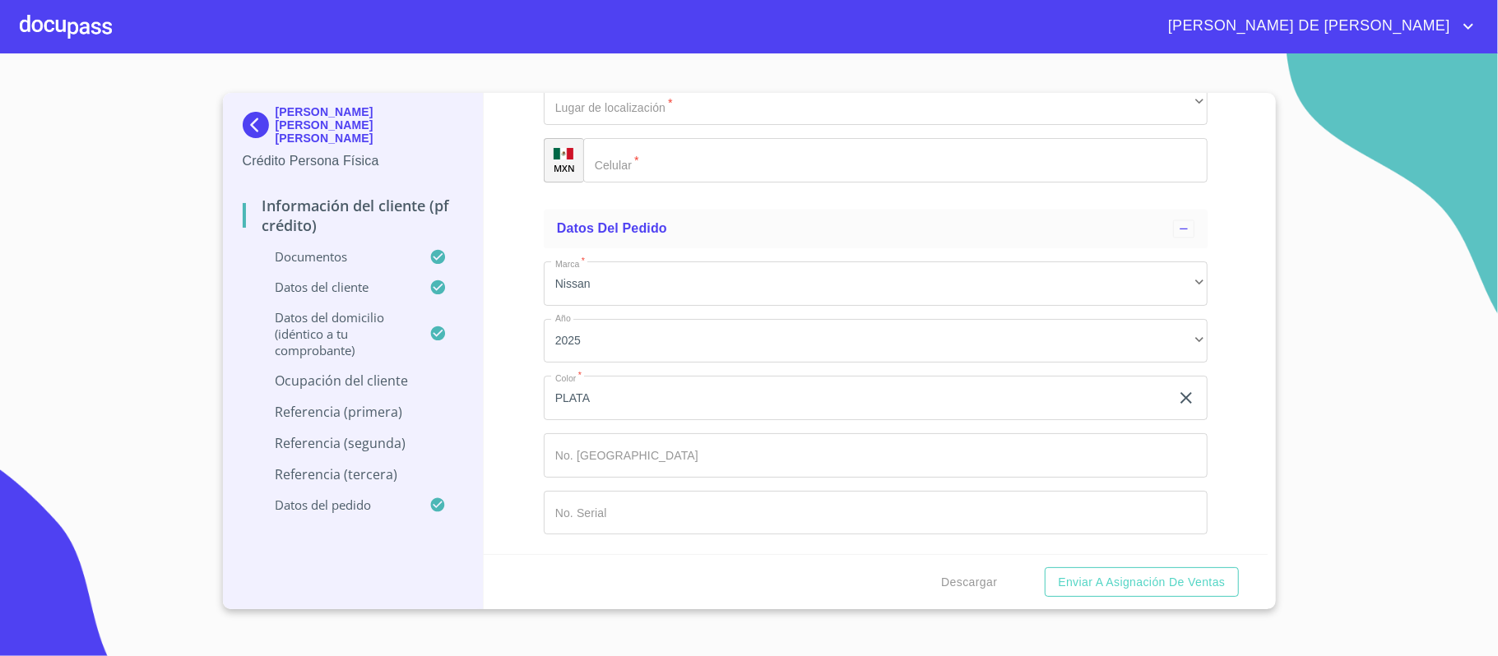
type input "2314"
type input "1"
type input "JARDINES DE LA CRUZ"
type input "44950"
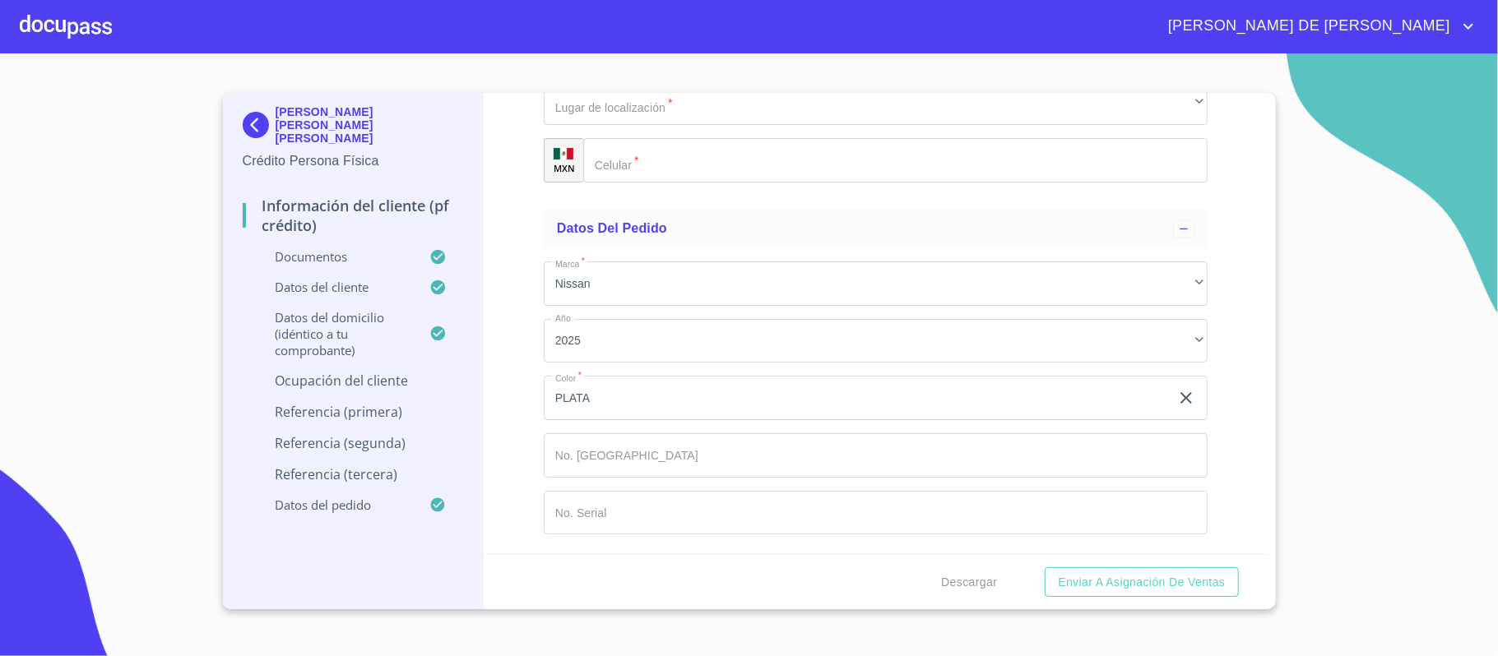
type input "GUADALAJARA"
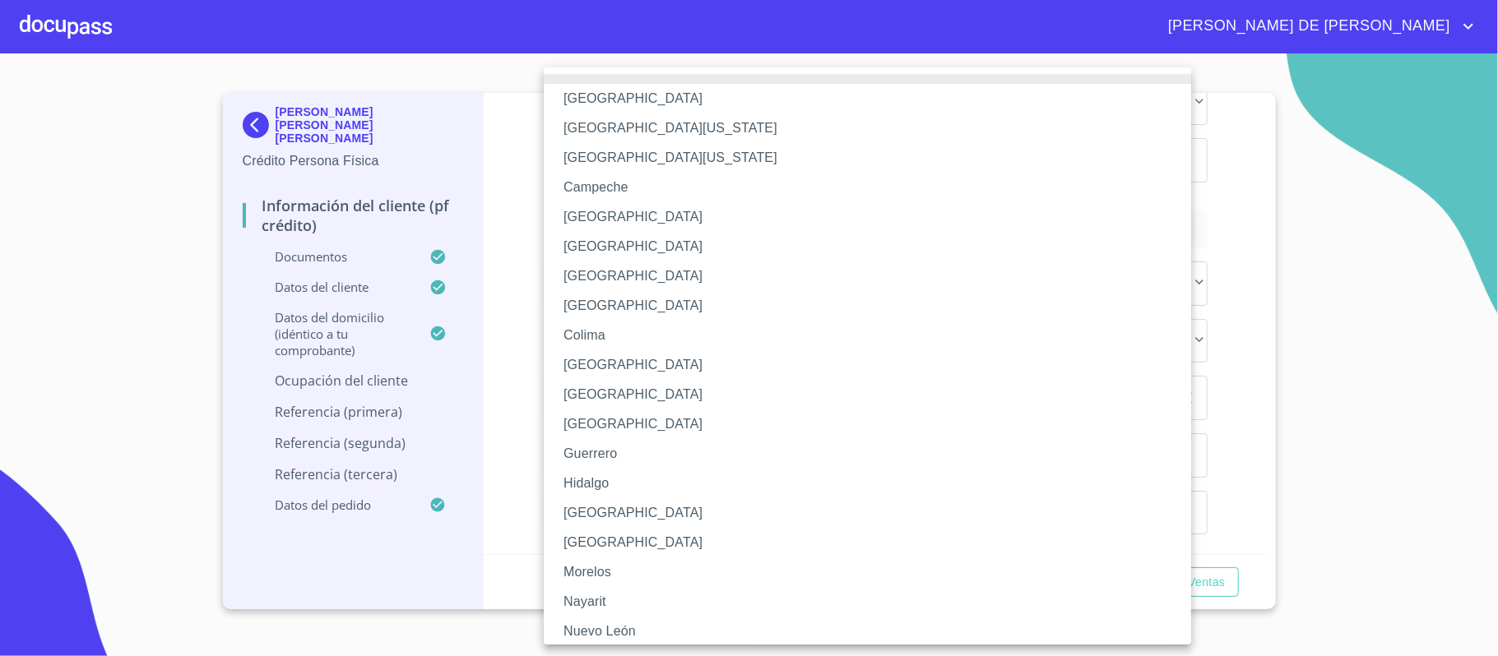
click at [613, 507] on li "Jalisco" at bounding box center [876, 513] width 664 height 30
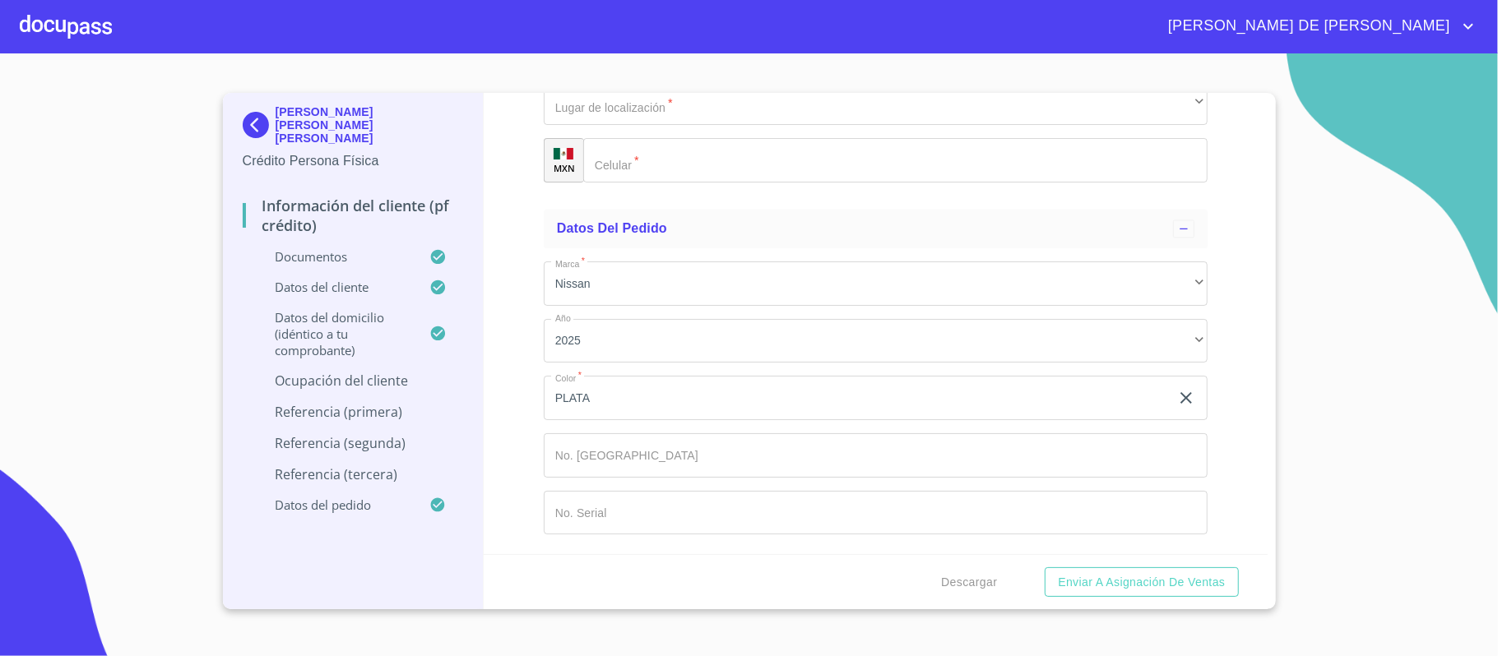
type input "FEDERICO BASULTO"
type input "PROPIETARIO"
type input "(33)25385362"
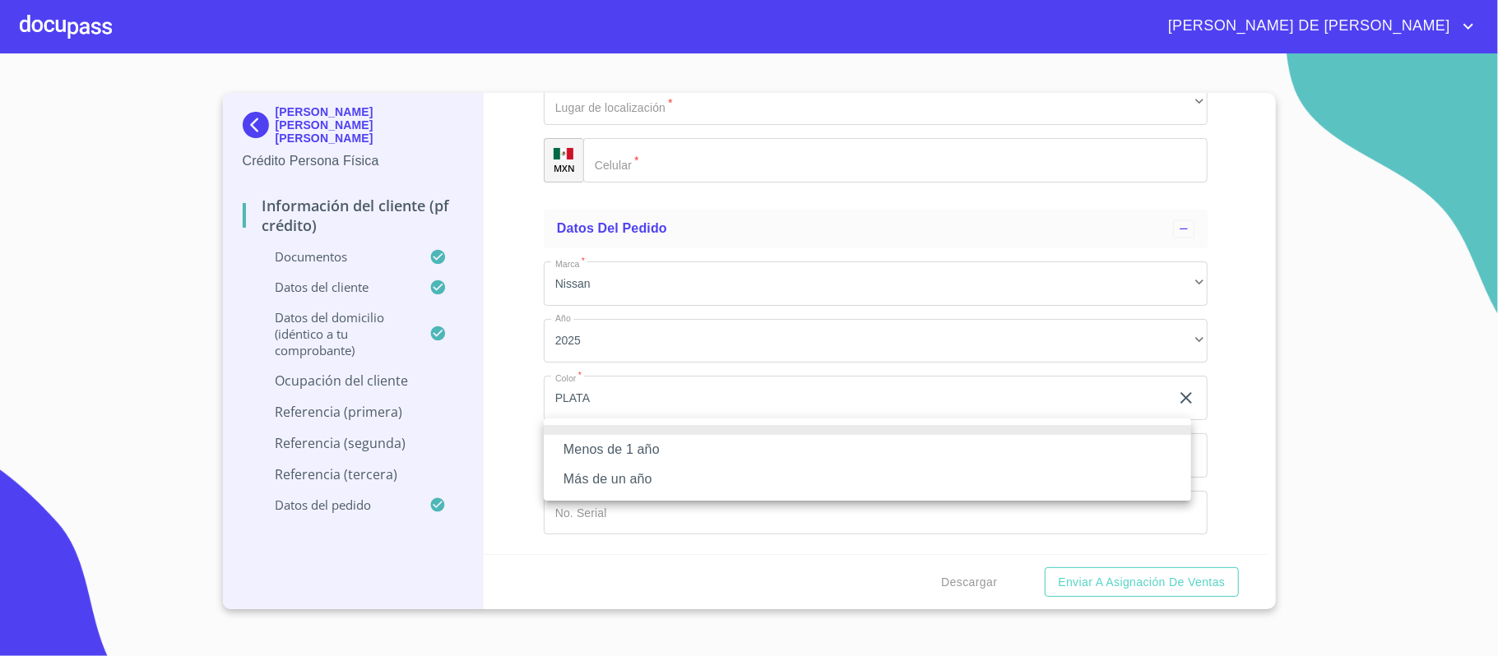
click at [636, 481] on li "Más de un año" at bounding box center [867, 480] width 647 height 30
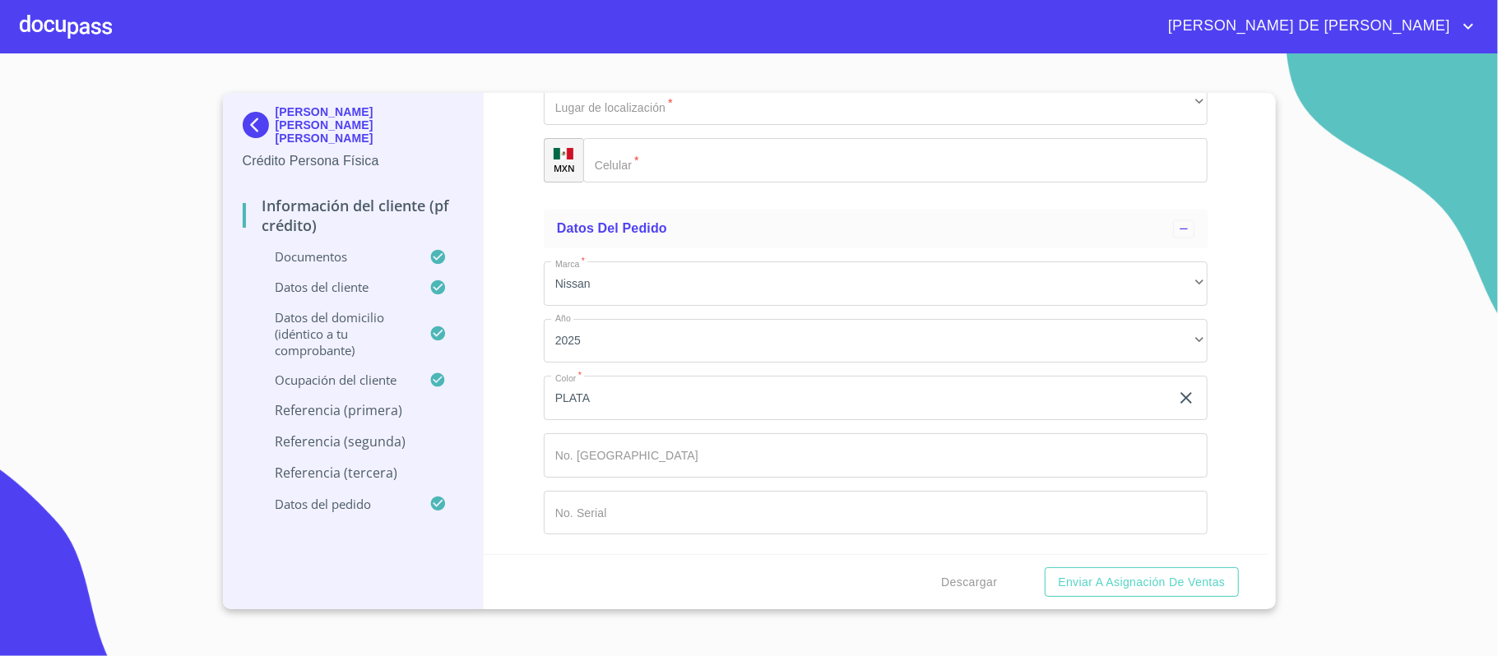
scroll to position [7733, 0]
type input "GUERRERO"
type input "PLASCENCIA"
type input "IRAN"
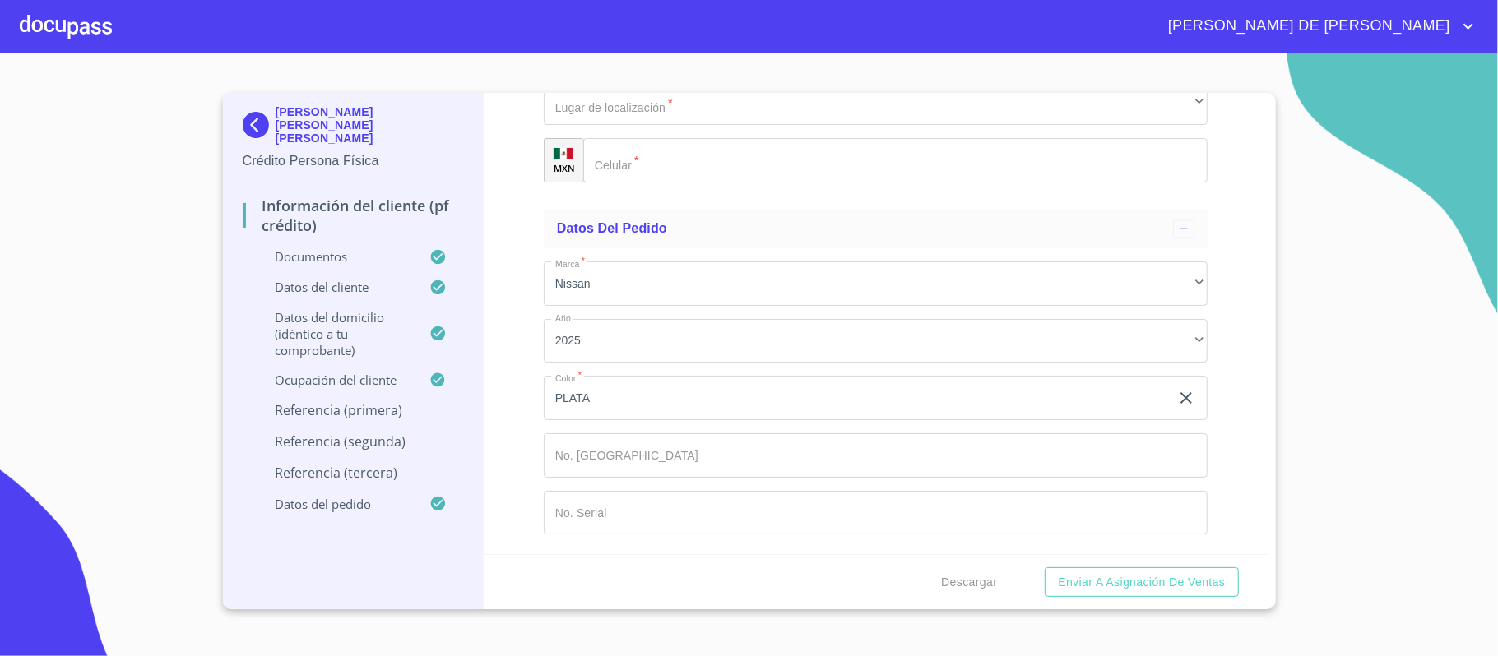
type input "ALONDRA"
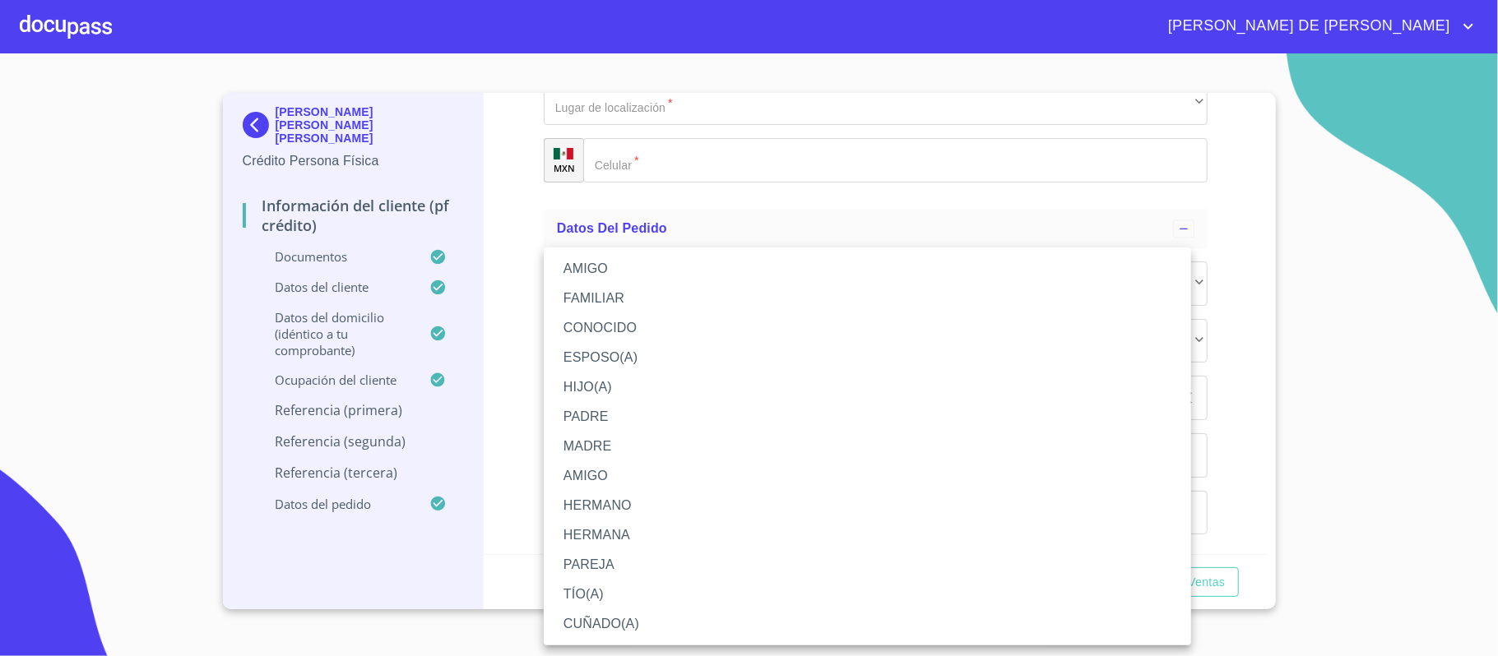
click at [617, 538] on li "HERMANA" at bounding box center [867, 536] width 647 height 30
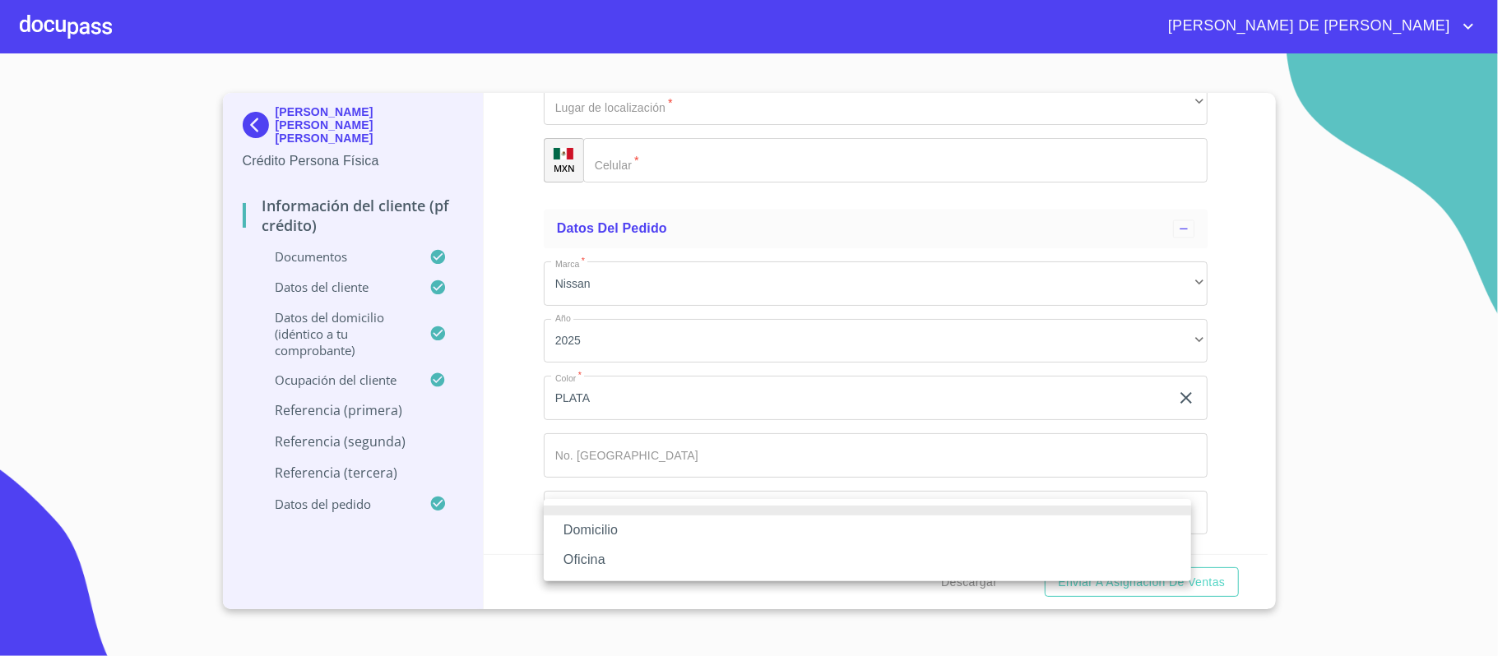
click at [628, 524] on li "Domicilio" at bounding box center [867, 531] width 647 height 30
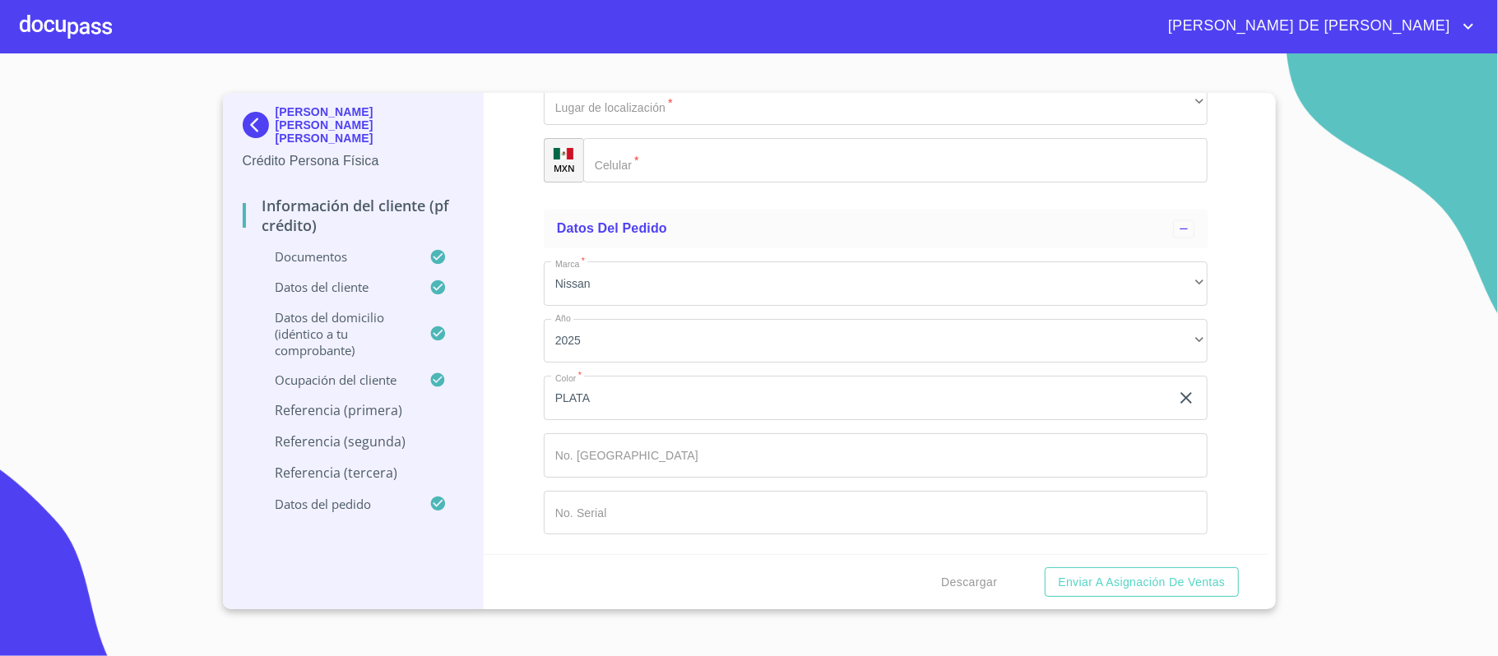
scroll to position [8062, 0]
type input "(33)12427229"
type input "GUERRERO"
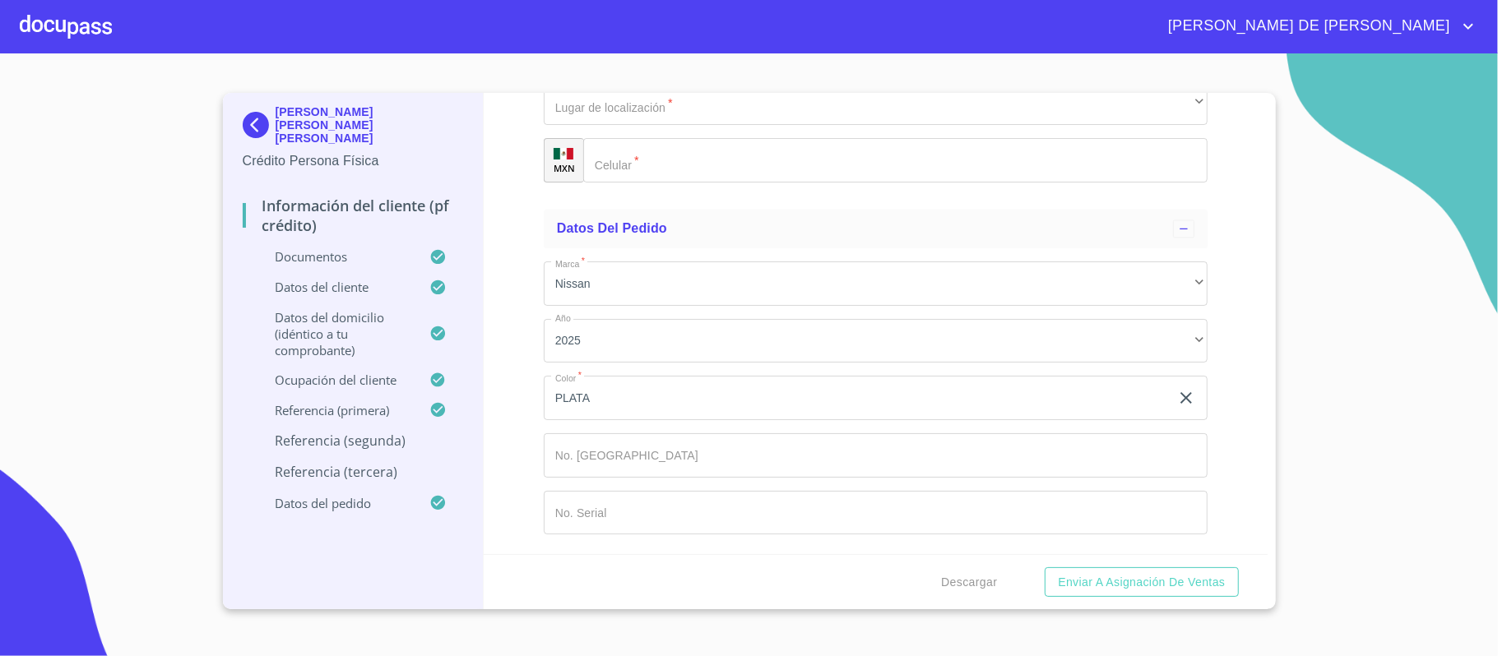
type input "DOMINGUEZ"
type input "JOSE"
type input "DE JESUS"
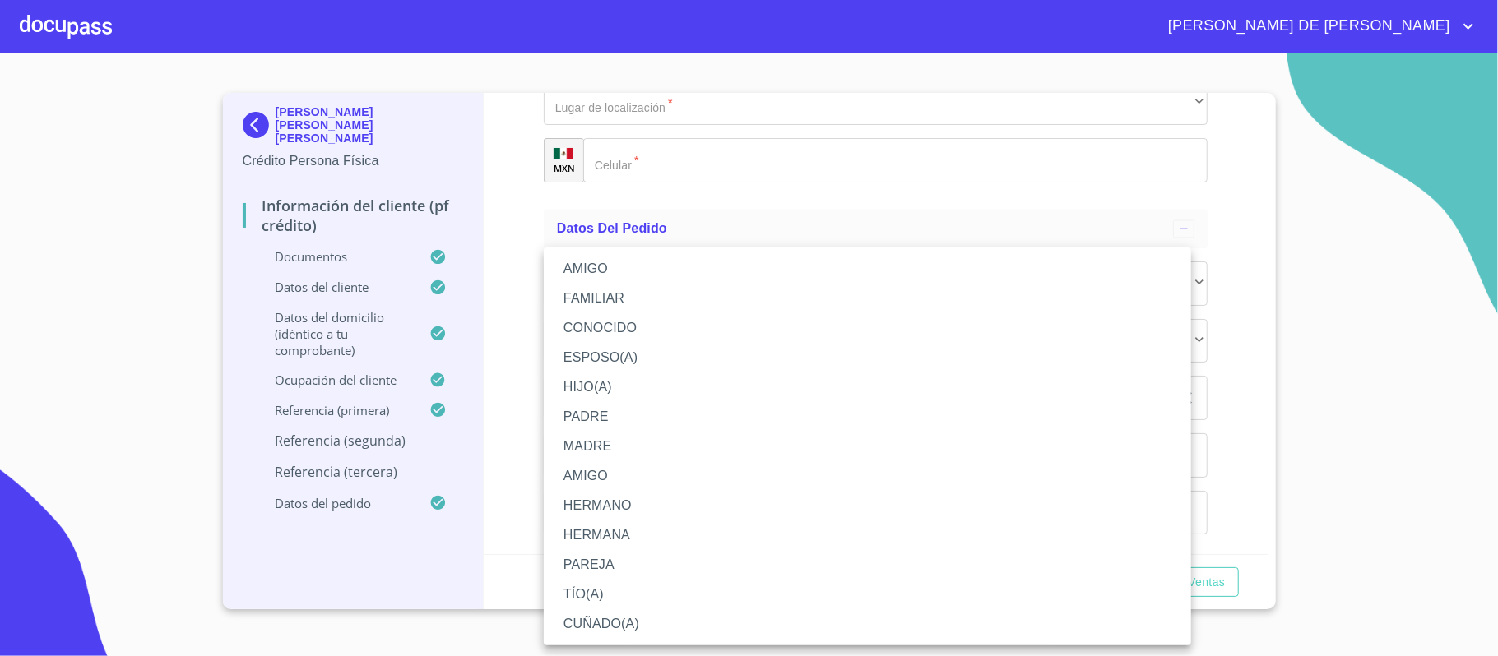
click at [628, 415] on li "PADRE" at bounding box center [867, 417] width 647 height 30
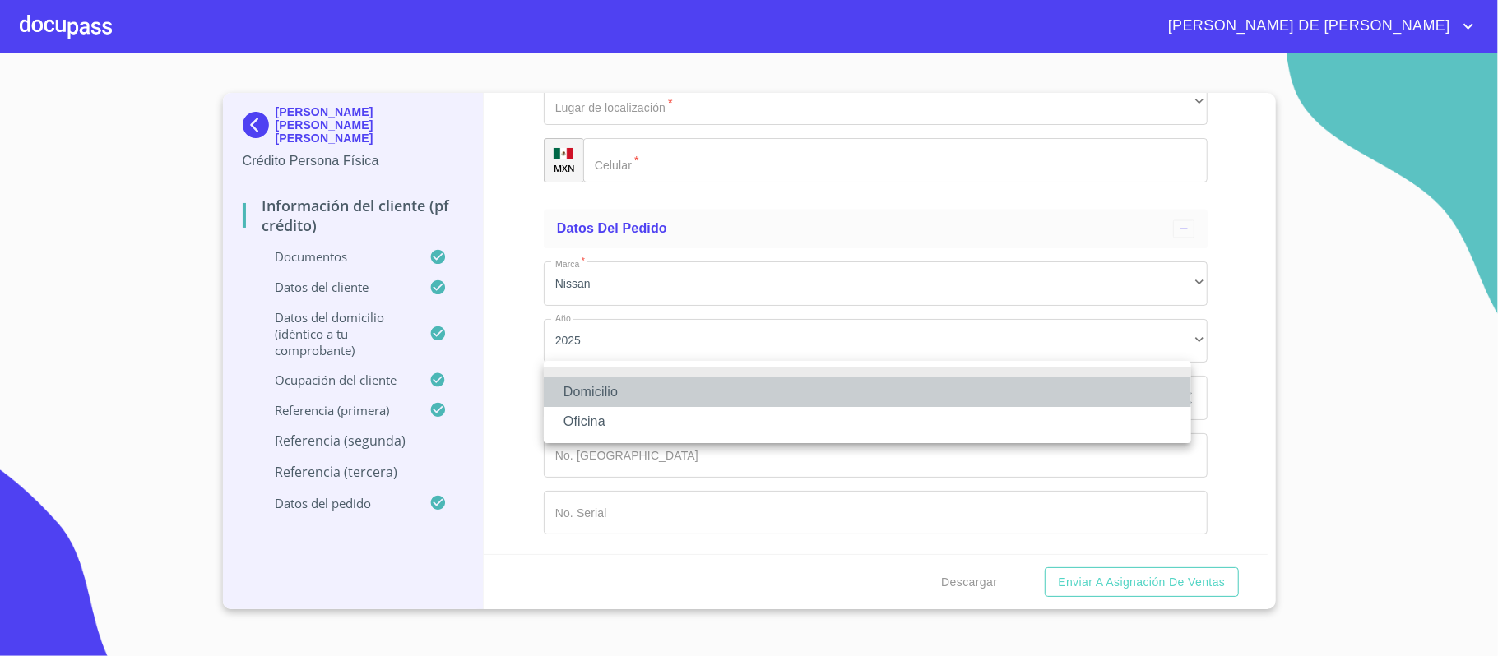
click at [661, 395] on li "Domicilio" at bounding box center [867, 393] width 647 height 30
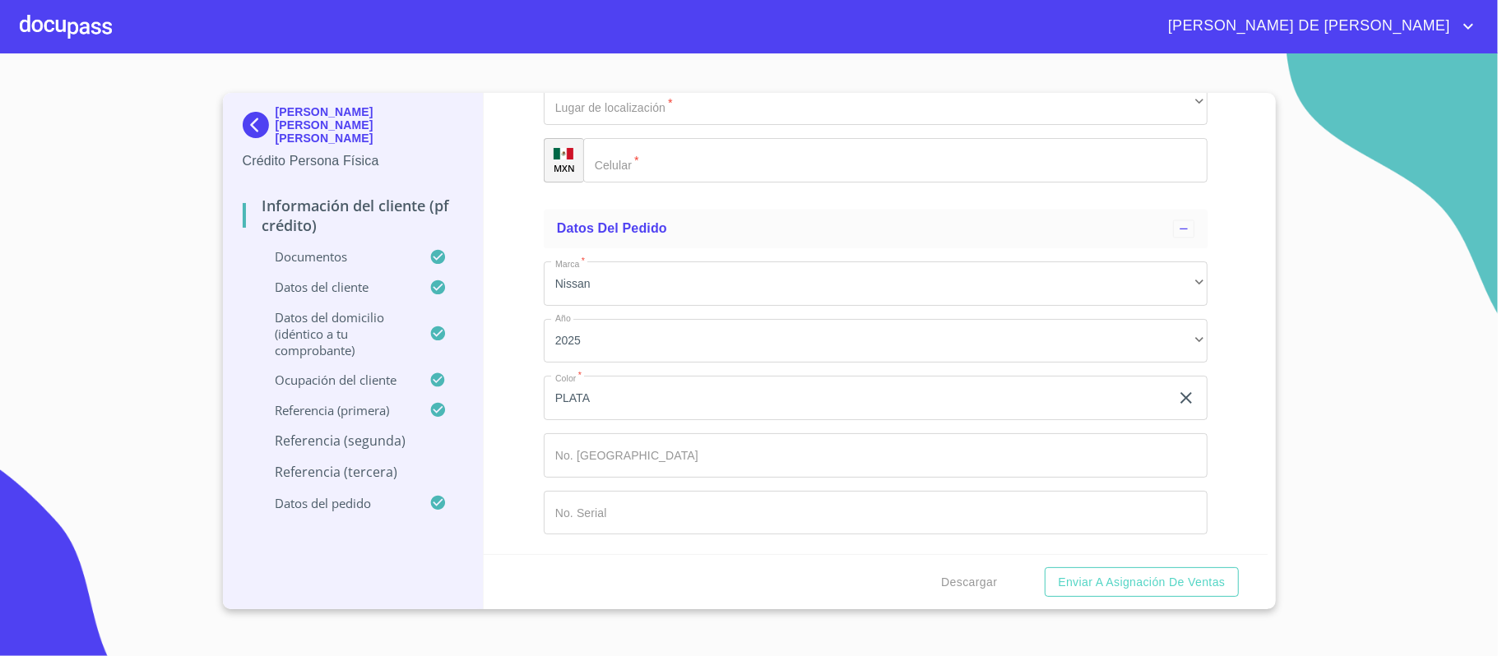
type input "(33)31066521"
type input "QUEZADA"
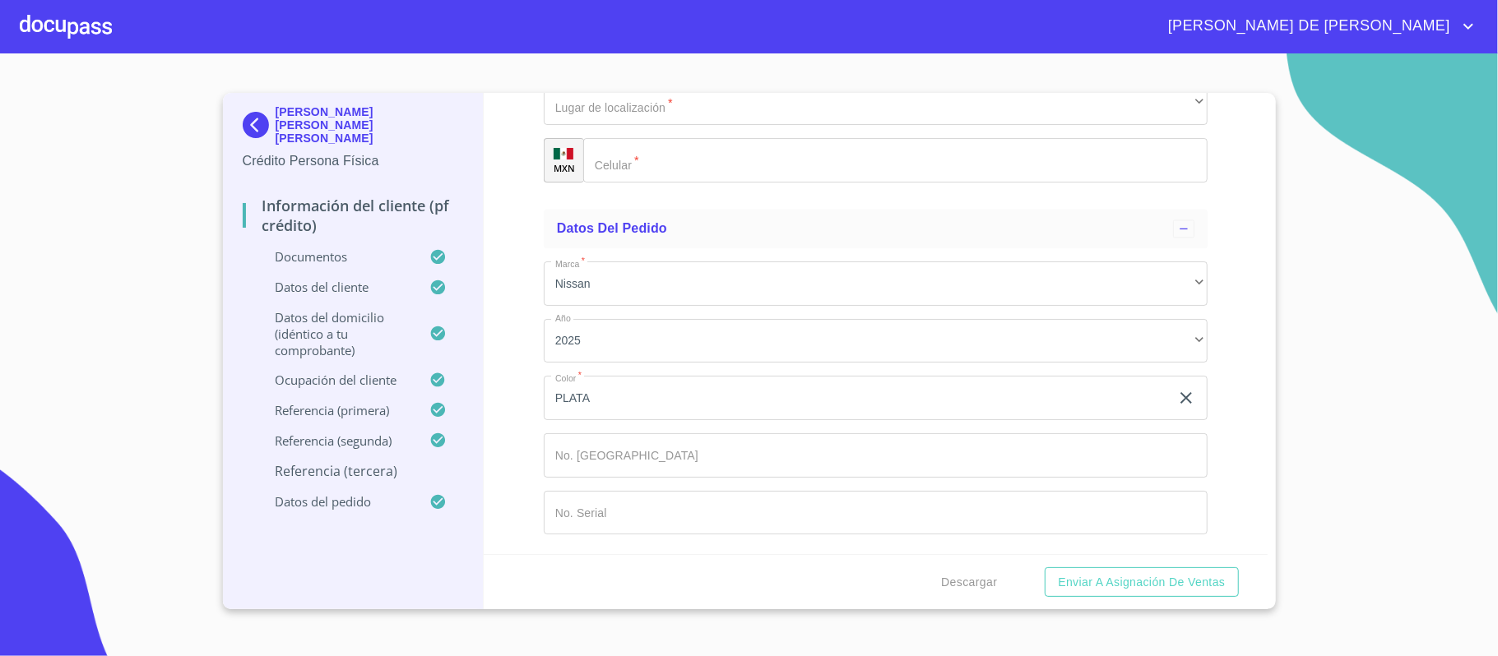
type input "CASTELLANOS"
type input "MONICA"
type input "AIDE"
click at [666, 68] on div "​" at bounding box center [876, 46] width 664 height 44
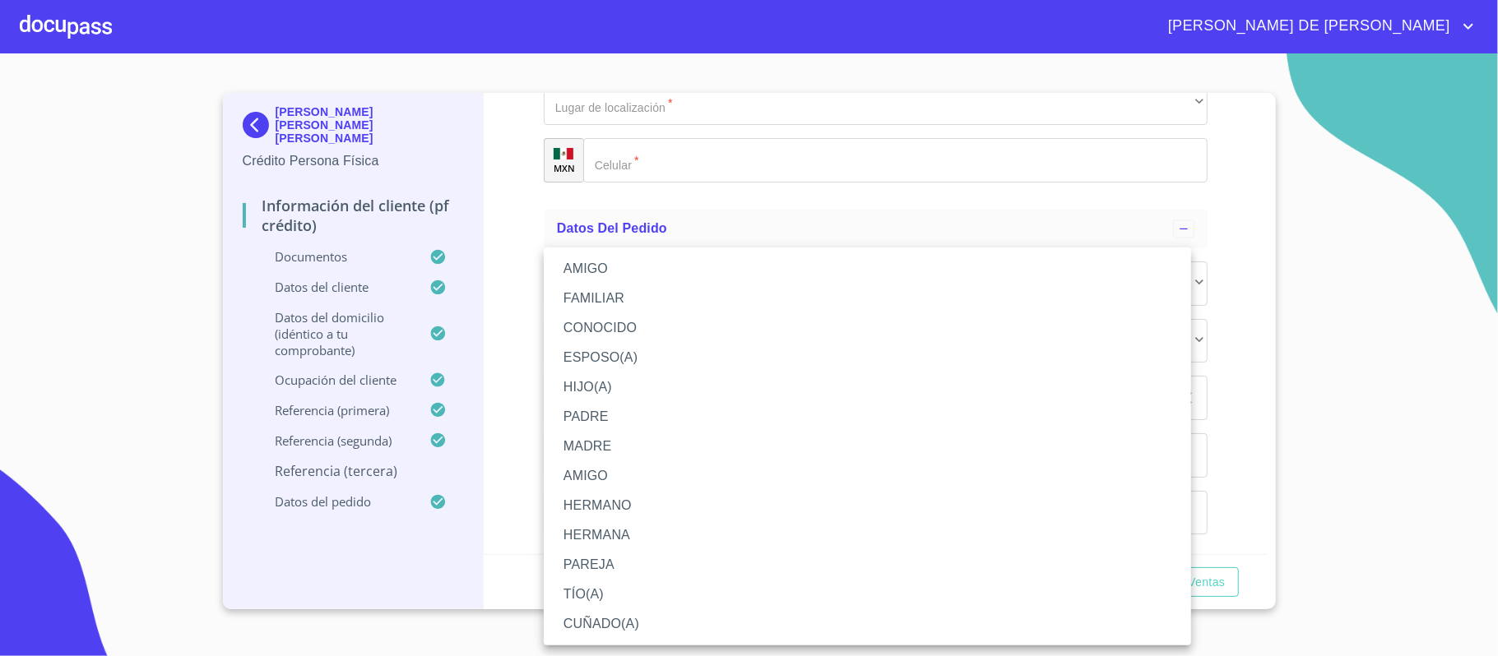
click at [629, 326] on li "CONOCIDO" at bounding box center [867, 328] width 647 height 30
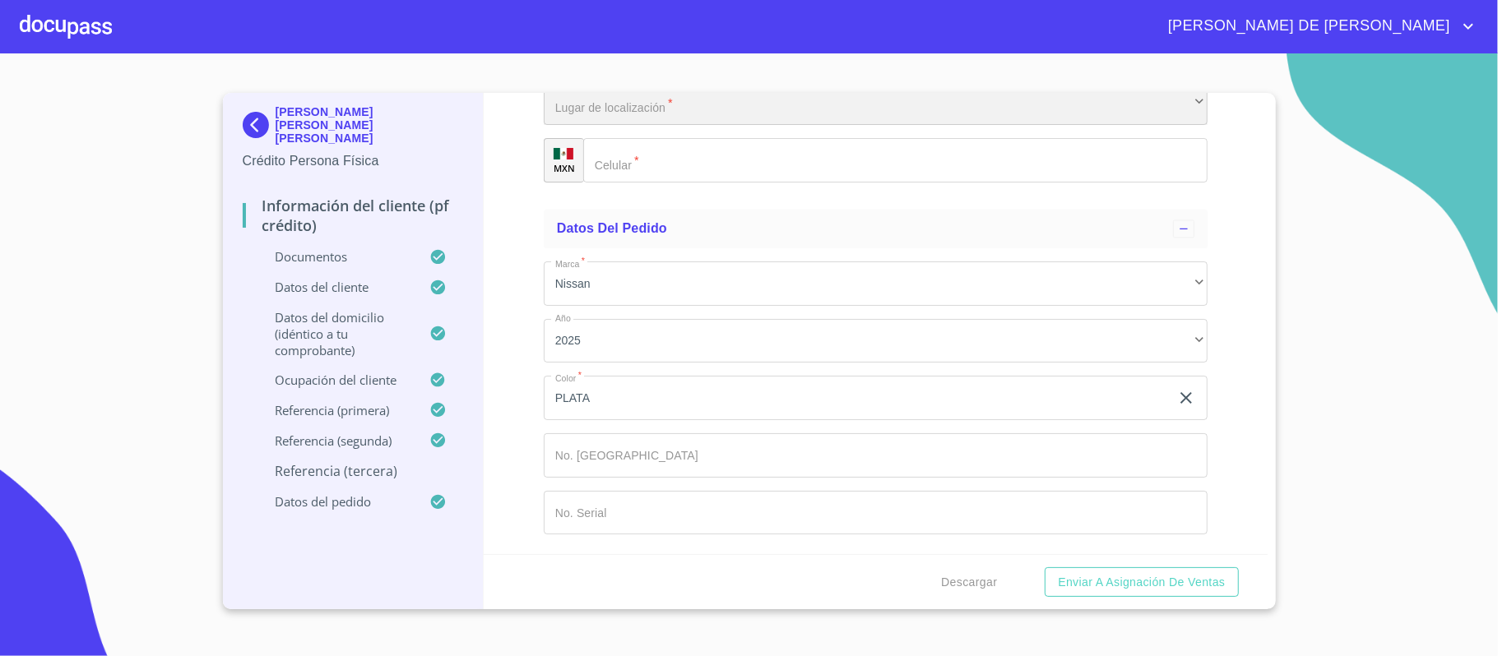
click at [633, 125] on div "​" at bounding box center [876, 103] width 664 height 44
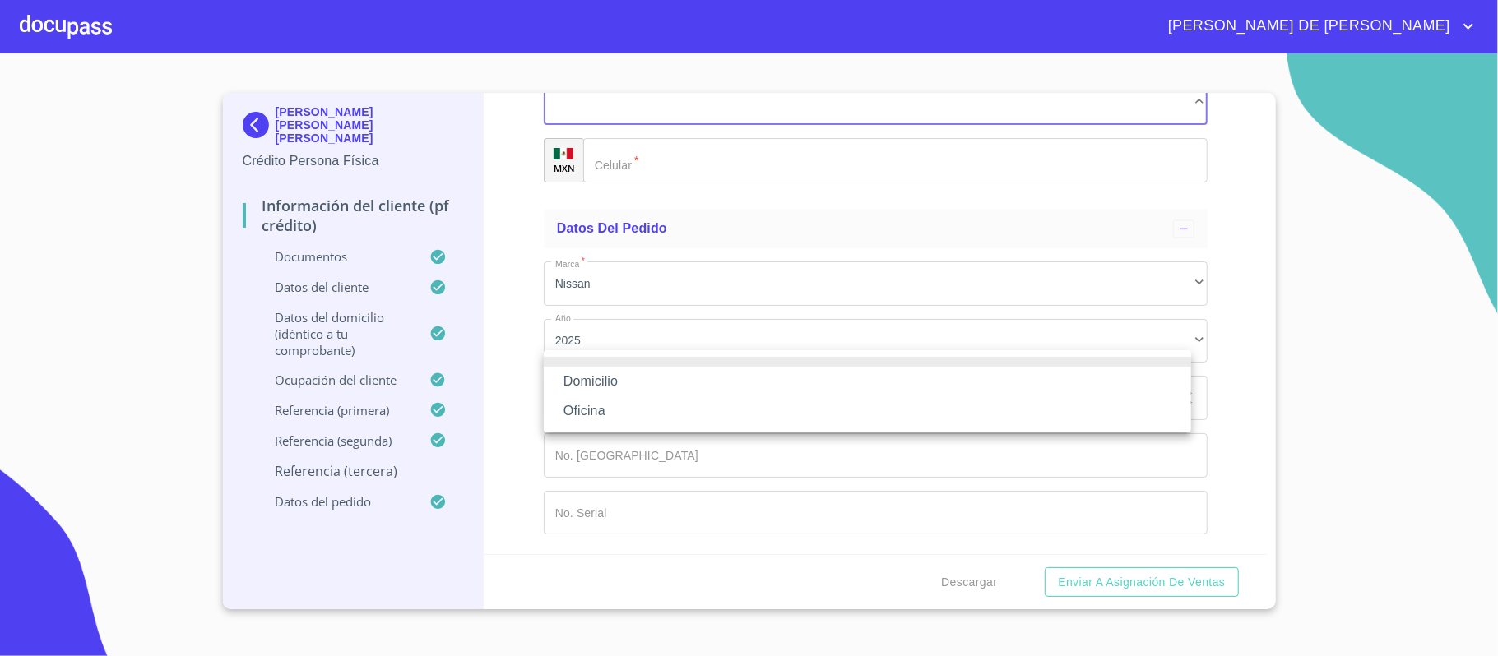
click at [637, 385] on li "Domicilio" at bounding box center [867, 382] width 647 height 30
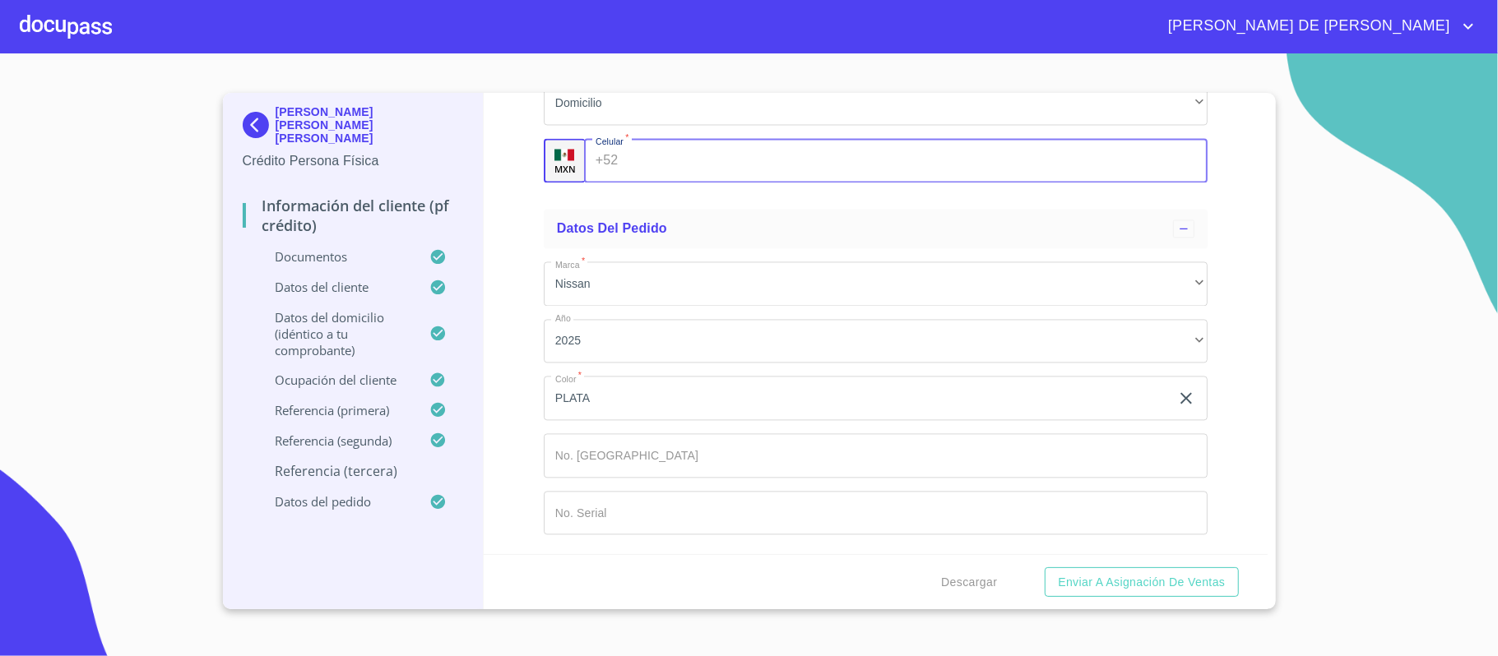
click at [669, 183] on input "Documento de identificación.   *" at bounding box center [915, 160] width 582 height 44
type input "(33)39528685"
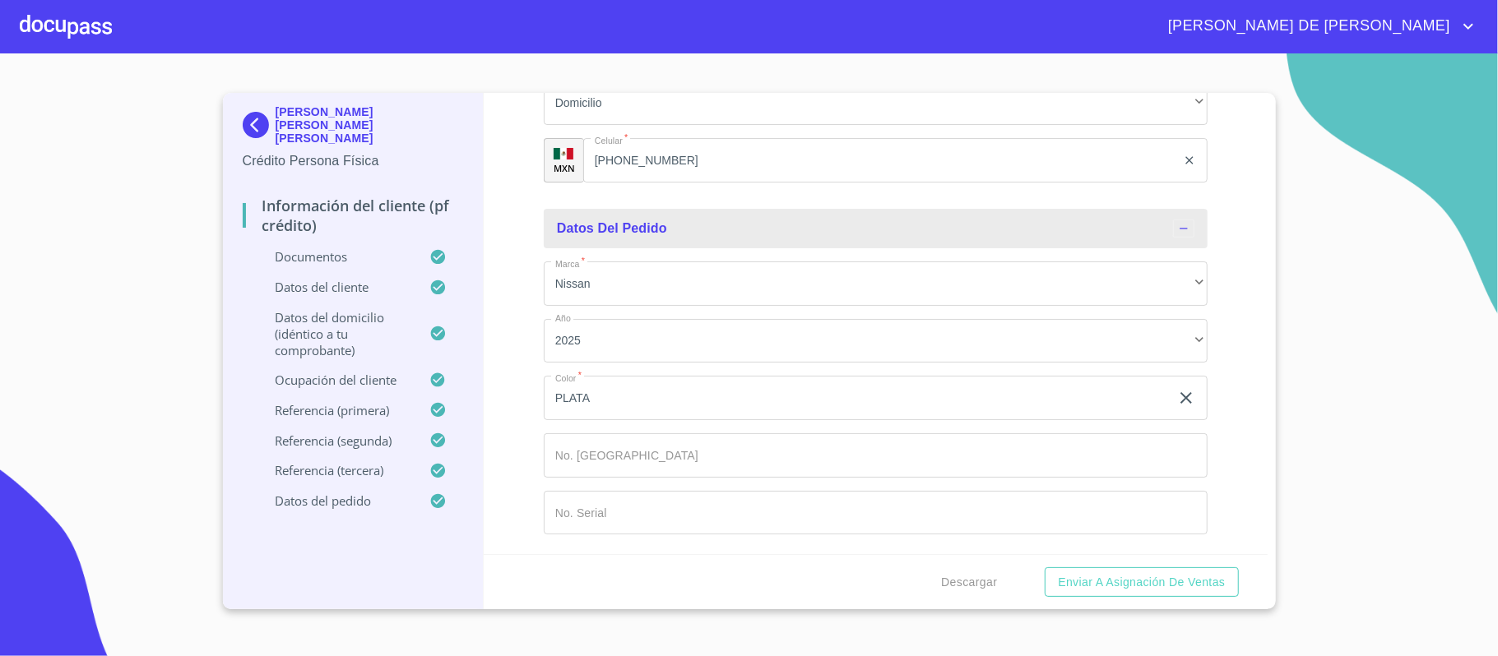
scroll to position [9035, 0]
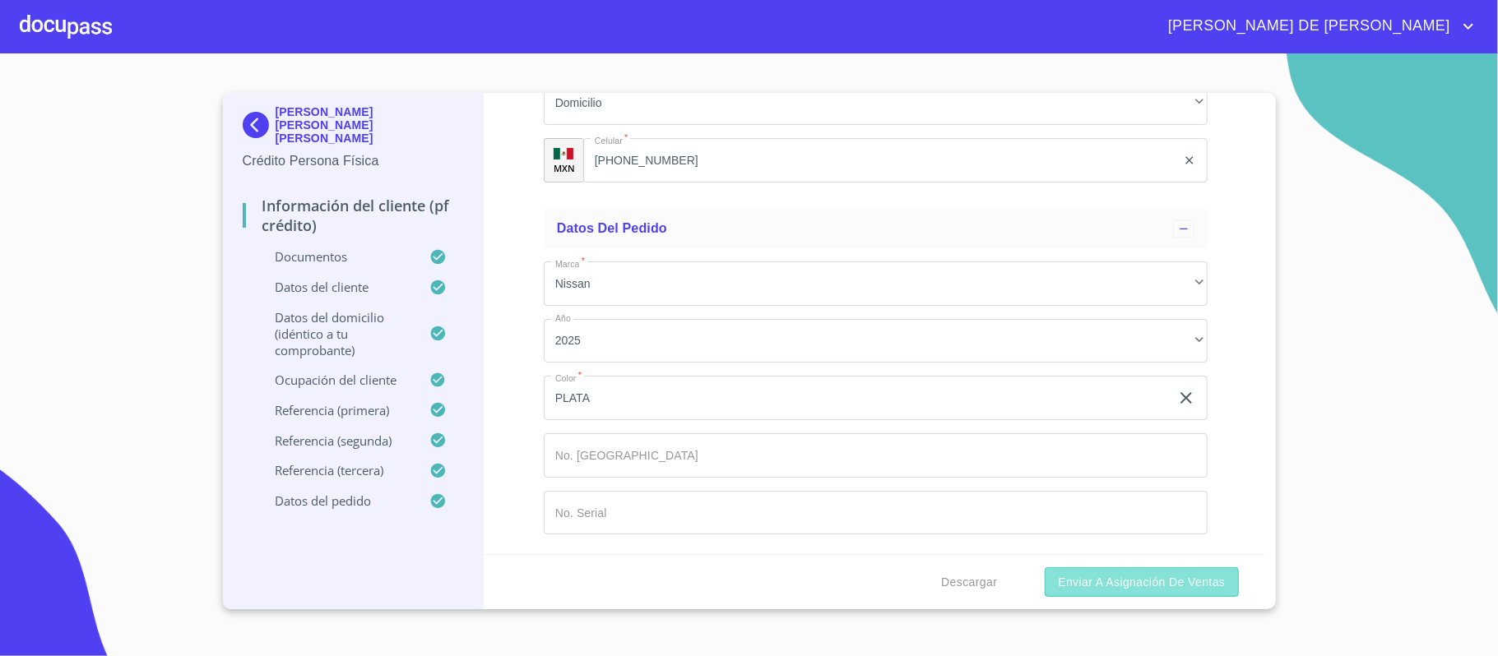
click at [1168, 581] on span "Enviar a Asignación de Ventas" at bounding box center [1141, 582] width 167 height 21
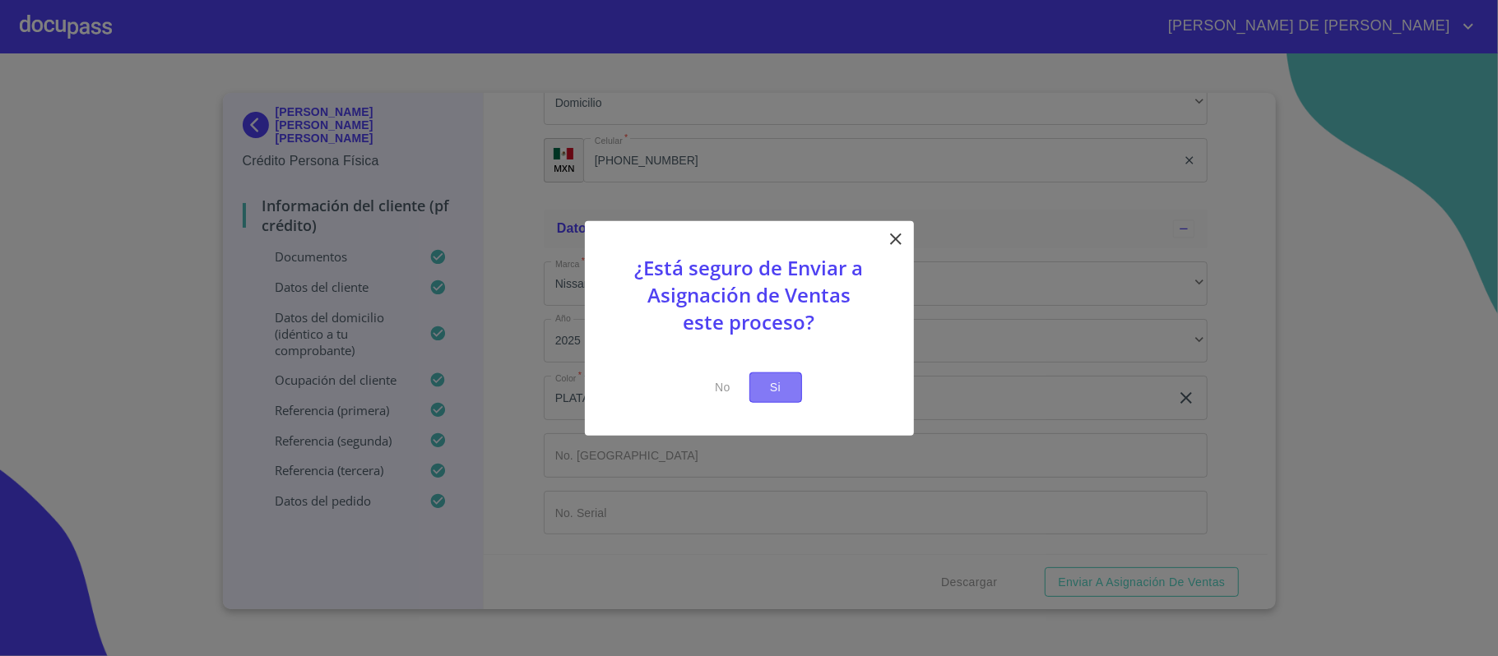
click at [781, 380] on span "Si" at bounding box center [775, 388] width 26 height 21
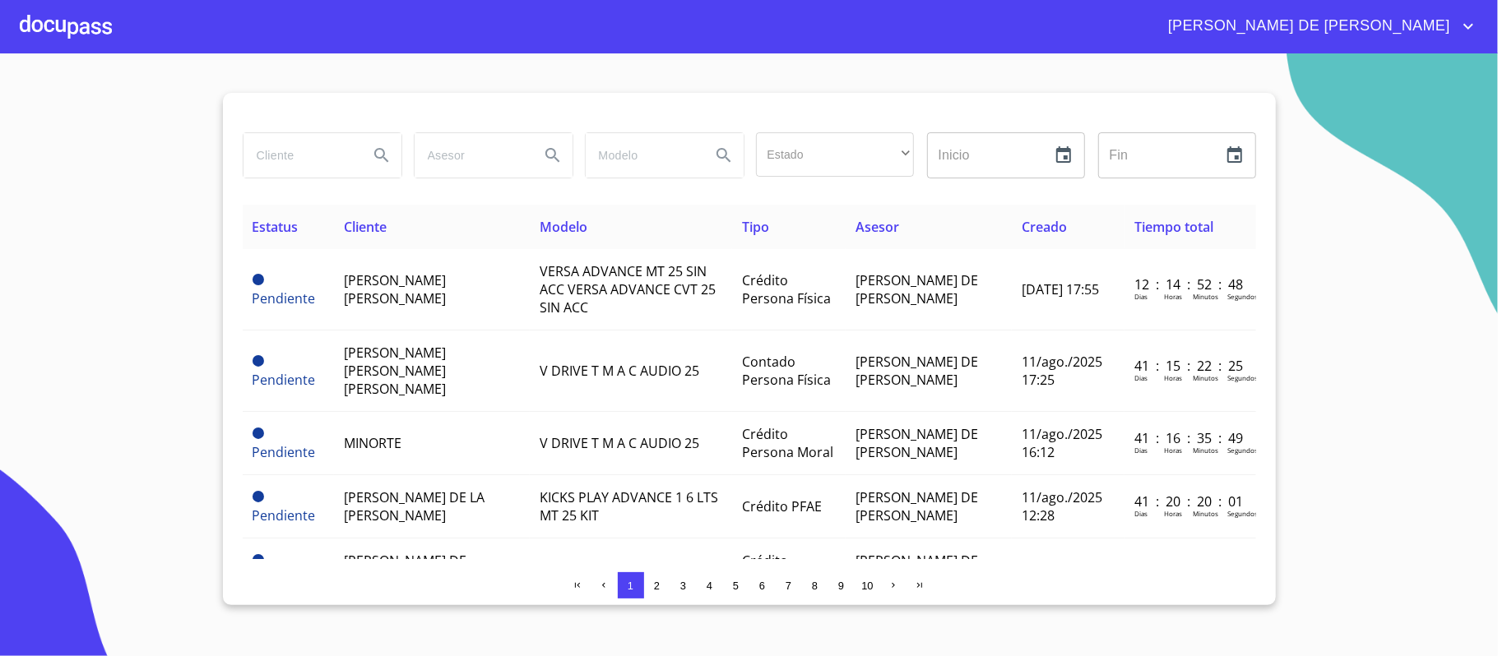
click at [270, 150] on input "search" at bounding box center [299, 155] width 112 height 44
type input "JESUS FRANCISCO G"
click at [393, 161] on button "Search" at bounding box center [381, 155] width 39 height 39
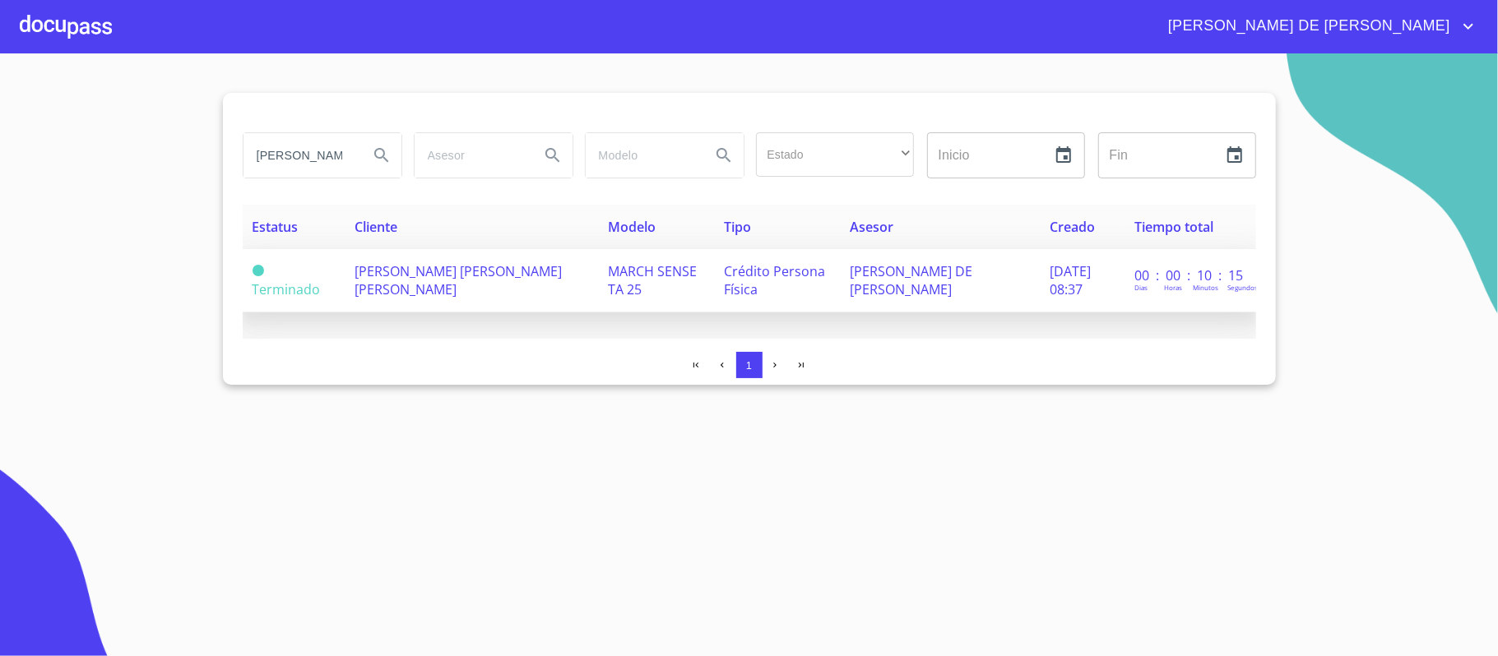
click at [477, 287] on td "JESUS FRANCISCO GUERRERO PLASCENCIA" at bounding box center [471, 280] width 253 height 63
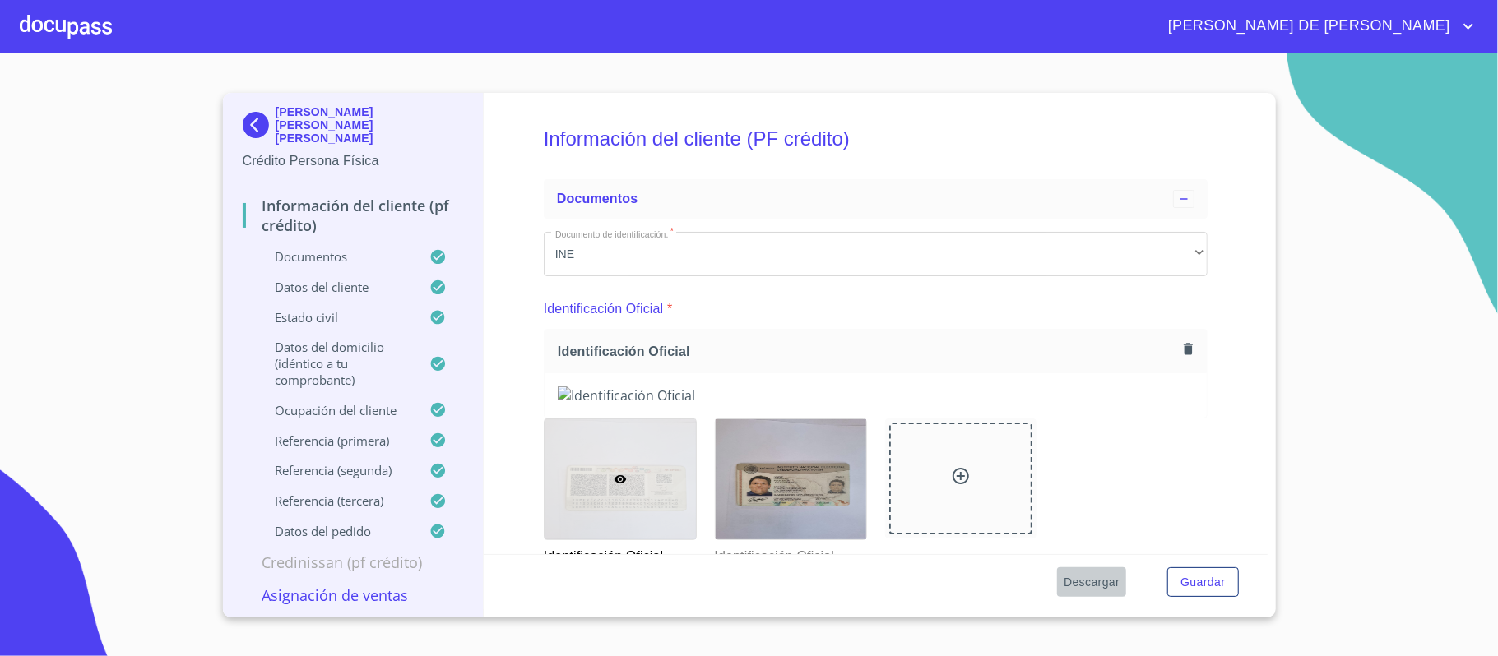
click at [1099, 582] on span "Descargar" at bounding box center [1092, 582] width 56 height 21
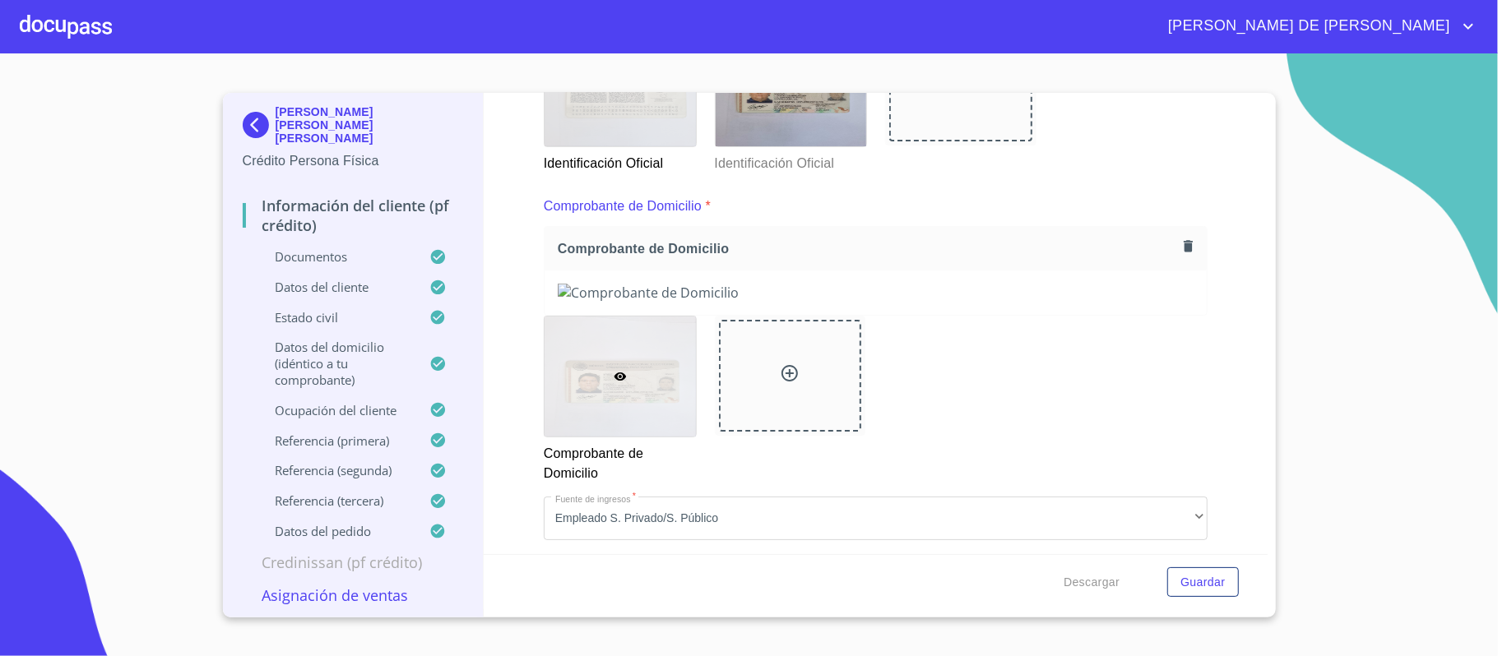
scroll to position [438, 0]
